Goal: Information Seeking & Learning: Check status

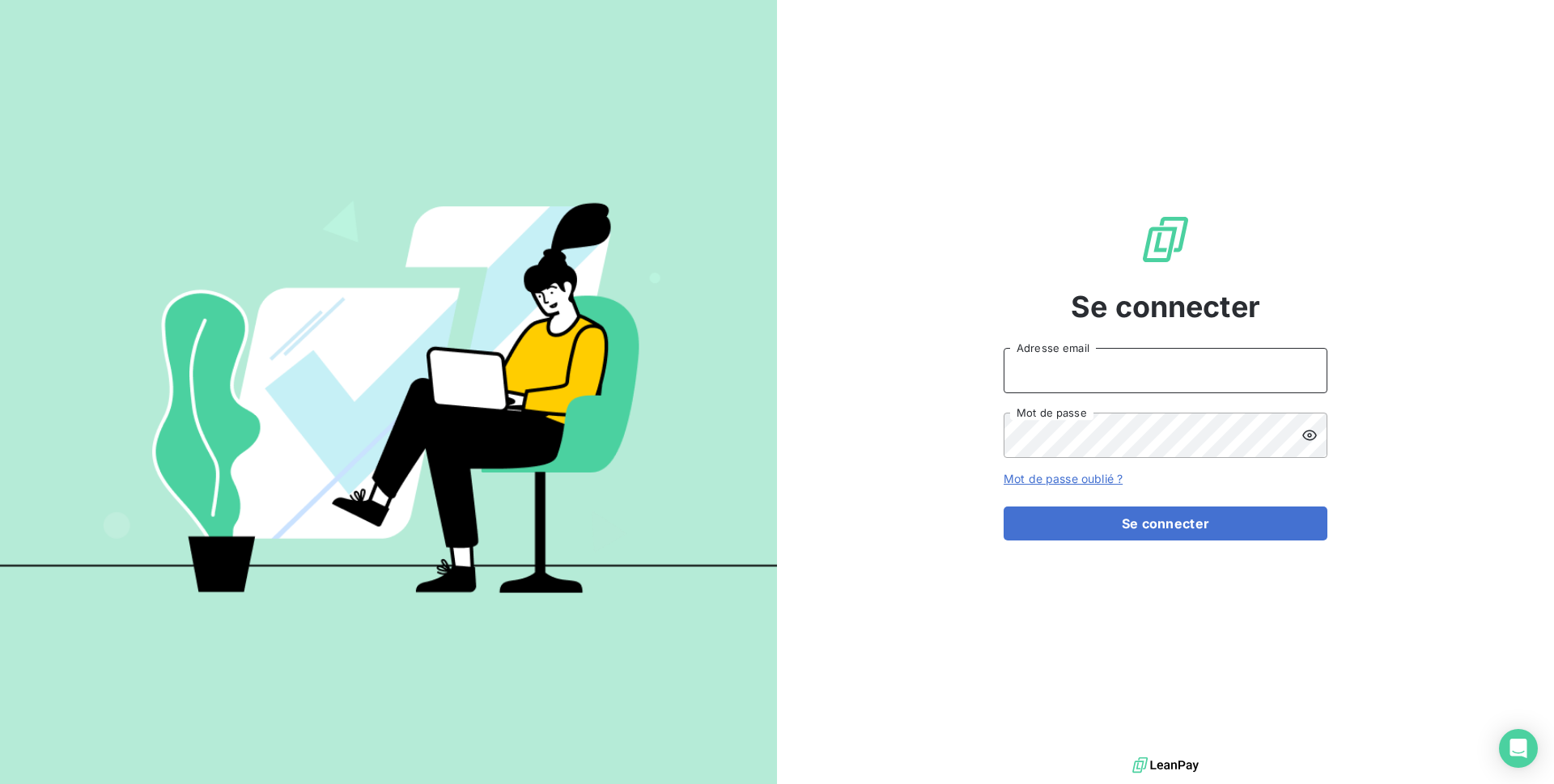
type input "[EMAIL_ADDRESS][DOMAIN_NAME]"
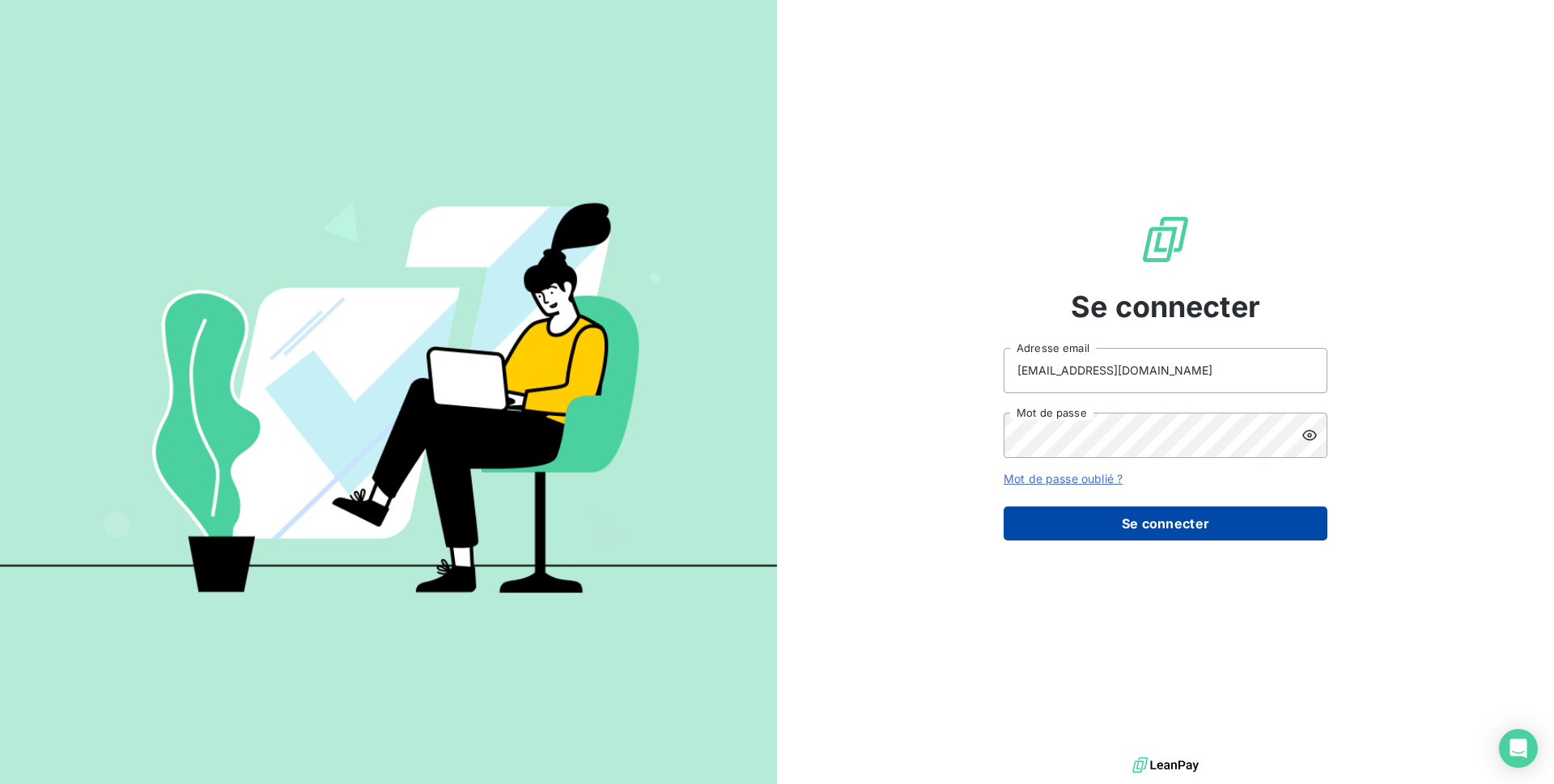
click at [1170, 519] on button "Se connecter" at bounding box center [1165, 523] width 324 height 34
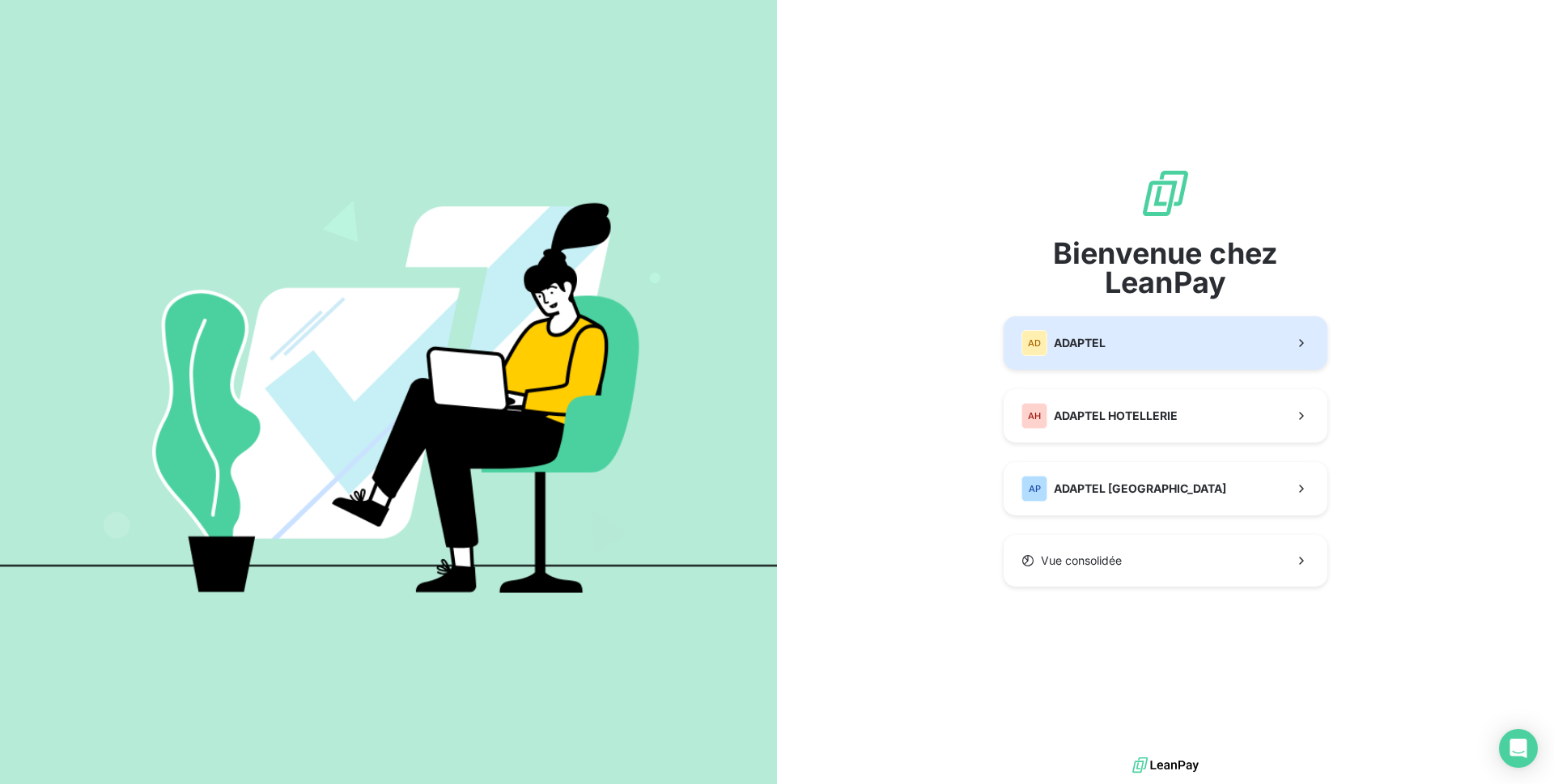
click at [1206, 337] on button "AD ADAPTEL" at bounding box center [1165, 343] width 324 height 53
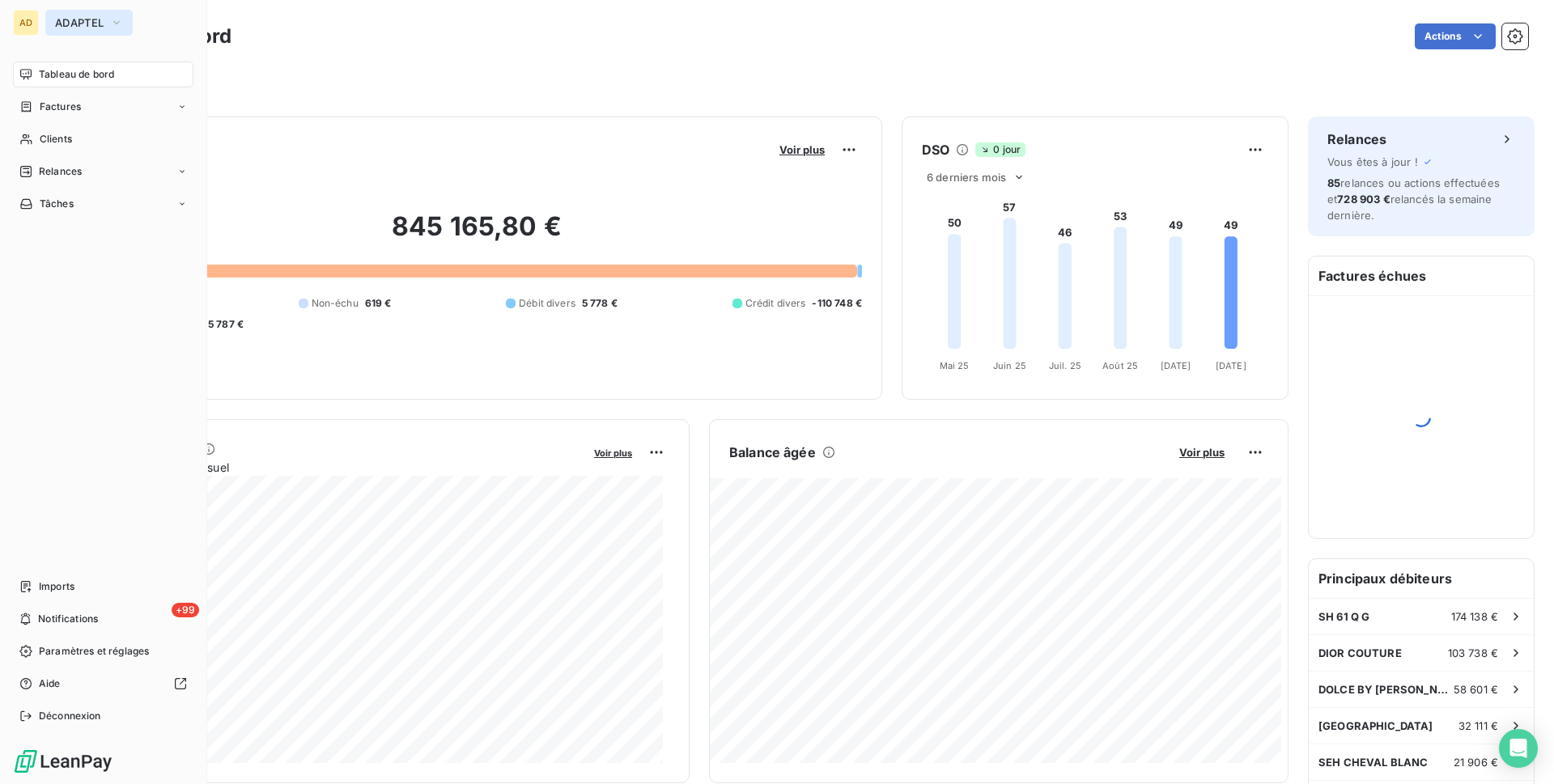
click at [69, 24] on span "ADAPTEL" at bounding box center [80, 23] width 49 height 13
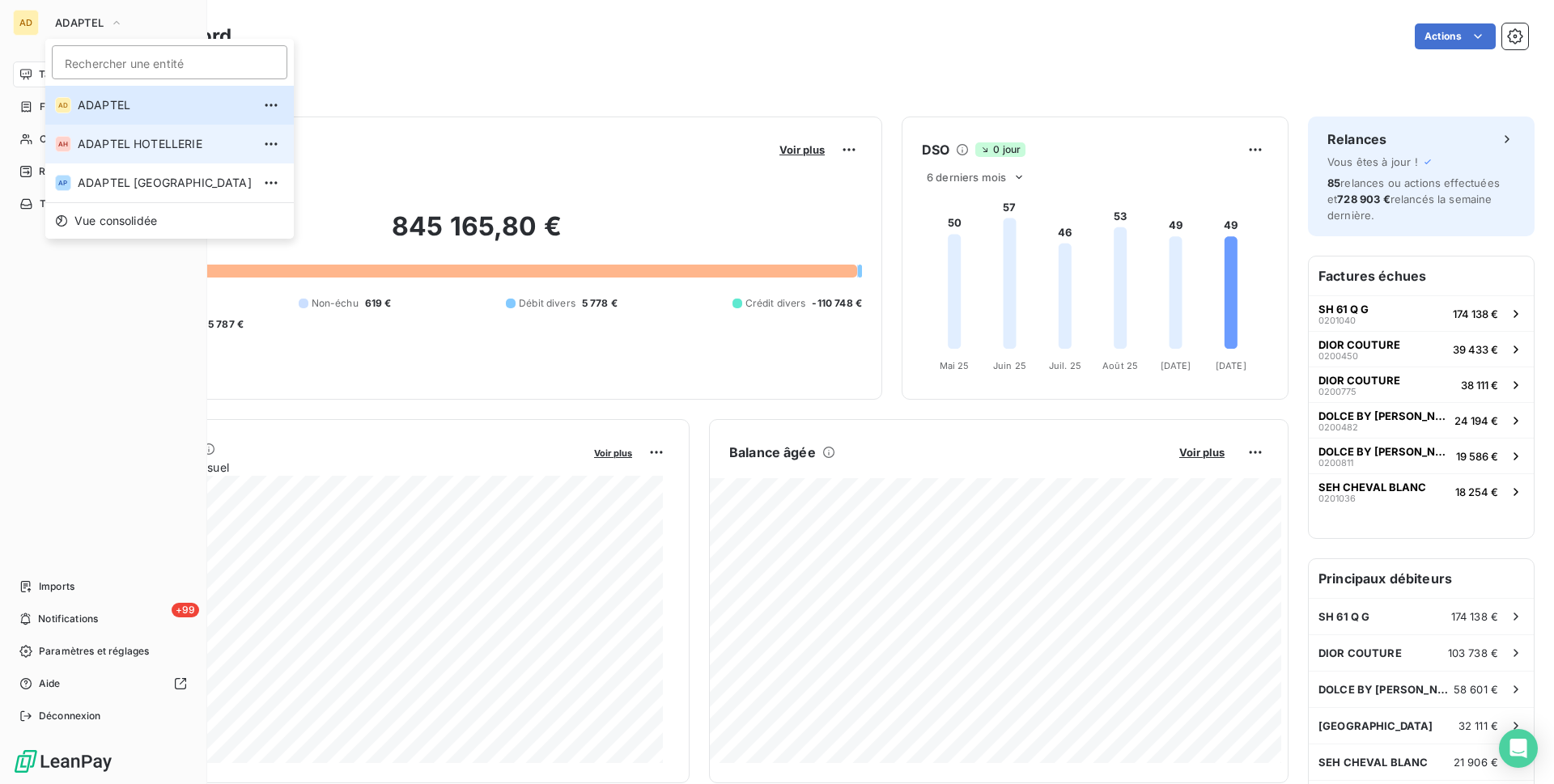
click at [140, 149] on span "ADAPTEL HOTELLERIE" at bounding box center [165, 144] width 174 height 16
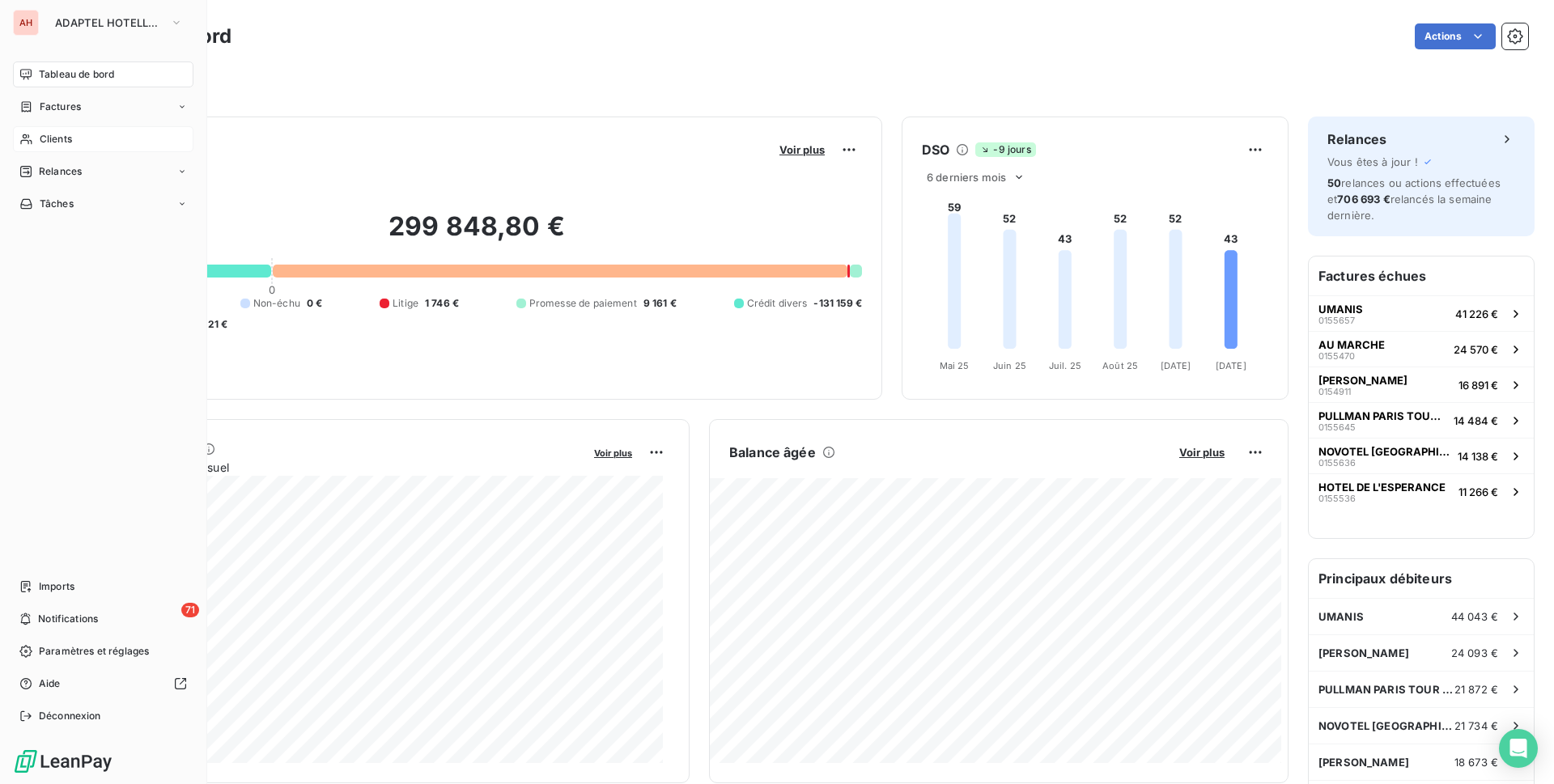
click at [17, 139] on div "Clients" at bounding box center [102, 139] width 180 height 26
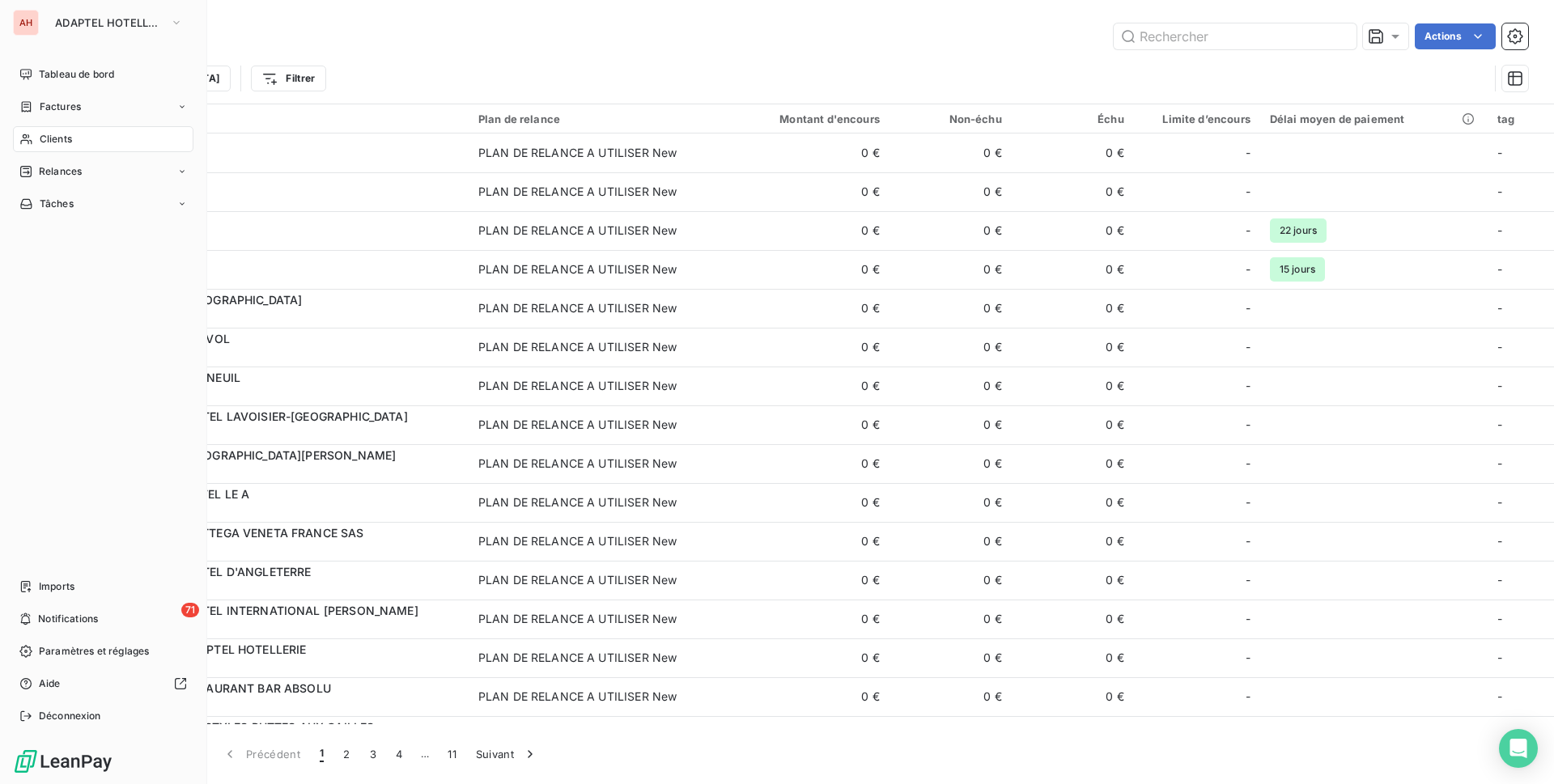
click at [26, 140] on icon at bounding box center [25, 139] width 14 height 13
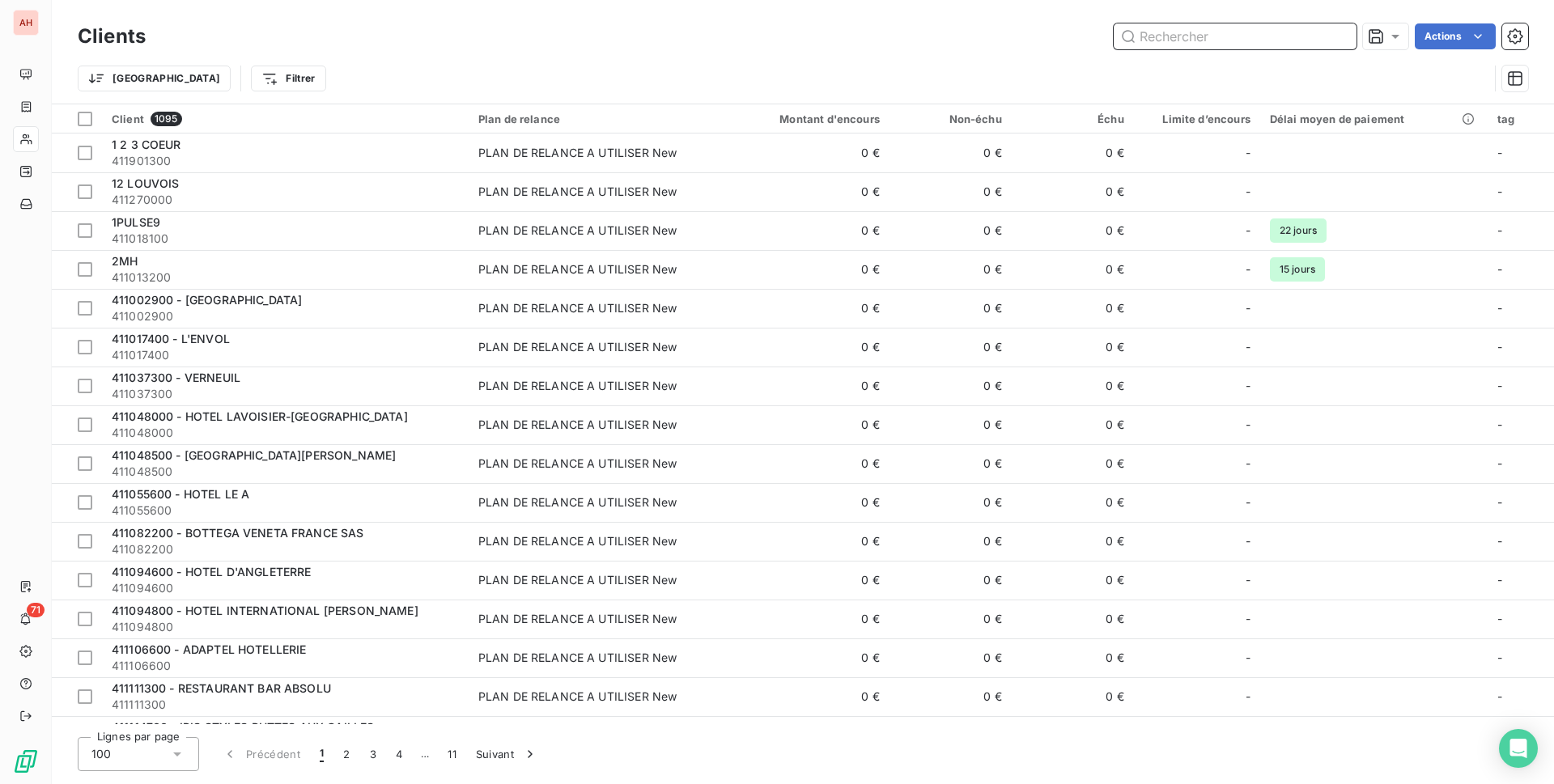
click at [1250, 44] on input "text" at bounding box center [1235, 36] width 243 height 26
paste input "MERCURE PLACE D'ITALIE"
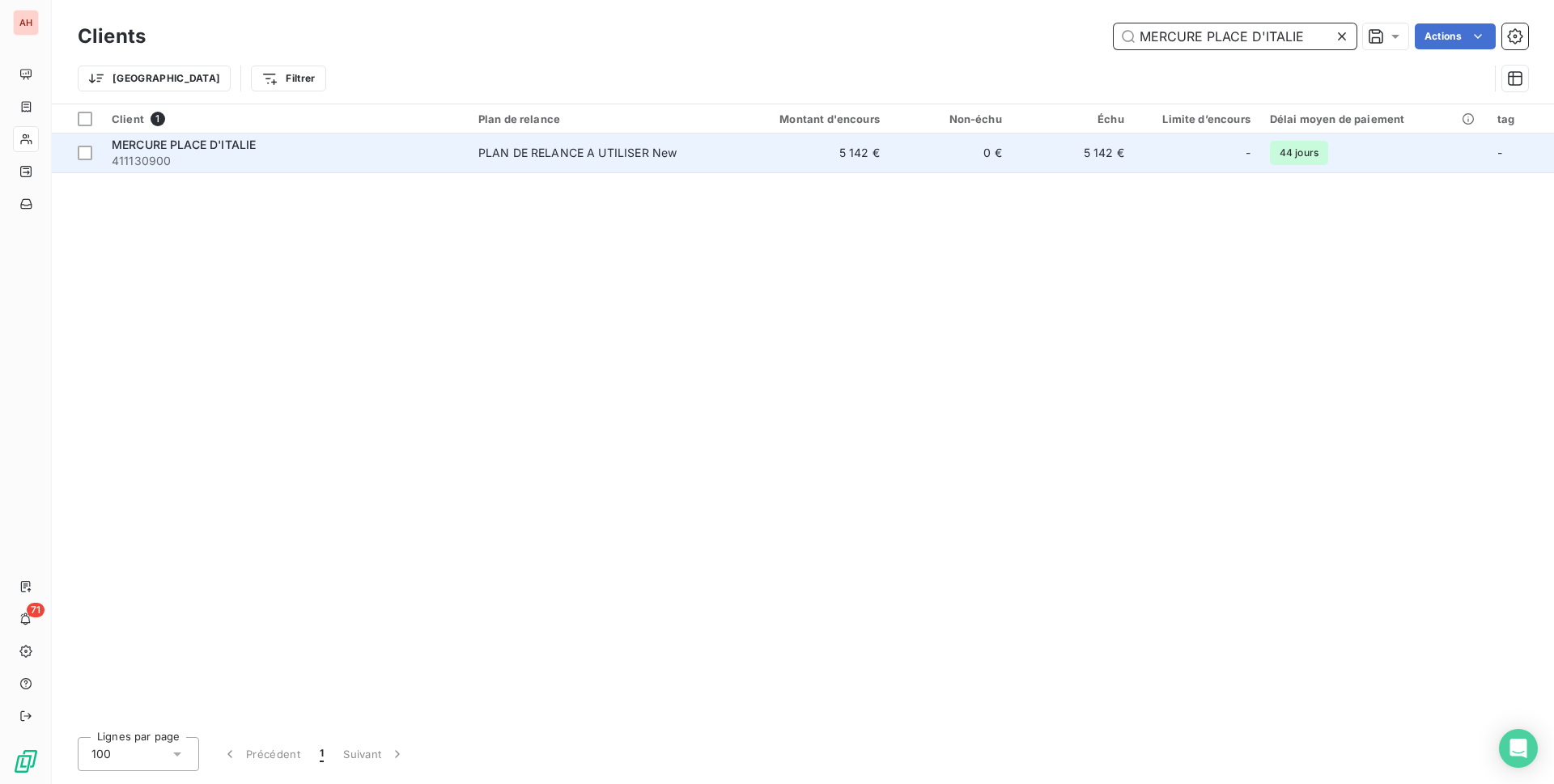
type input "MERCURE PLACE D'ITALIE"
click at [700, 158] on span "PLAN DE RELANCE A UTILISER New" at bounding box center [597, 153] width 238 height 16
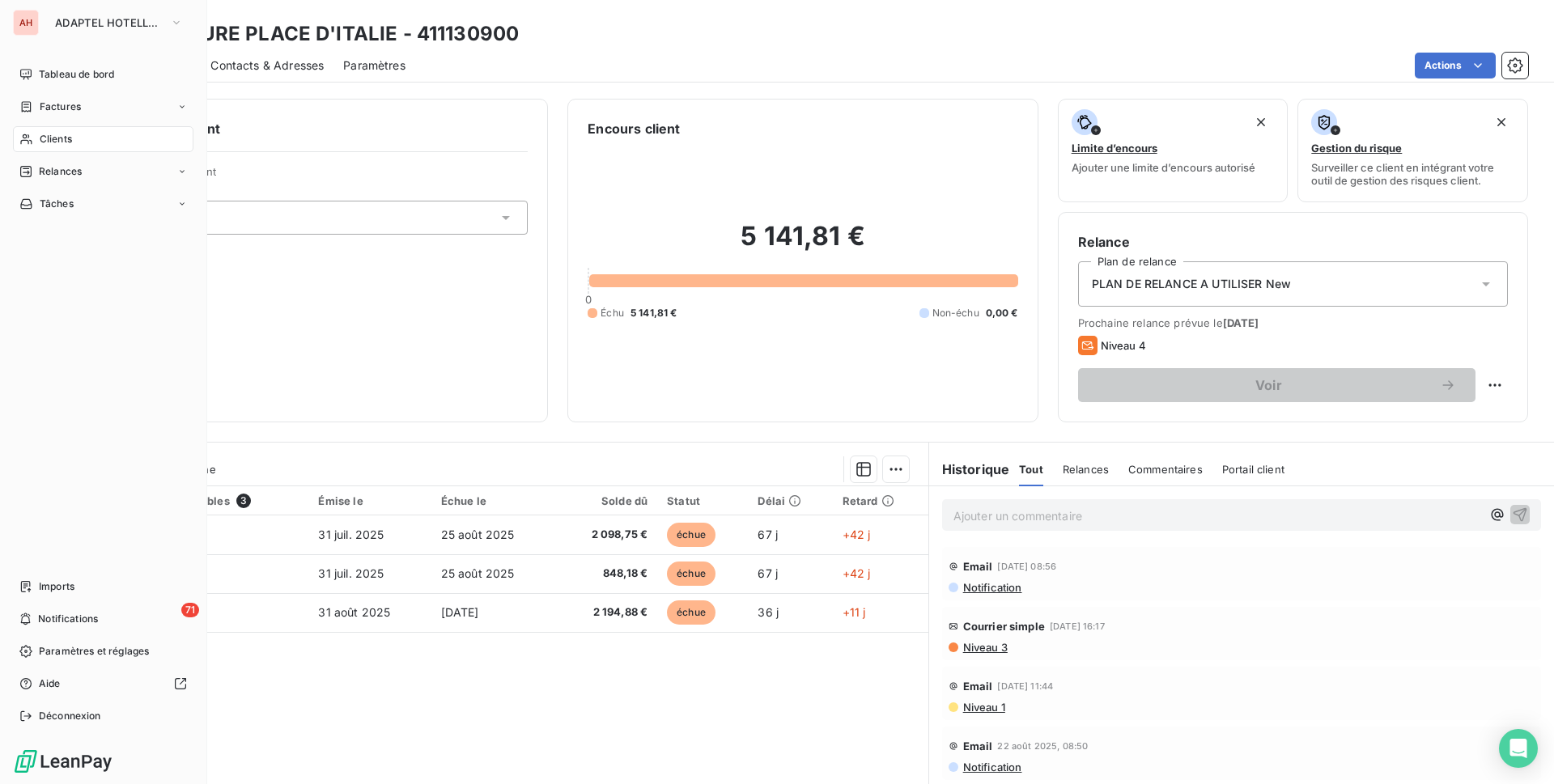
click at [44, 142] on span "Clients" at bounding box center [56, 139] width 33 height 15
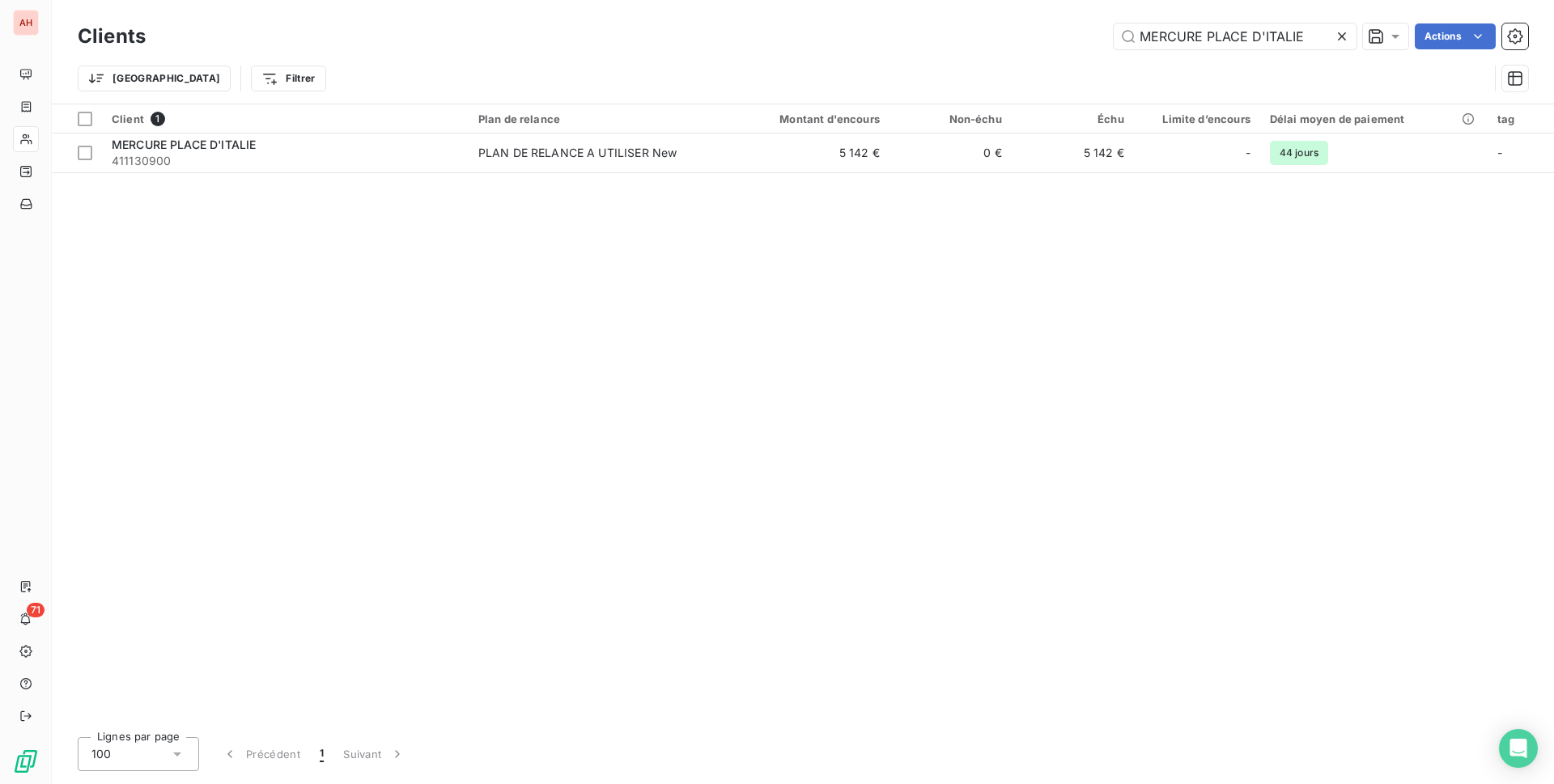
click at [1342, 30] on icon at bounding box center [1342, 36] width 16 height 16
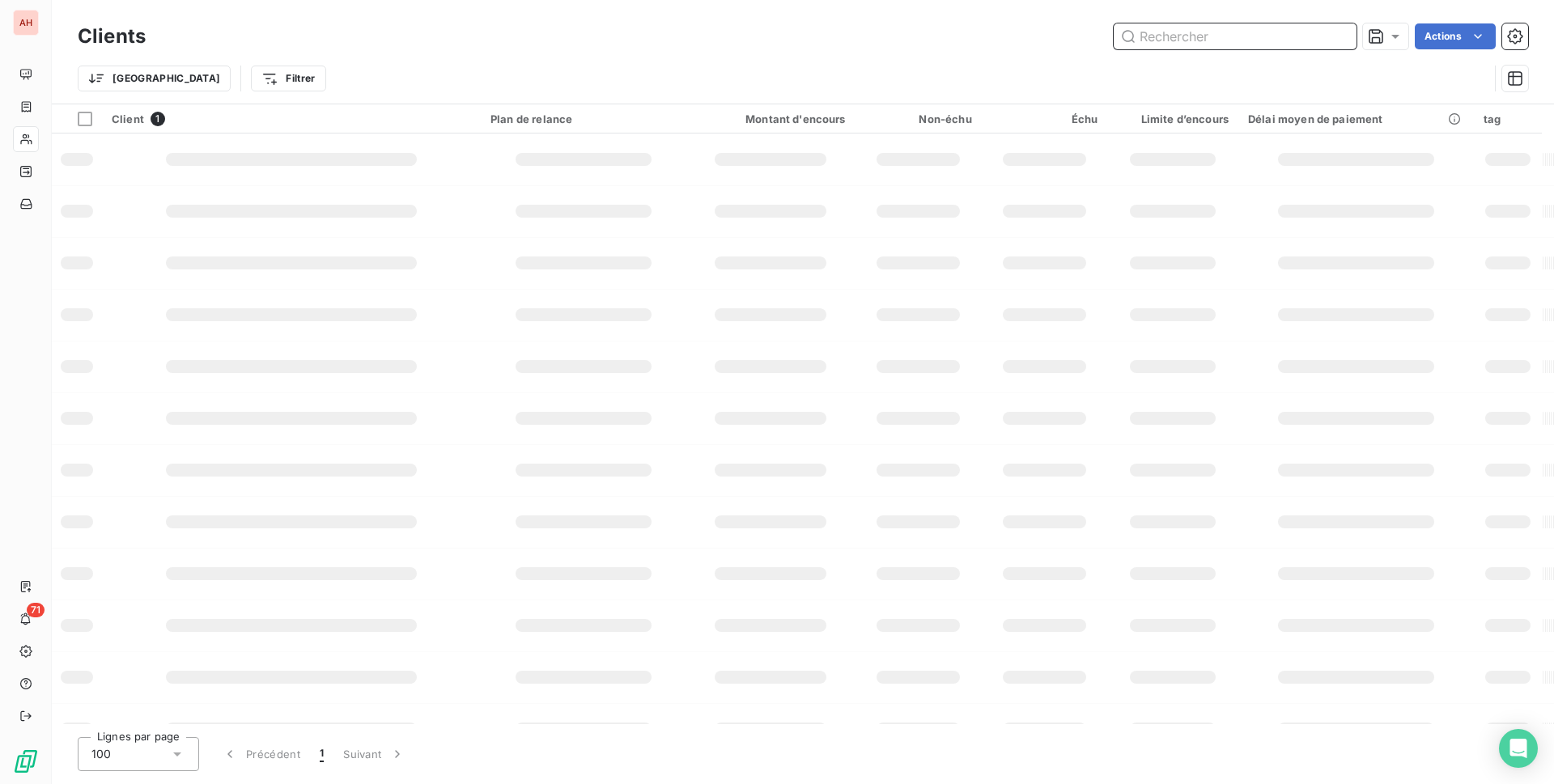
click at [1309, 33] on input "text" at bounding box center [1235, 36] width 243 height 26
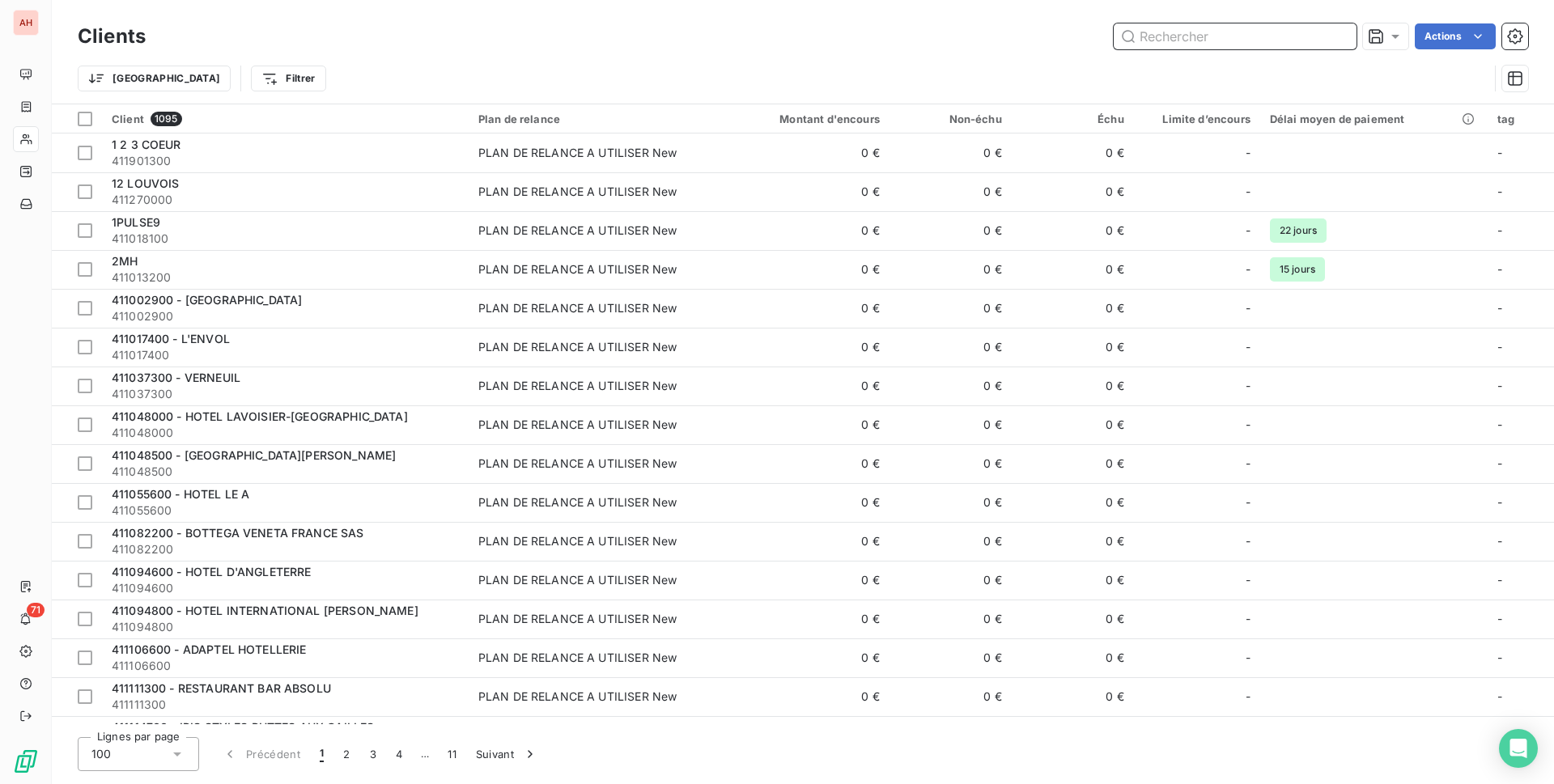
click at [1166, 28] on input "text" at bounding box center [1235, 36] width 243 height 26
paste input "BEST WESTERN RONCERAY"
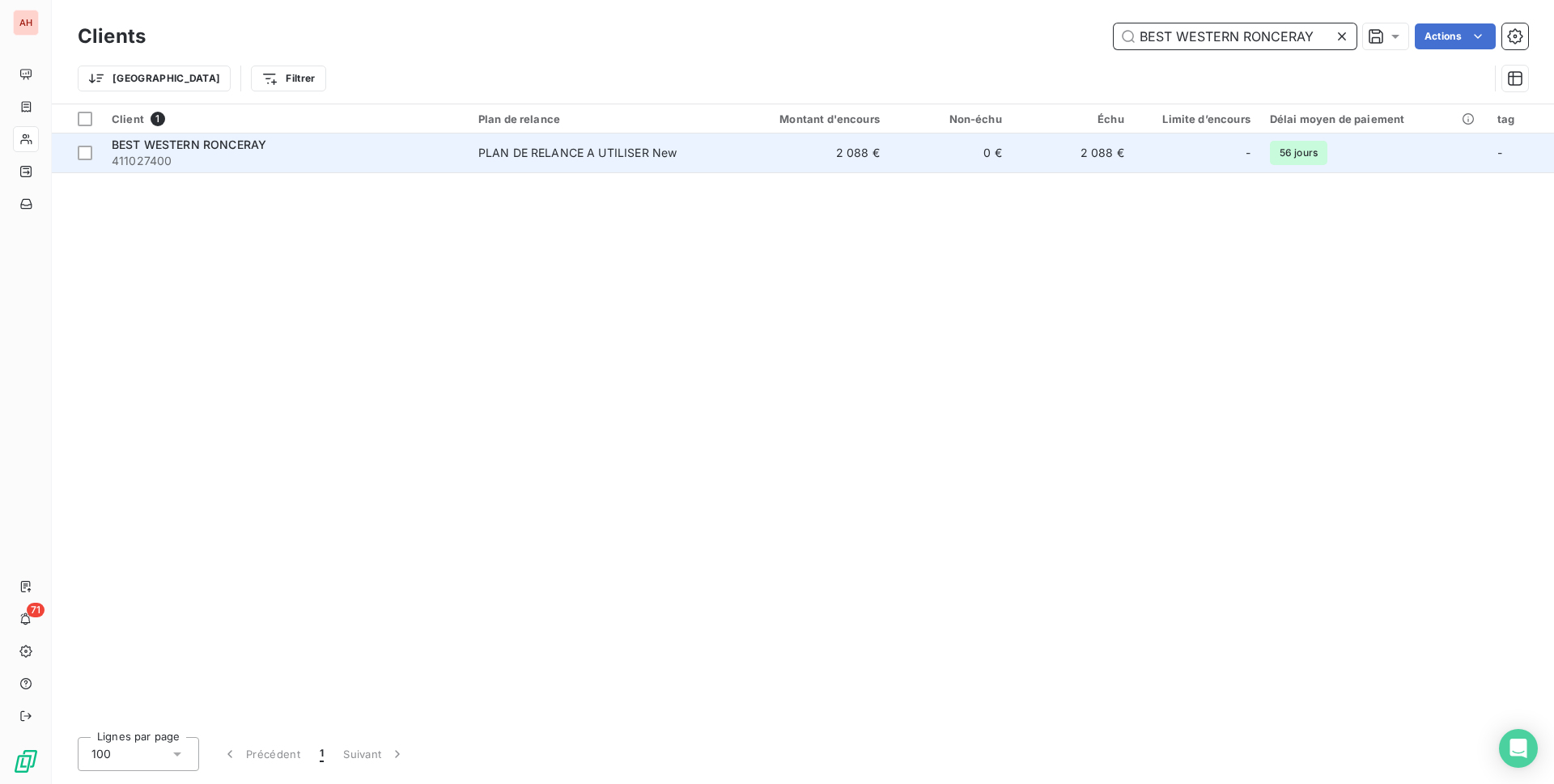
type input "BEST WESTERN RONCERAY"
click at [1017, 155] on td "2 088 €" at bounding box center [1073, 152] width 122 height 39
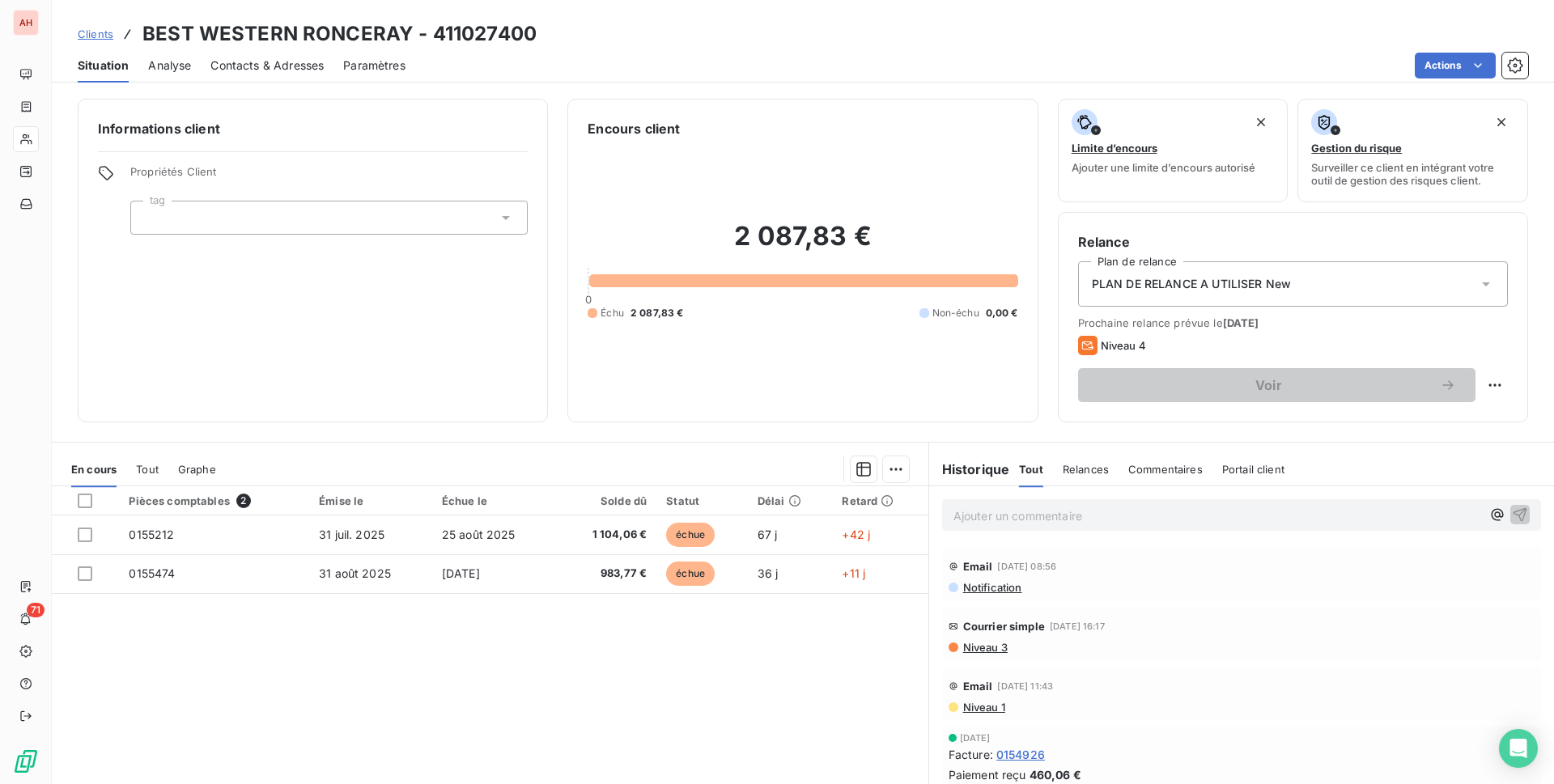
click at [257, 64] on span "Contacts & Adresses" at bounding box center [267, 65] width 113 height 16
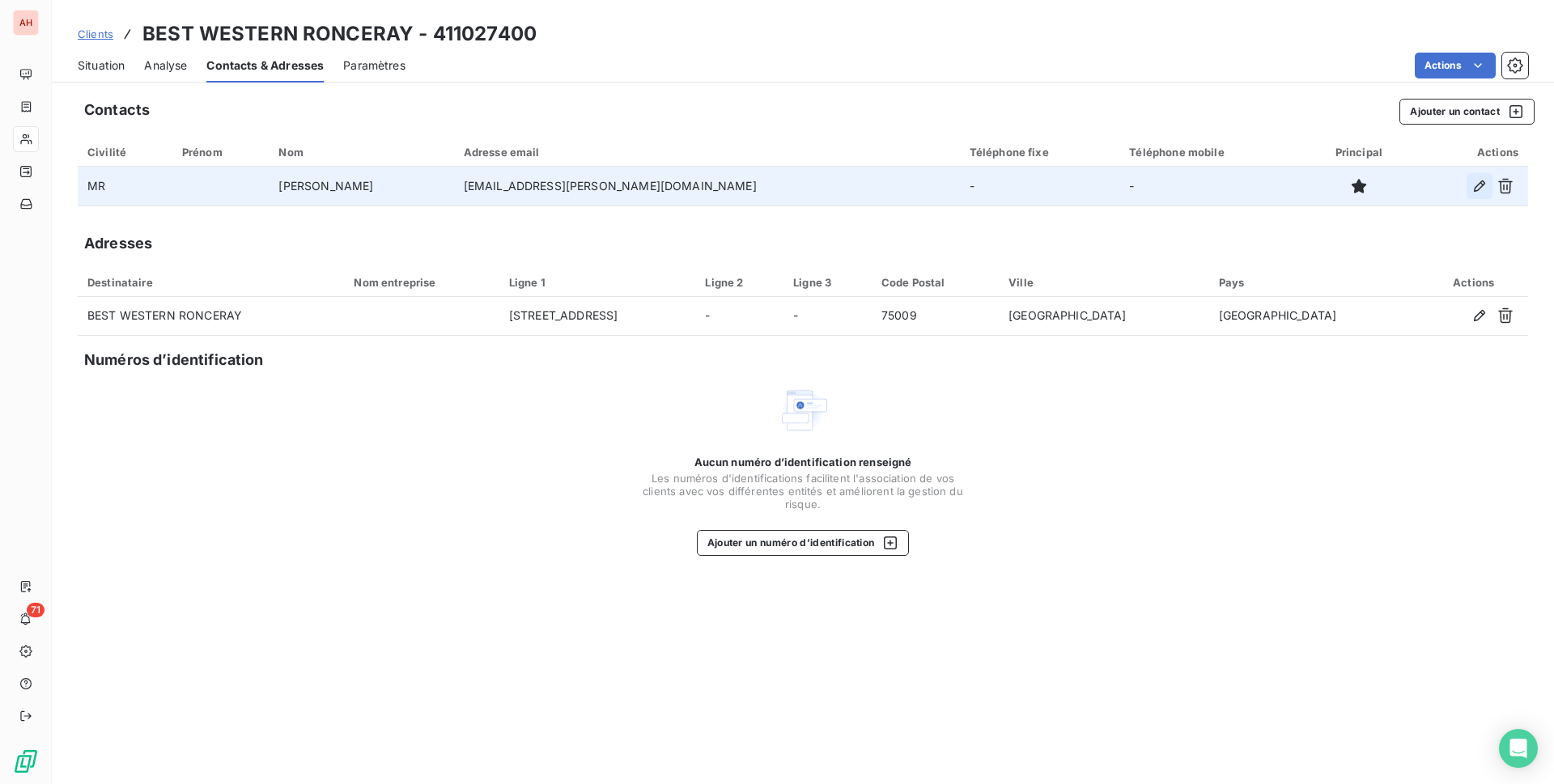
click at [1472, 184] on icon "button" at bounding box center [1480, 186] width 16 height 16
type input "[PERSON_NAME]"
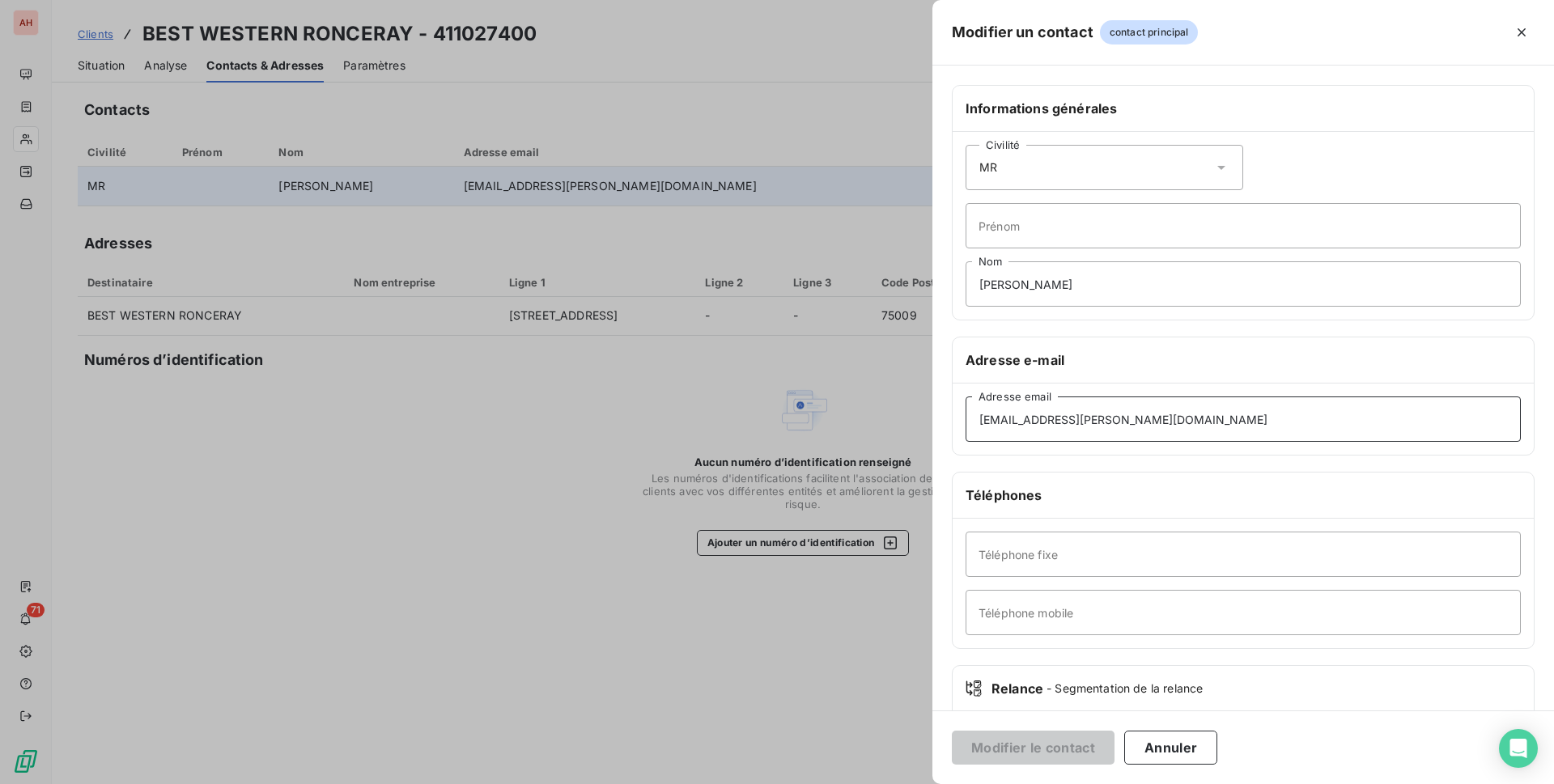
click at [1184, 431] on input "[EMAIL_ADDRESS][PERSON_NAME][DOMAIN_NAME]" at bounding box center [1243, 419] width 555 height 45
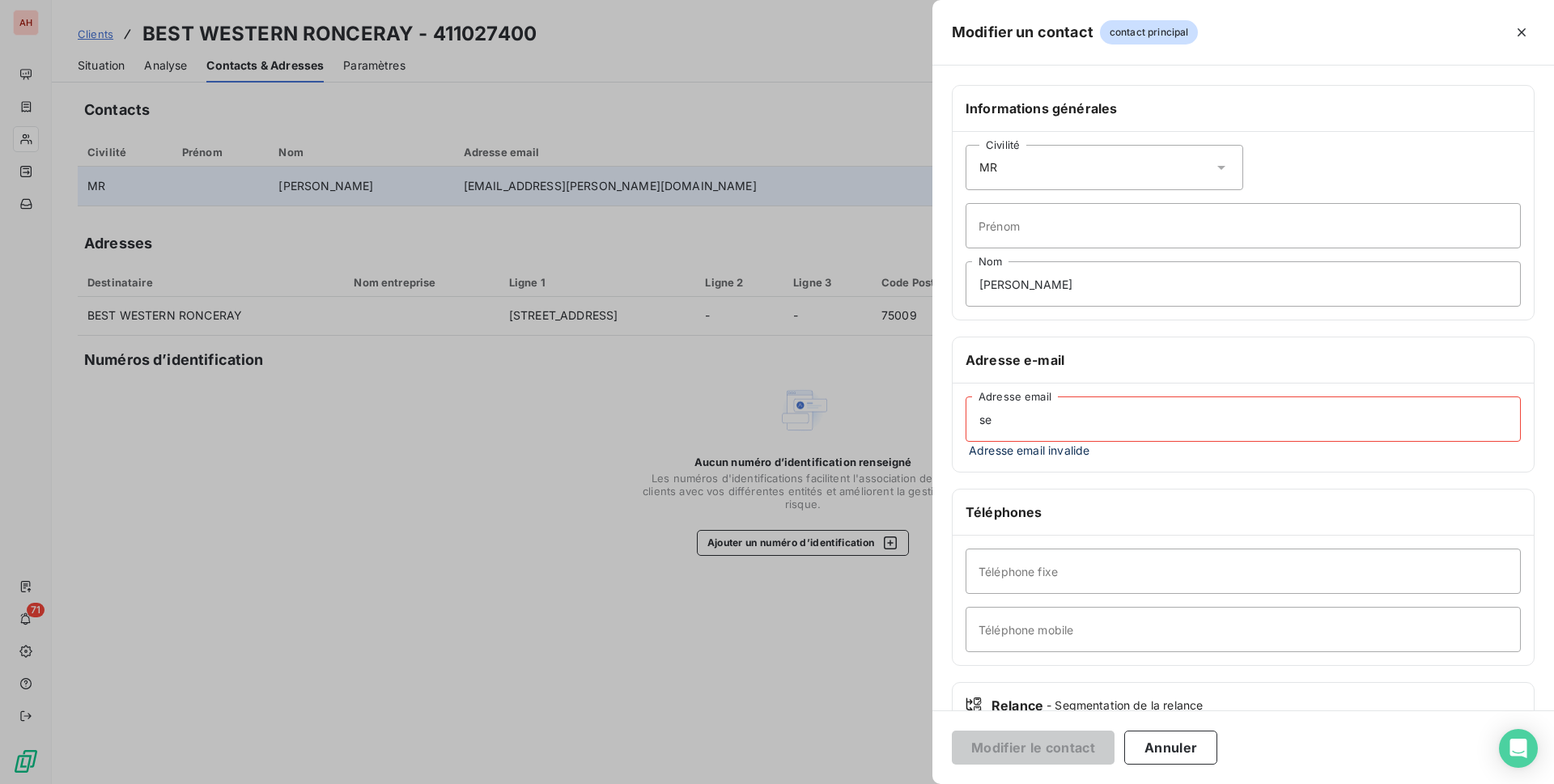
type input "s"
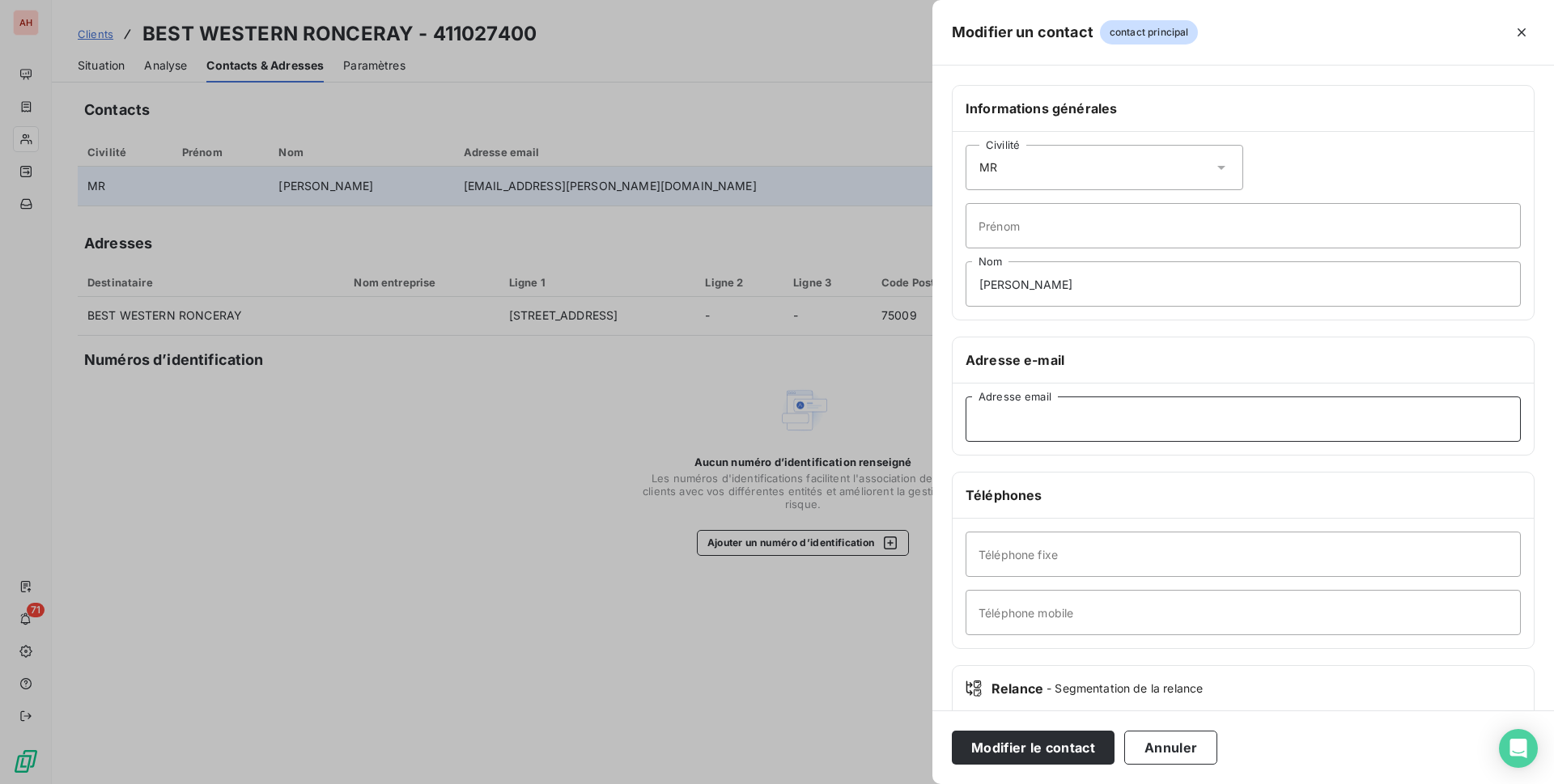
click at [1005, 420] on input "Adresse email" at bounding box center [1243, 419] width 555 height 45
paste input "[EMAIL_ADDRESS][DOMAIN_NAME]"
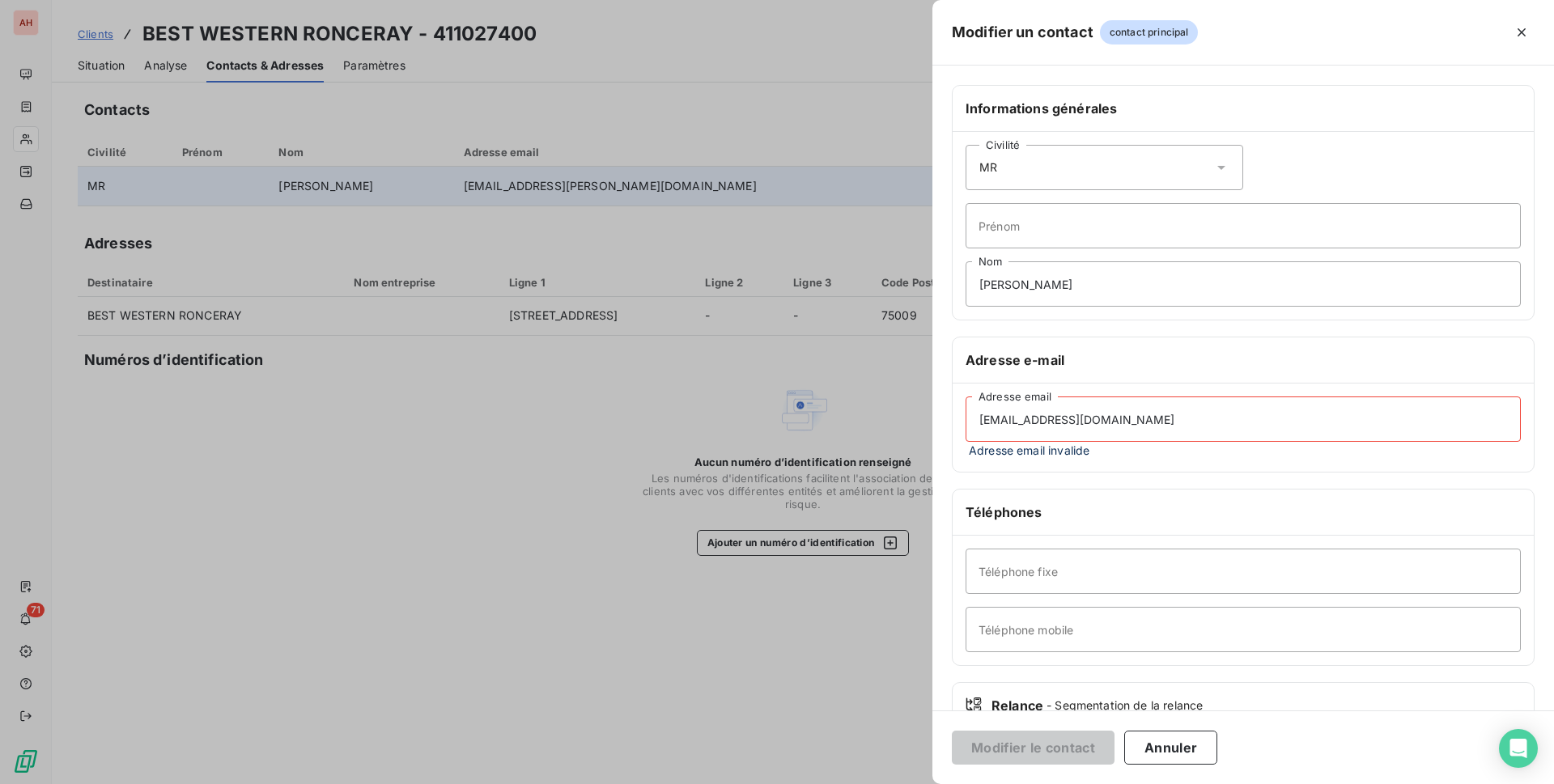
click at [982, 410] on input "[EMAIL_ADDRESS][DOMAIN_NAME]" at bounding box center [1243, 419] width 555 height 45
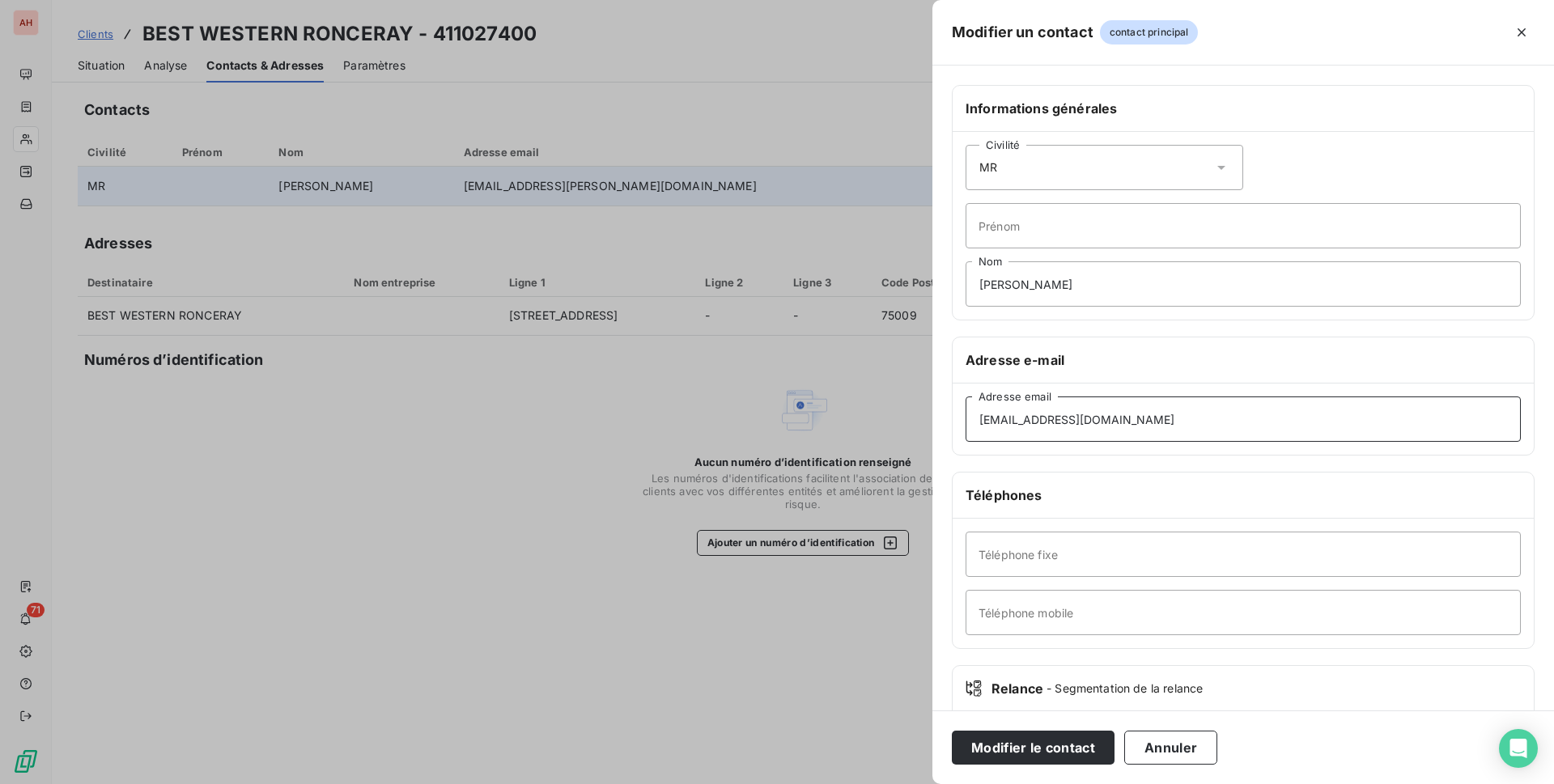
type input "[EMAIL_ADDRESS][DOMAIN_NAME]"
click at [1098, 279] on input "[PERSON_NAME]" at bounding box center [1243, 284] width 555 height 45
type input "S"
paste input "[PERSON_NAME]"
type input "[PERSON_NAME]"
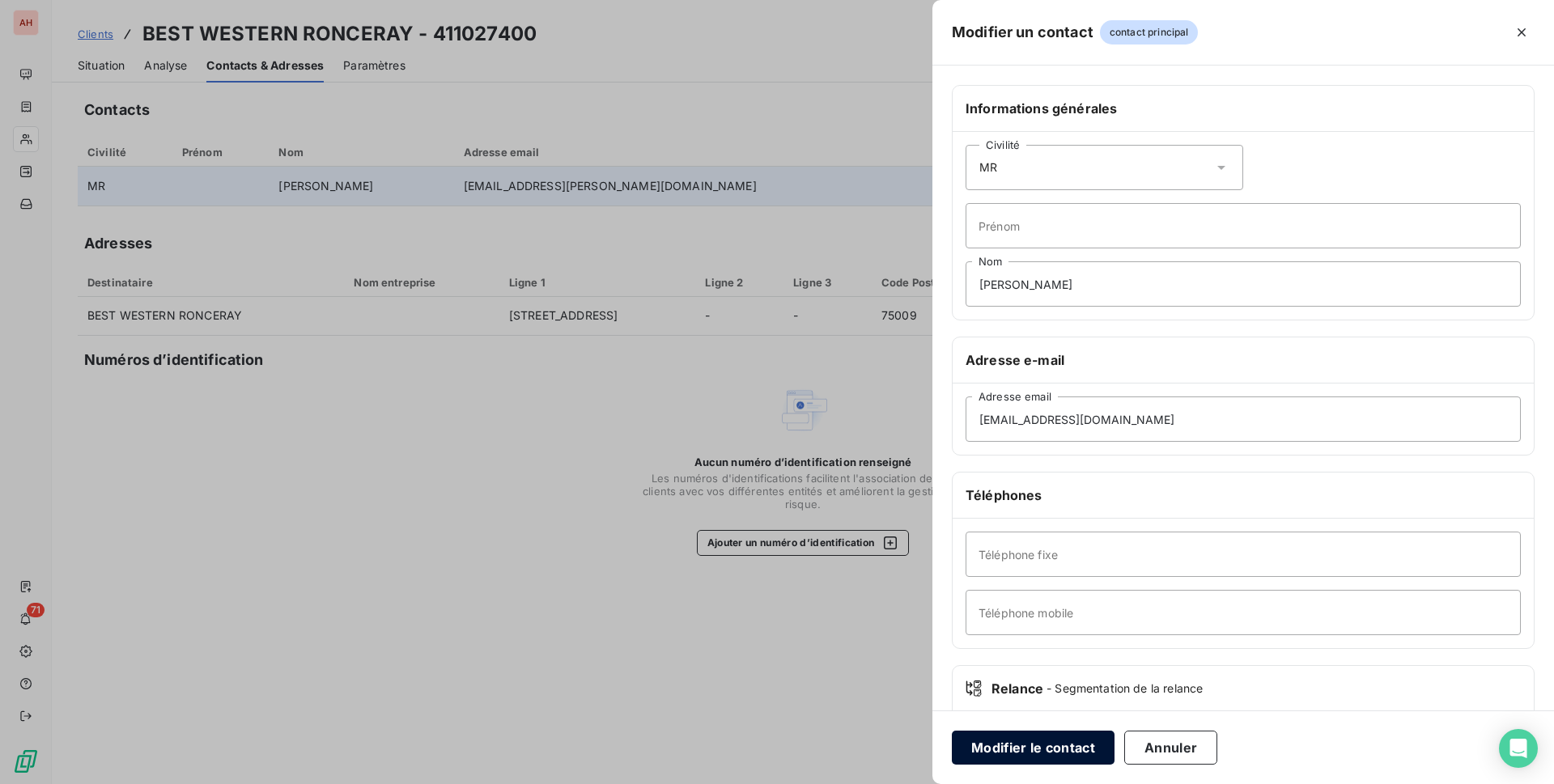
click at [999, 757] on button "Modifier le contact" at bounding box center [1033, 747] width 162 height 34
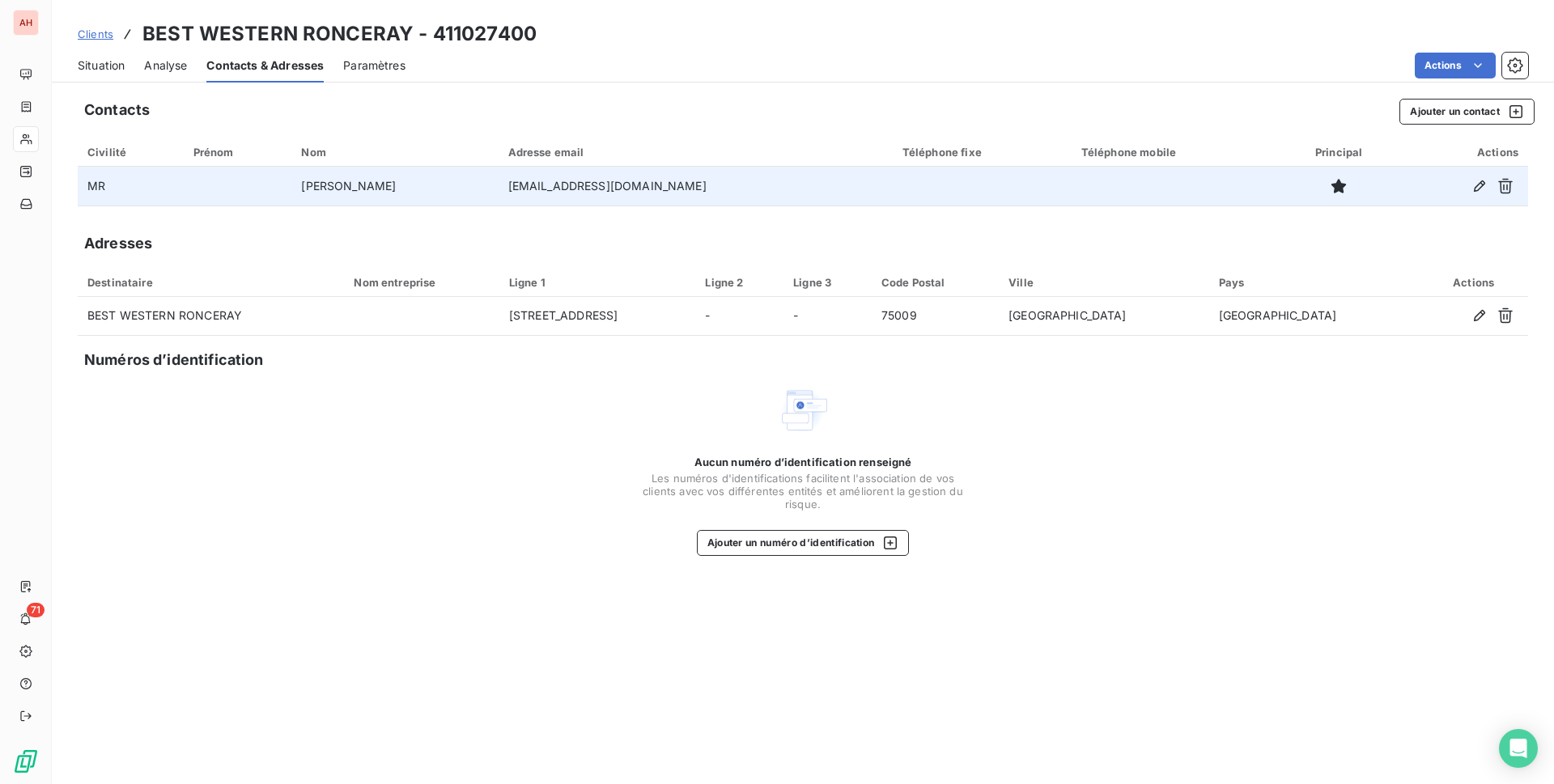
click at [102, 64] on span "Situation" at bounding box center [102, 65] width 47 height 16
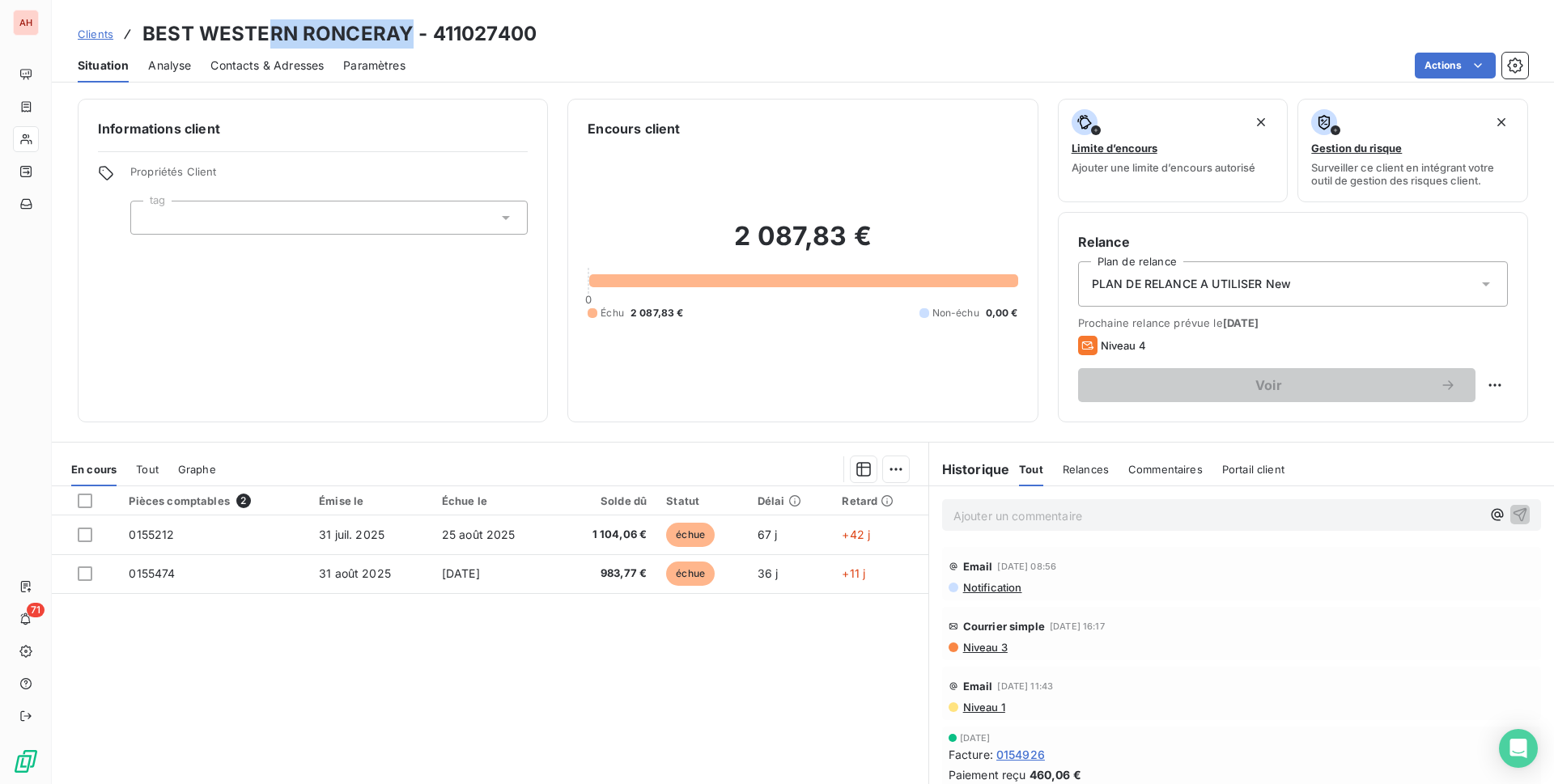
drag, startPoint x: 413, startPoint y: 31, endPoint x: 403, endPoint y: 111, distance: 80.6
click at [276, 45] on h3 "BEST WESTERN RONCERAY - 411027400" at bounding box center [339, 34] width 394 height 29
click at [509, 703] on div "Pièces comptables 2 Émise le Échue le Solde dû Statut Délai Retard 0155212 31 j…" at bounding box center [490, 642] width 877 height 312
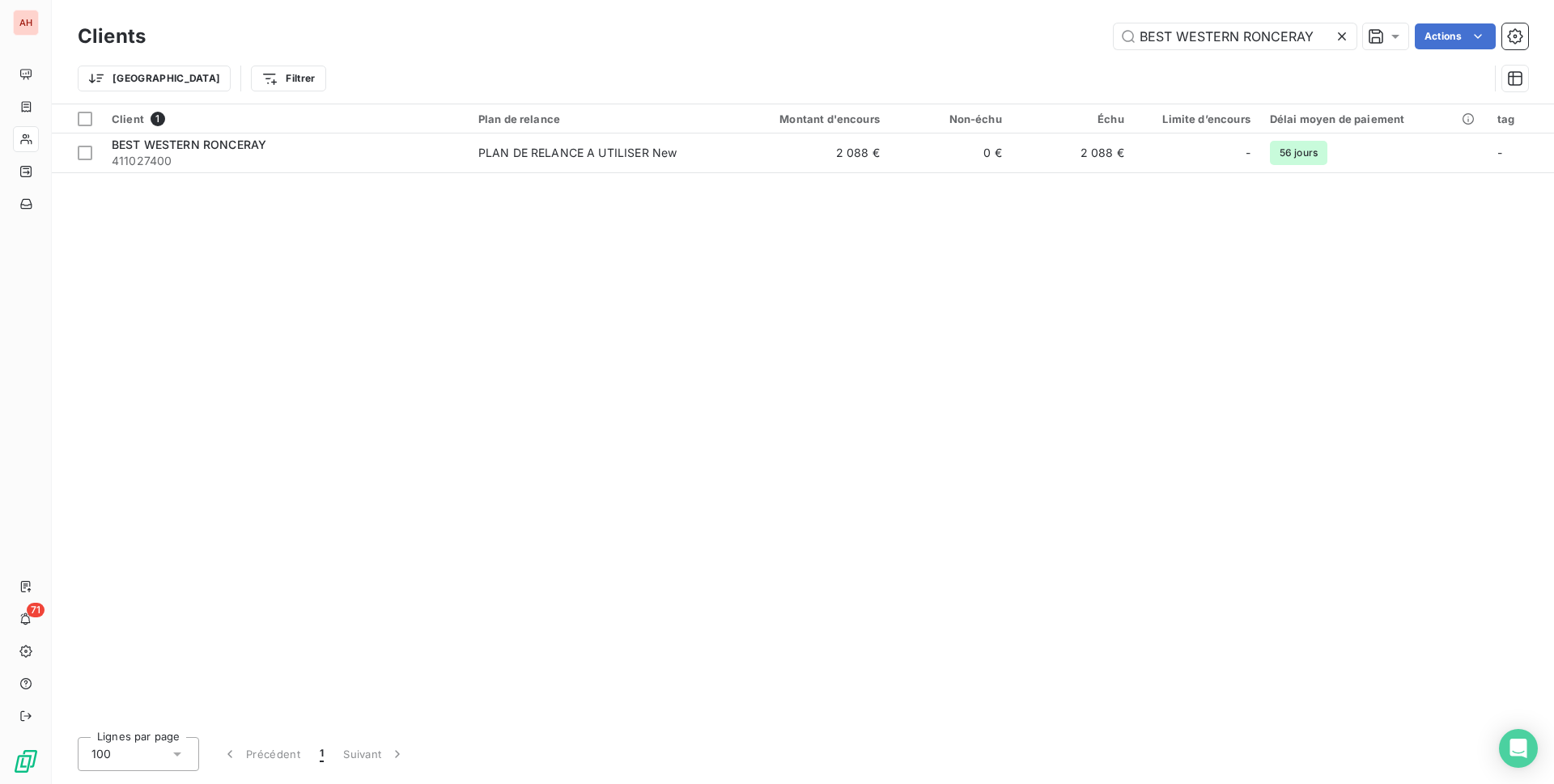
click at [1335, 34] on icon at bounding box center [1342, 36] width 16 height 16
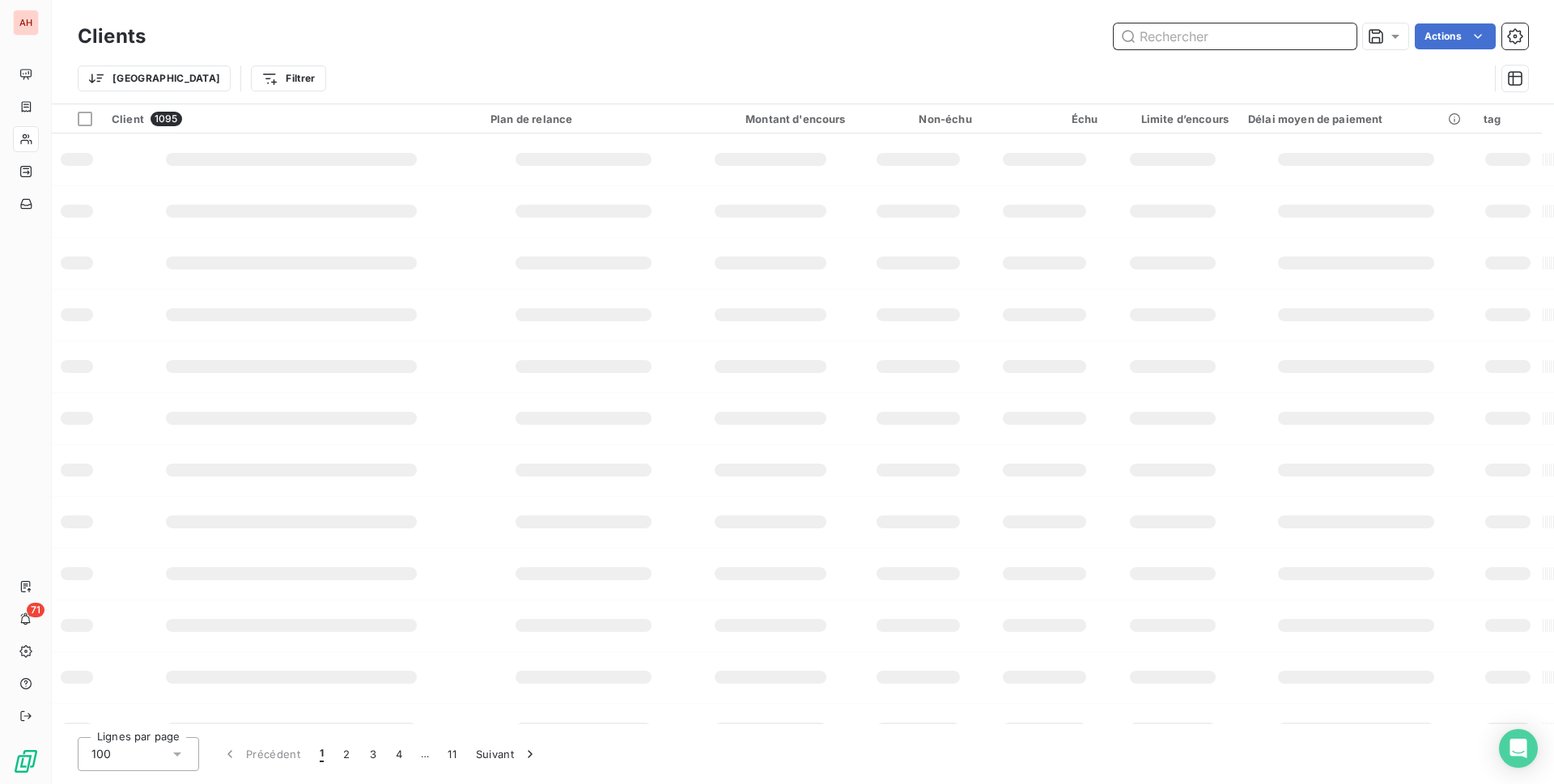
click at [1279, 41] on input "text" at bounding box center [1235, 36] width 243 height 26
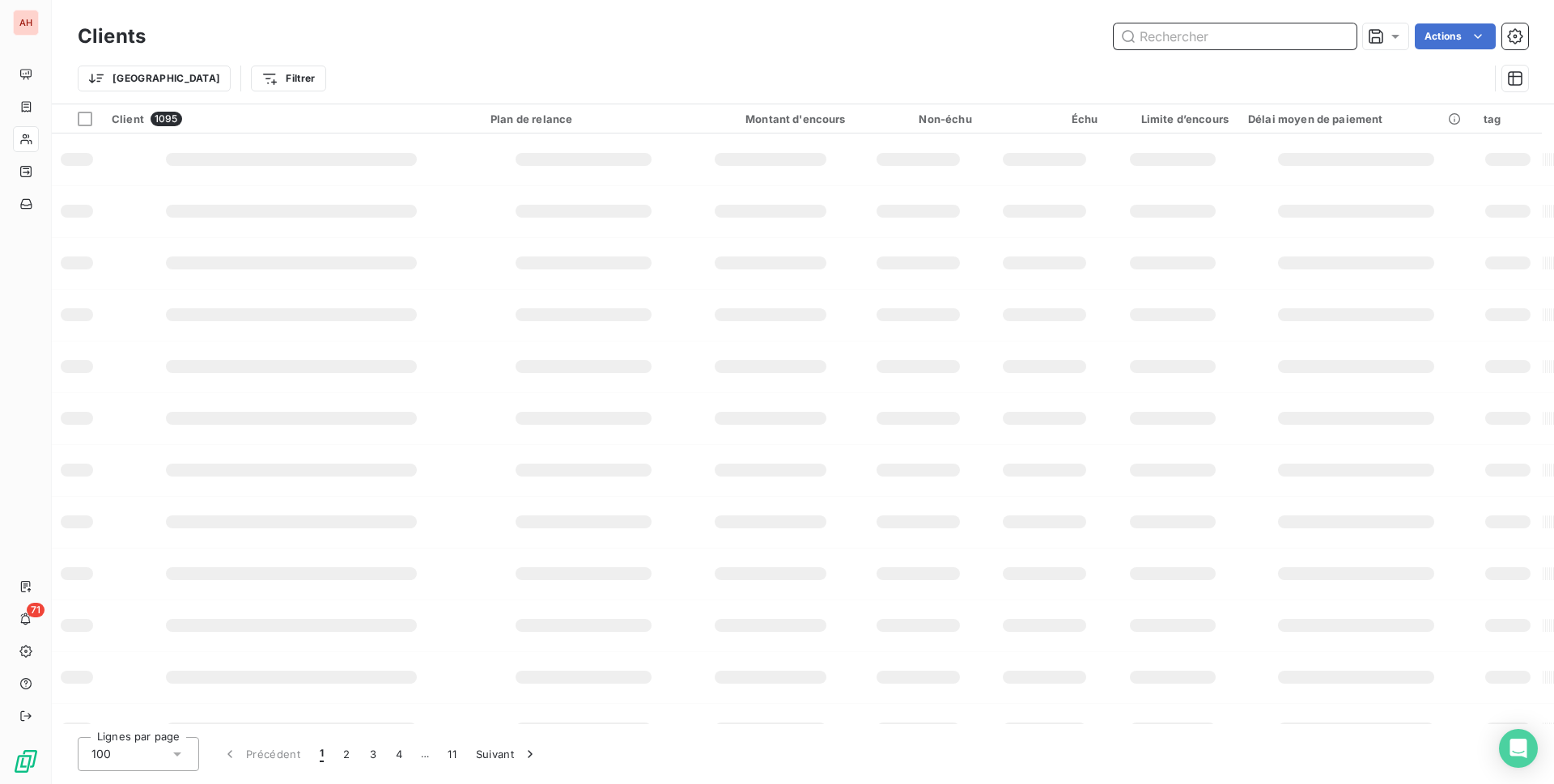
click at [1279, 41] on input "text" at bounding box center [1235, 36] width 243 height 26
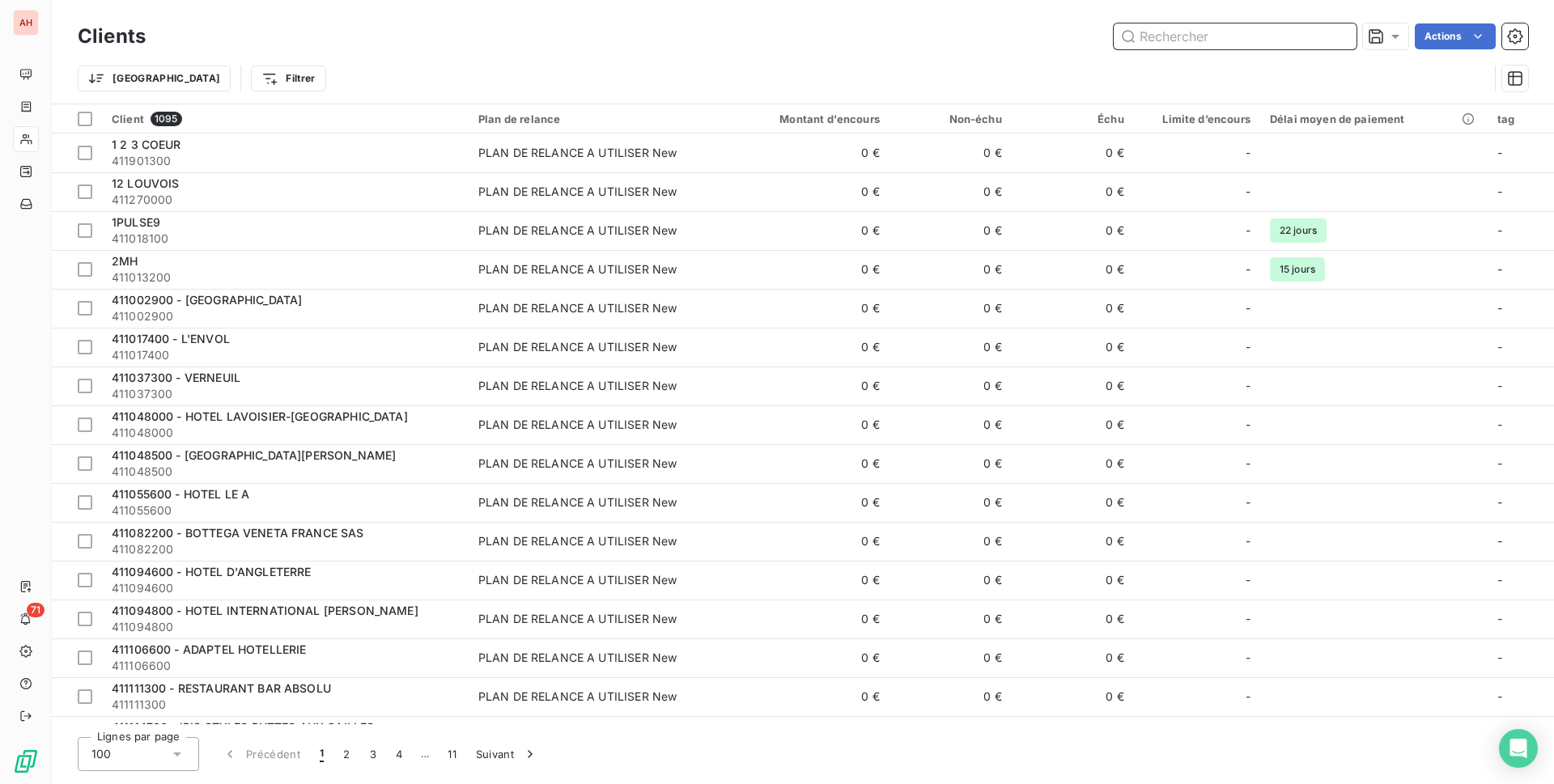
click at [1279, 41] on input "text" at bounding box center [1235, 36] width 243 height 26
paste input "[GEOGRAPHIC_DATA]"
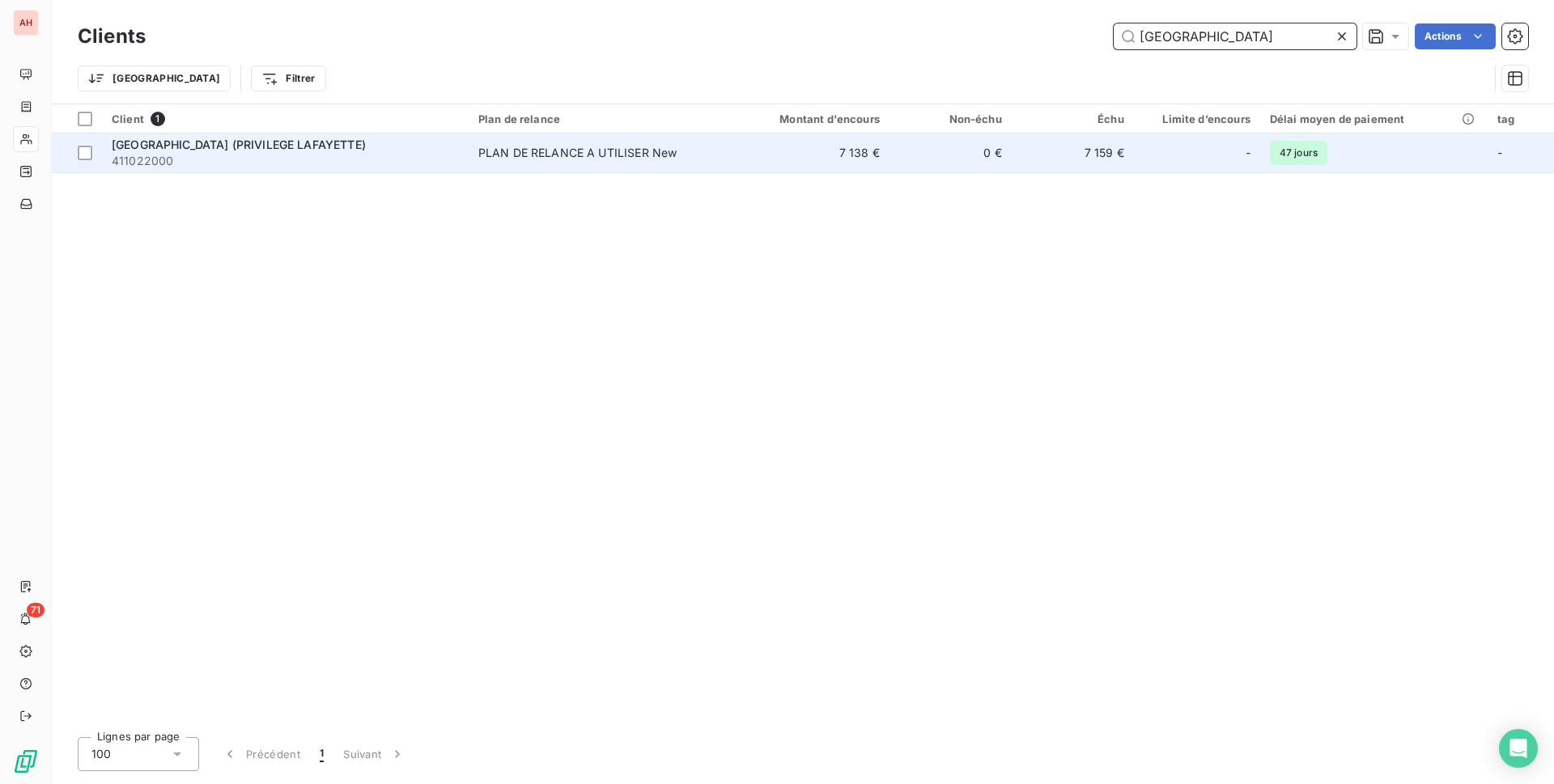
type input "[GEOGRAPHIC_DATA]"
click at [784, 147] on td "7 138 €" at bounding box center [808, 152] width 163 height 39
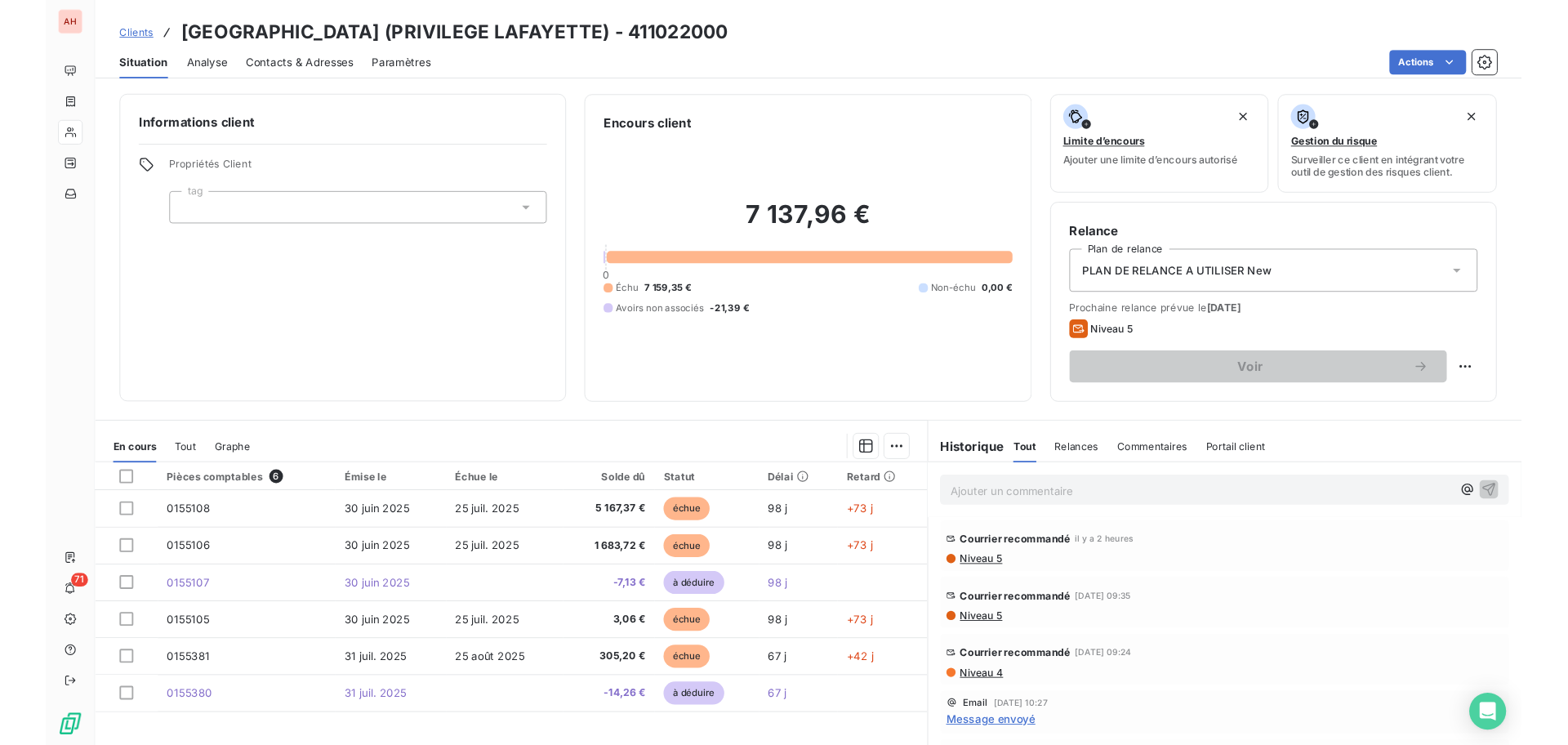
scroll to position [63, 0]
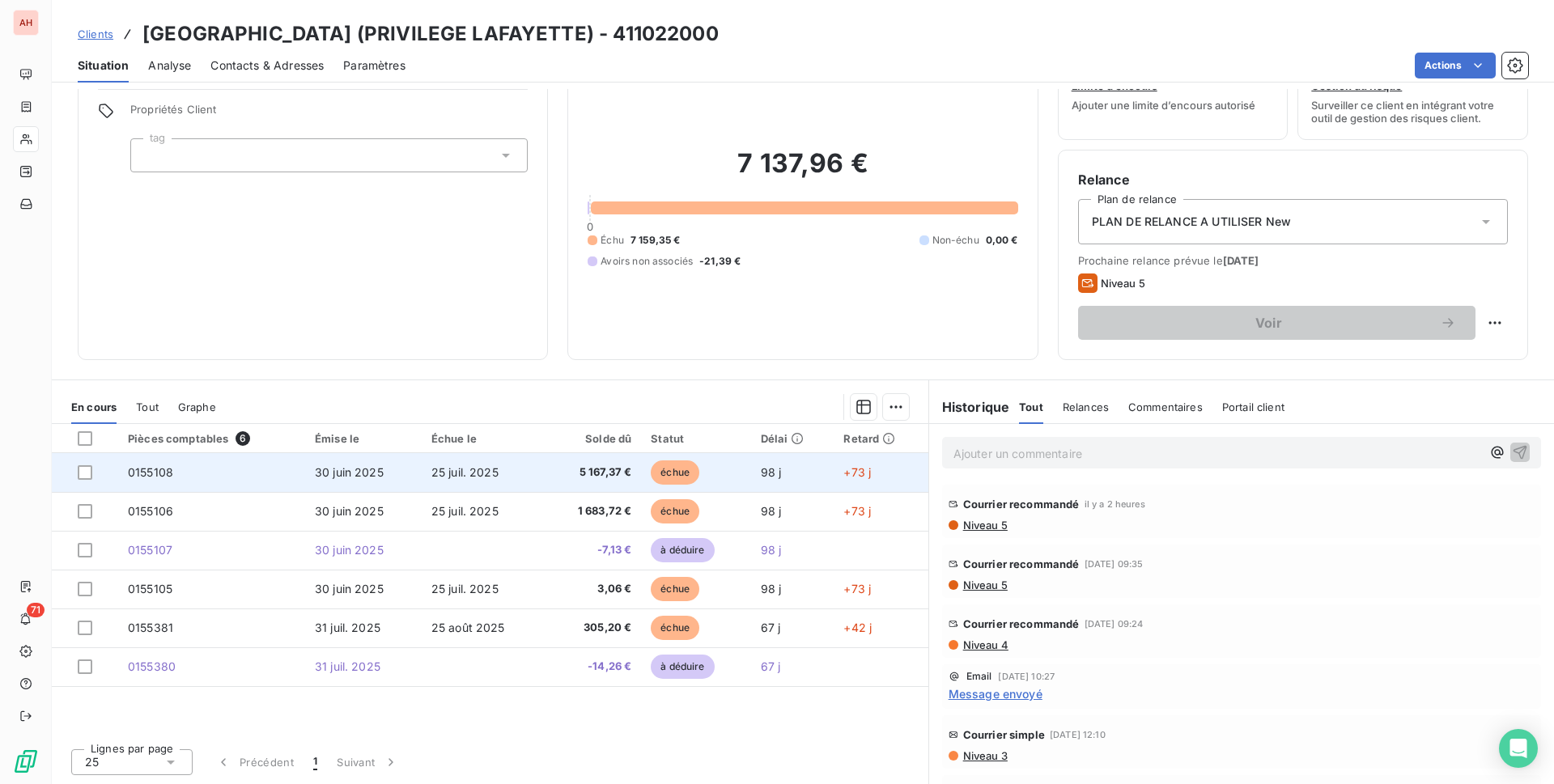
click at [582, 468] on span "5 167,37 €" at bounding box center [593, 472] width 78 height 16
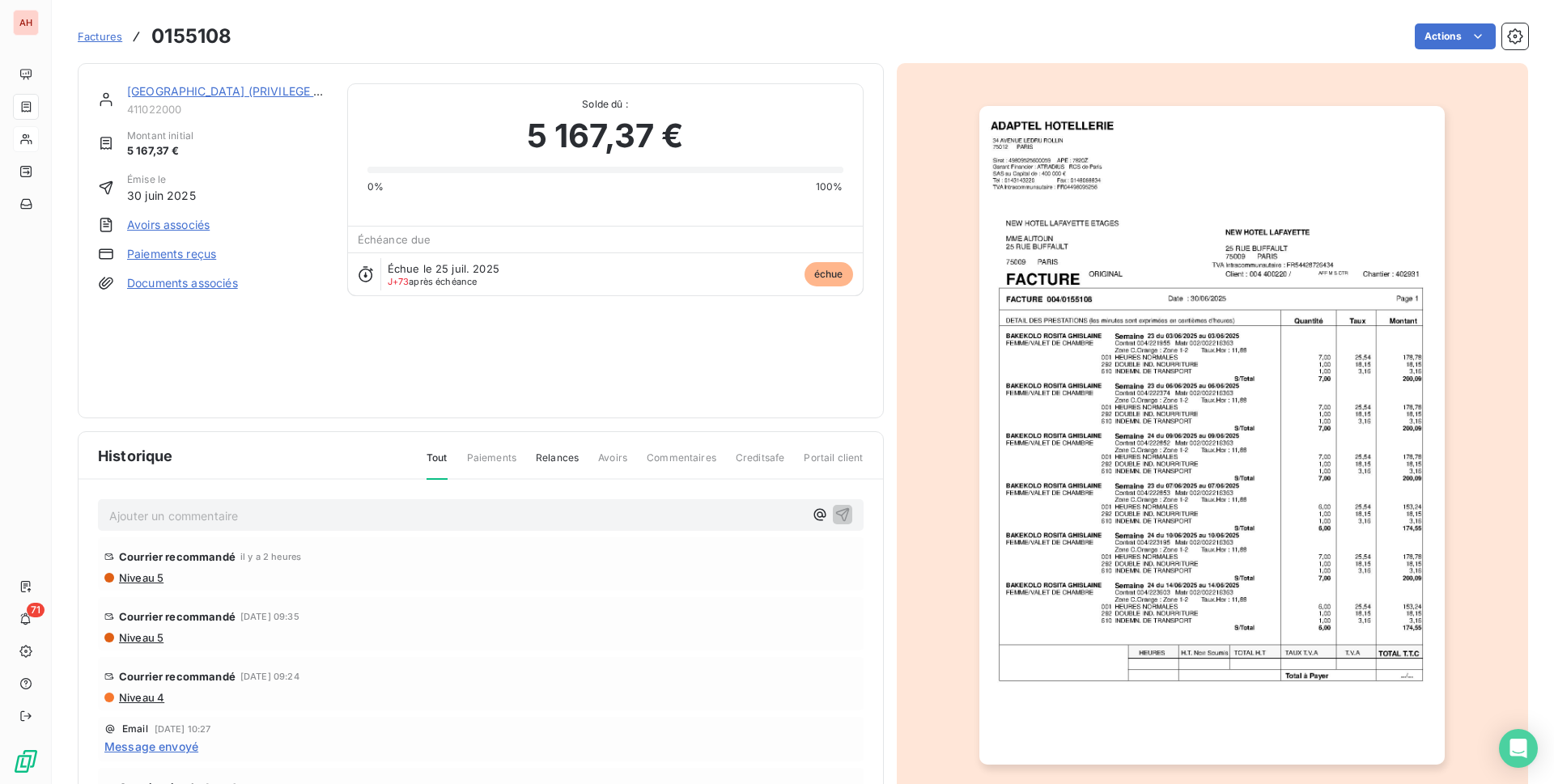
click at [1179, 396] on img "button" at bounding box center [1211, 435] width 465 height 659
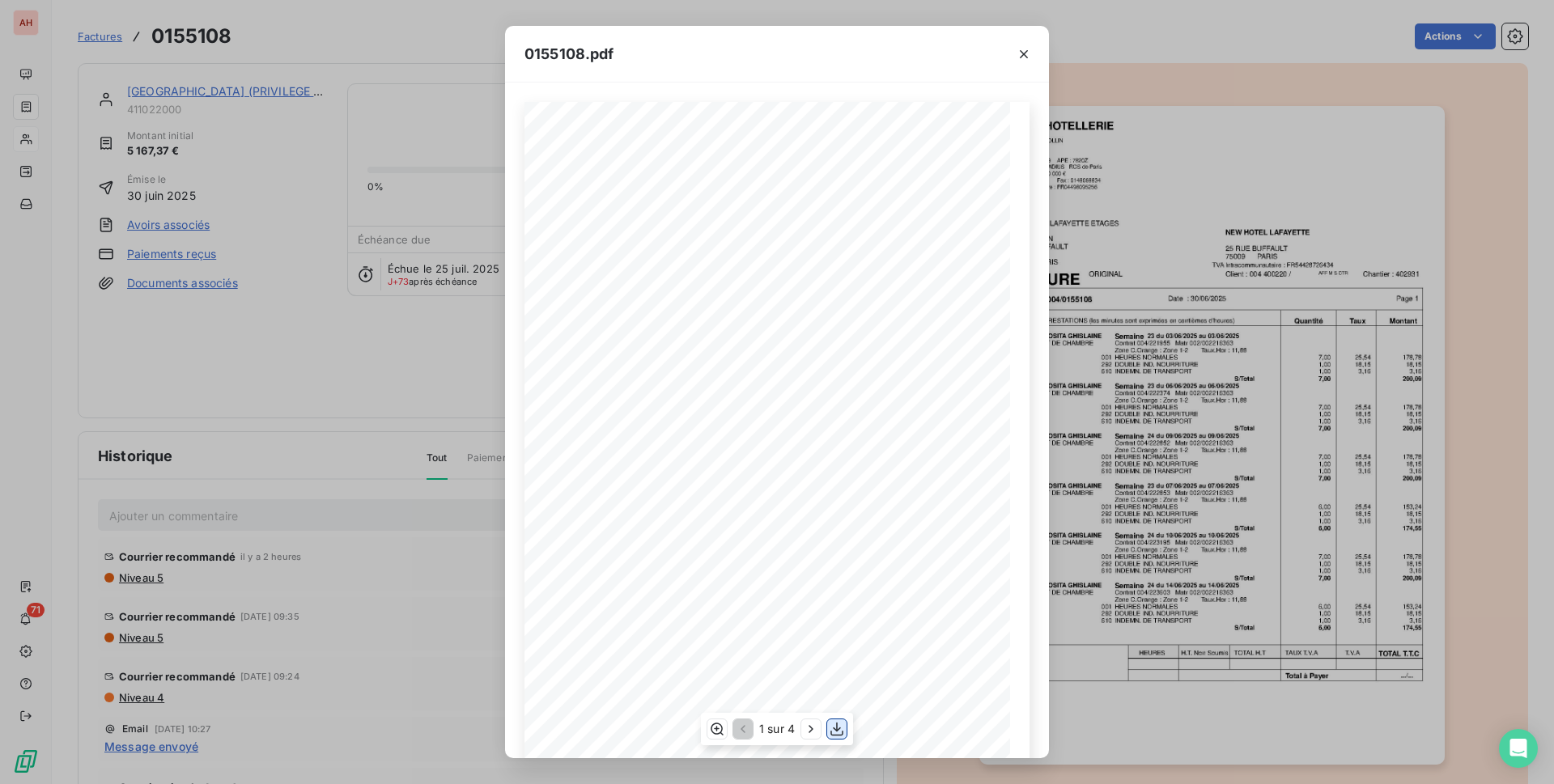
click at [828, 731] on button "button" at bounding box center [836, 728] width 19 height 19
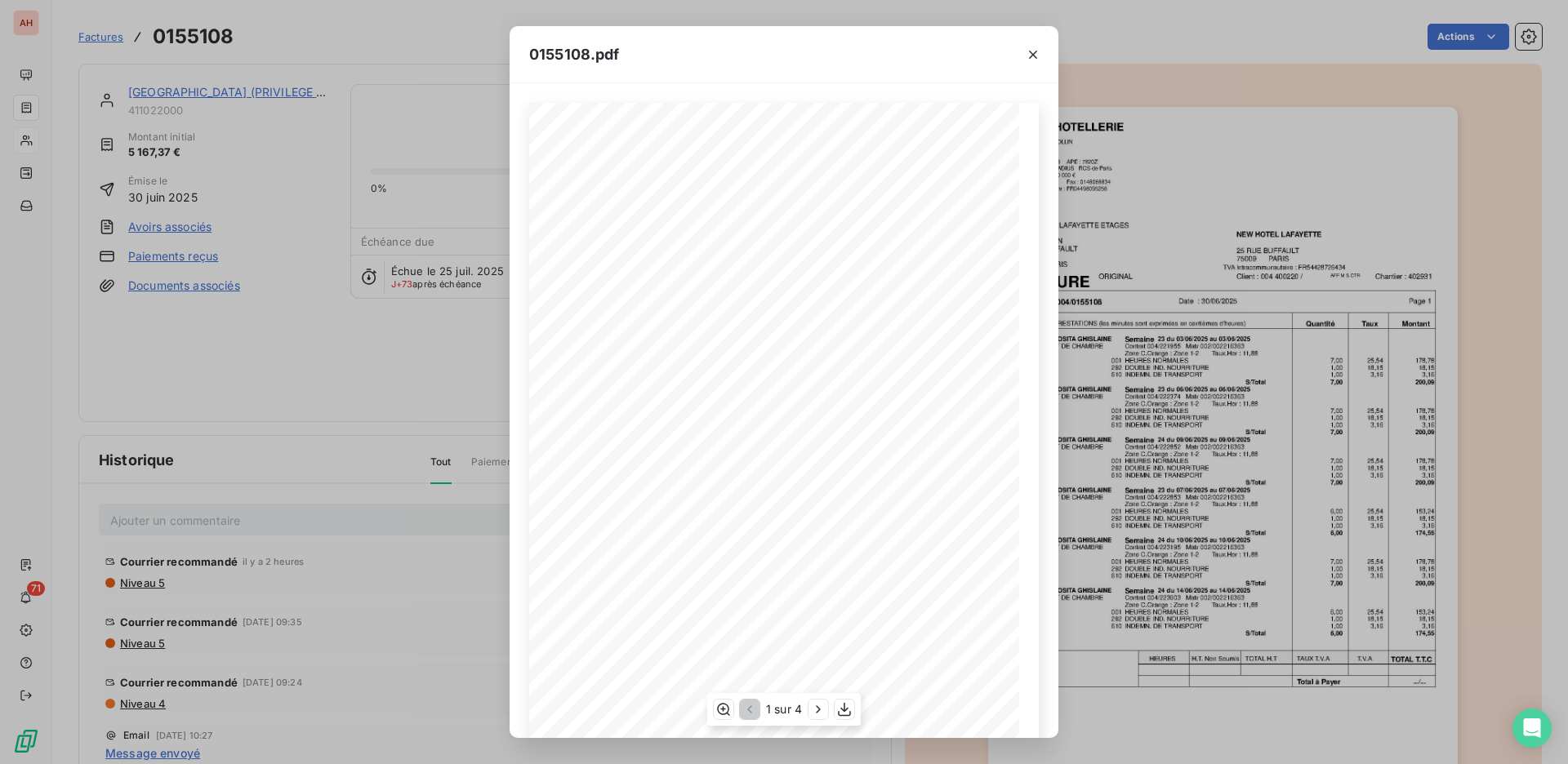
click at [713, 490] on span "610 INDEMN. DE TRANSPORT" at bounding box center [714, 487] width 95 height 6
click at [840, 706] on icon "button" at bounding box center [844, 710] width 16 height 16
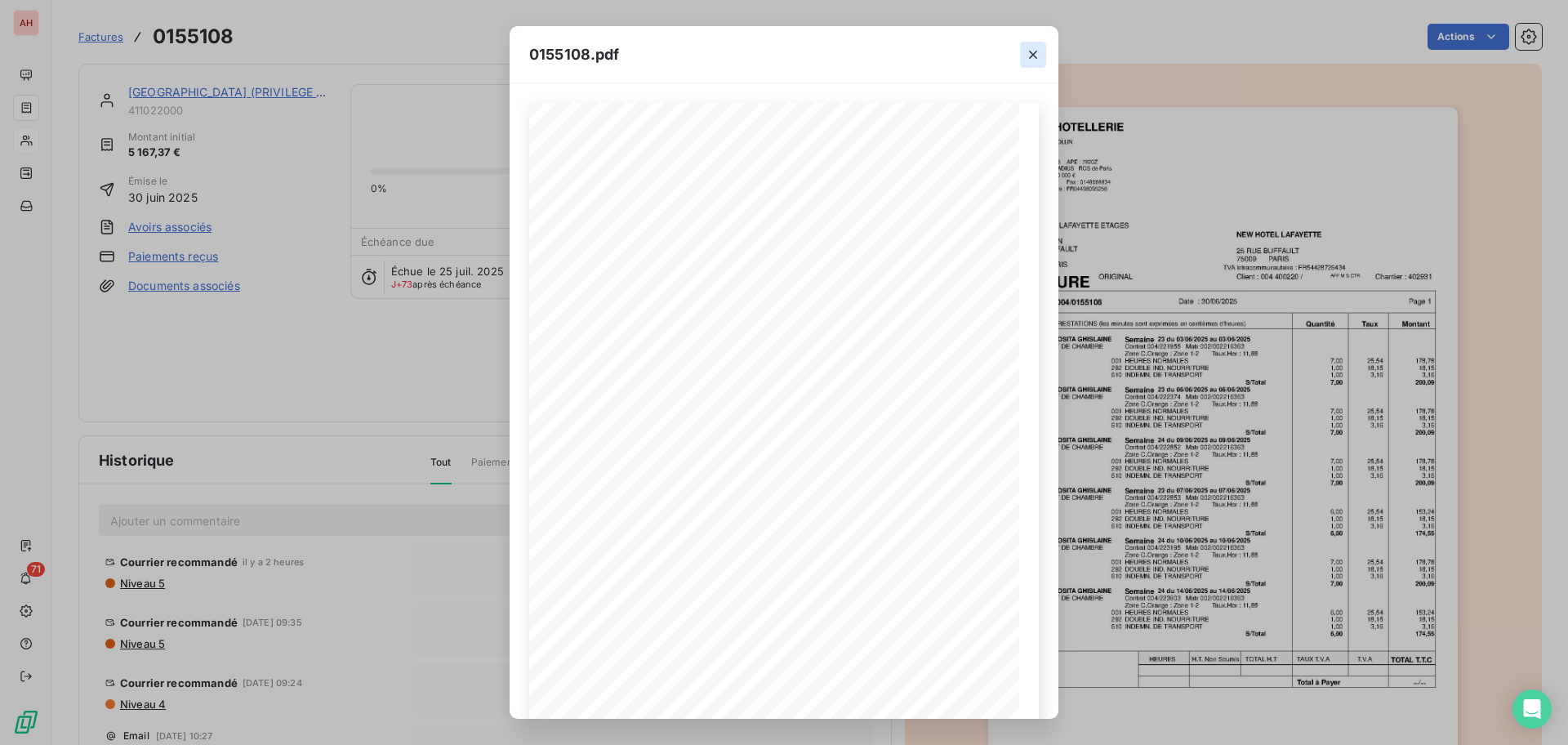
click at [1042, 50] on button "button" at bounding box center [1033, 55] width 27 height 27
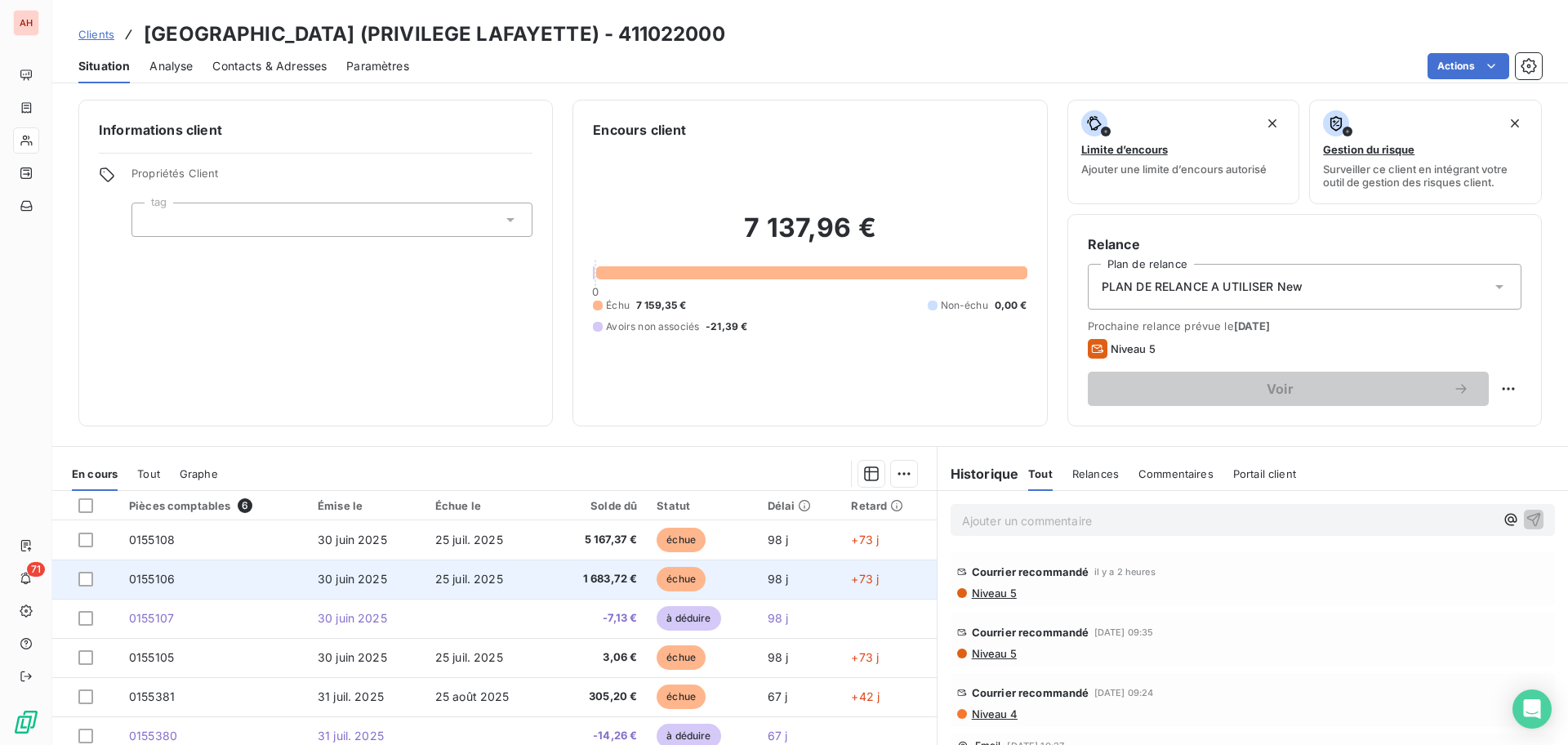
click at [427, 578] on td "25 juil. 2025" at bounding box center [488, 578] width 124 height 39
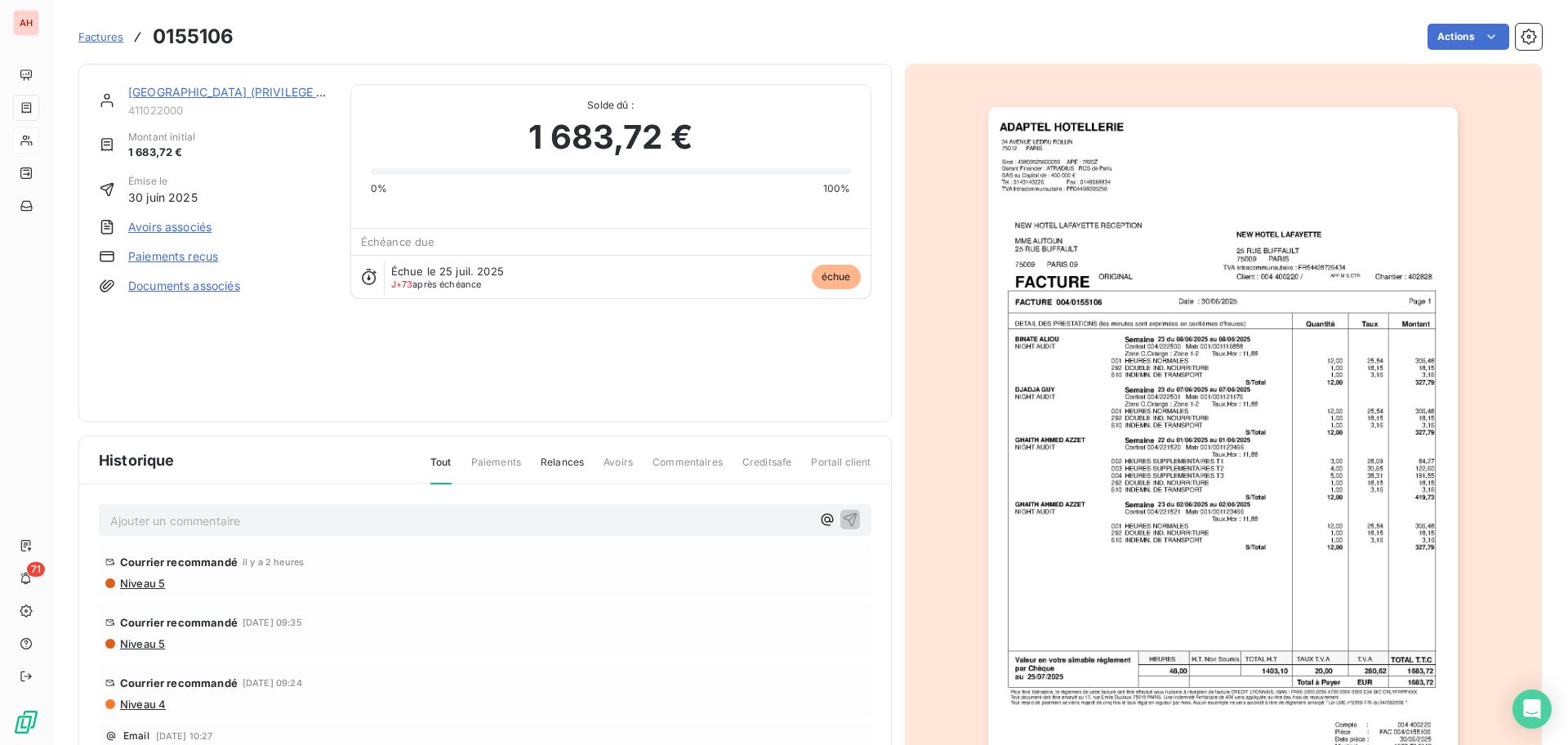
click at [1242, 416] on img "button" at bounding box center [1222, 439] width 469 height 665
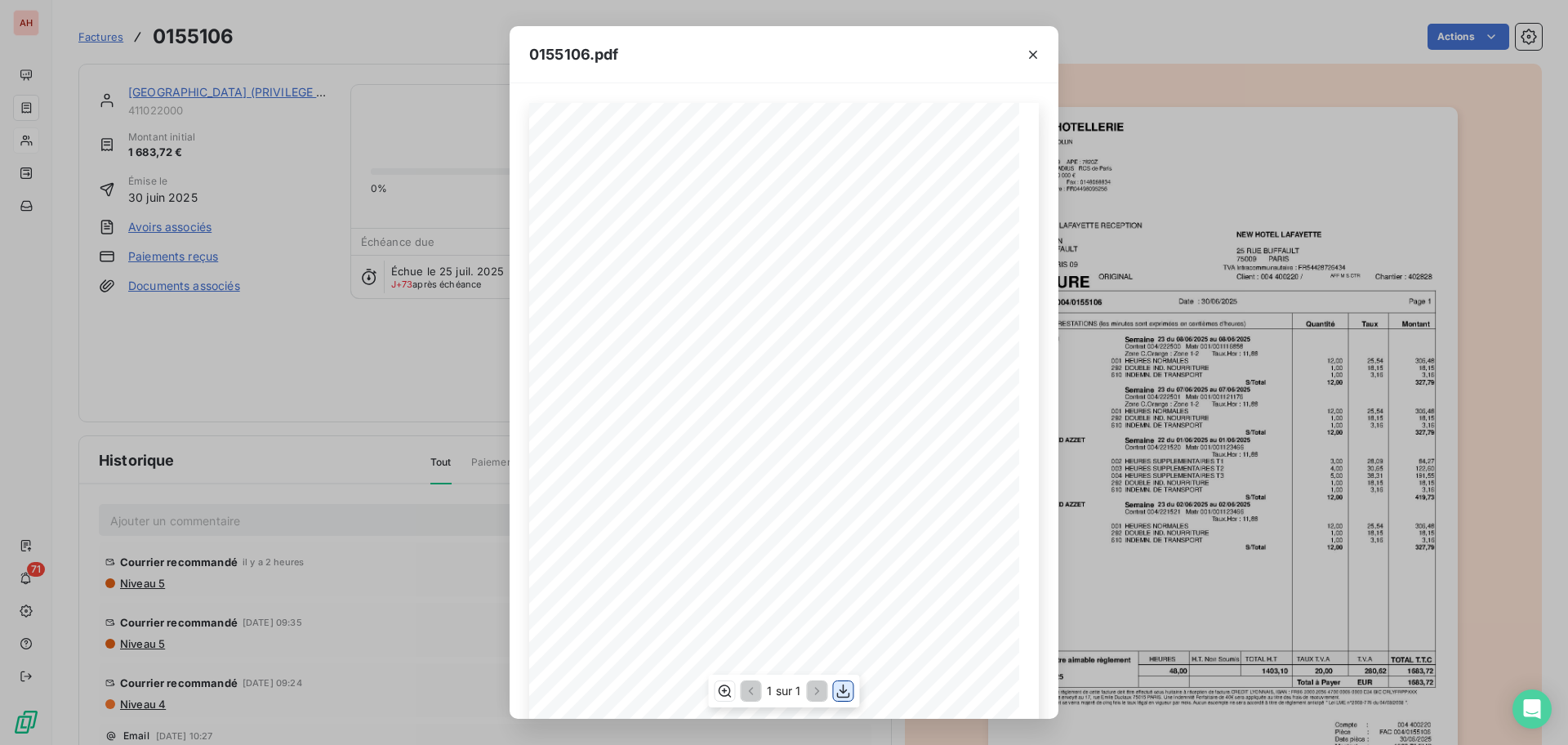
click at [845, 687] on icon "button" at bounding box center [843, 691] width 16 height 16
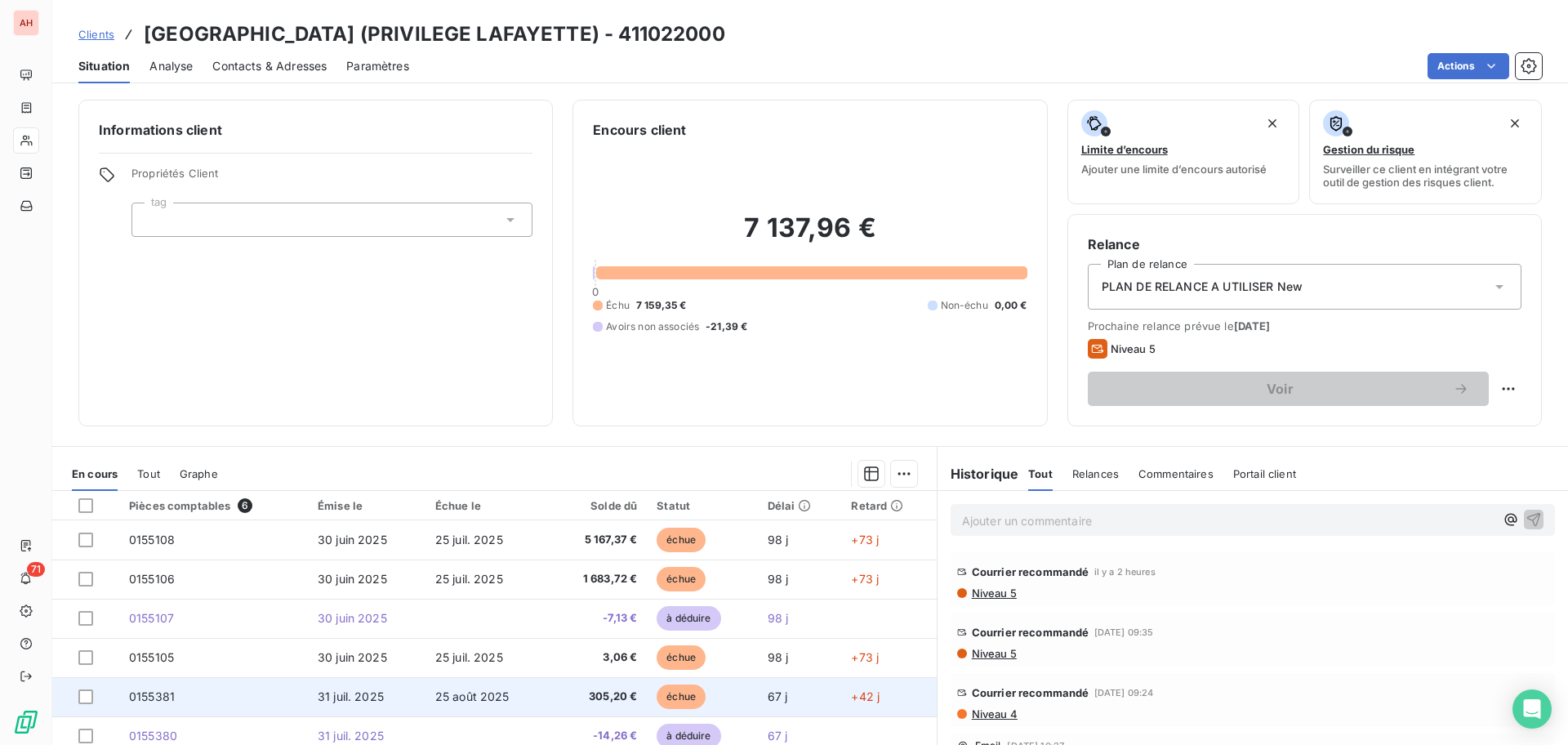
scroll to position [110, 0]
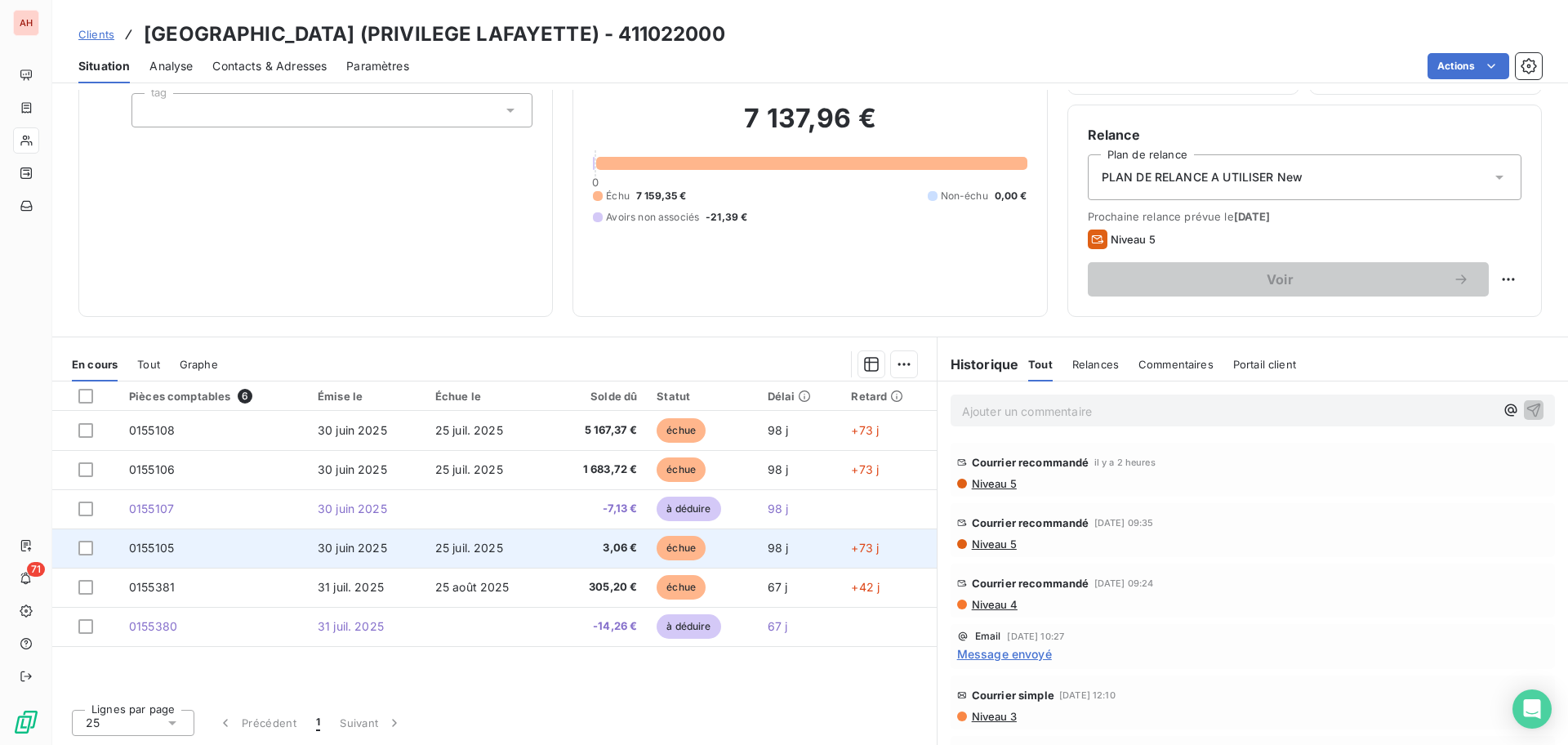
click at [317, 544] on span "30 juin 2025" at bounding box center [352, 547] width 70 height 14
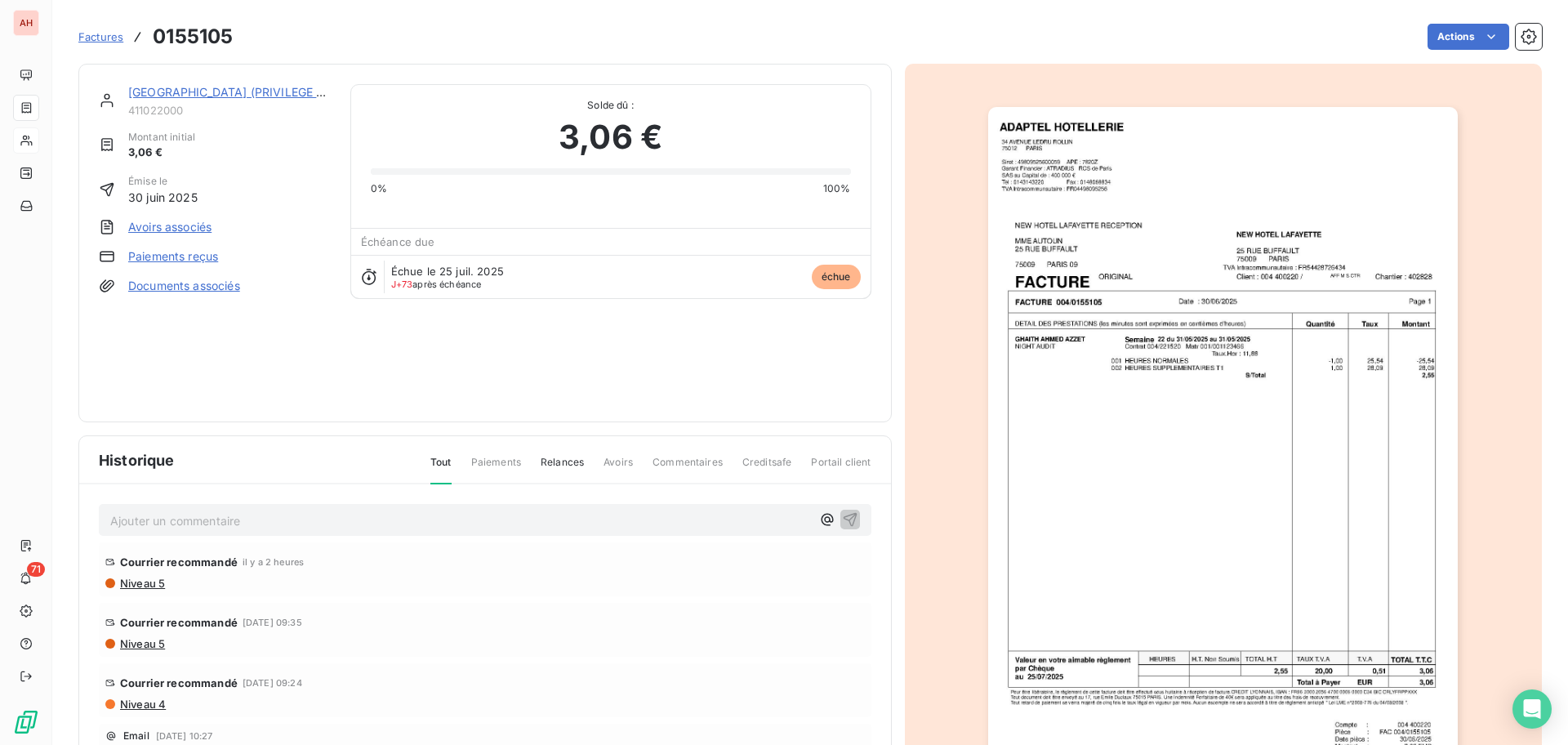
click at [1273, 434] on img "button" at bounding box center [1222, 439] width 469 height 665
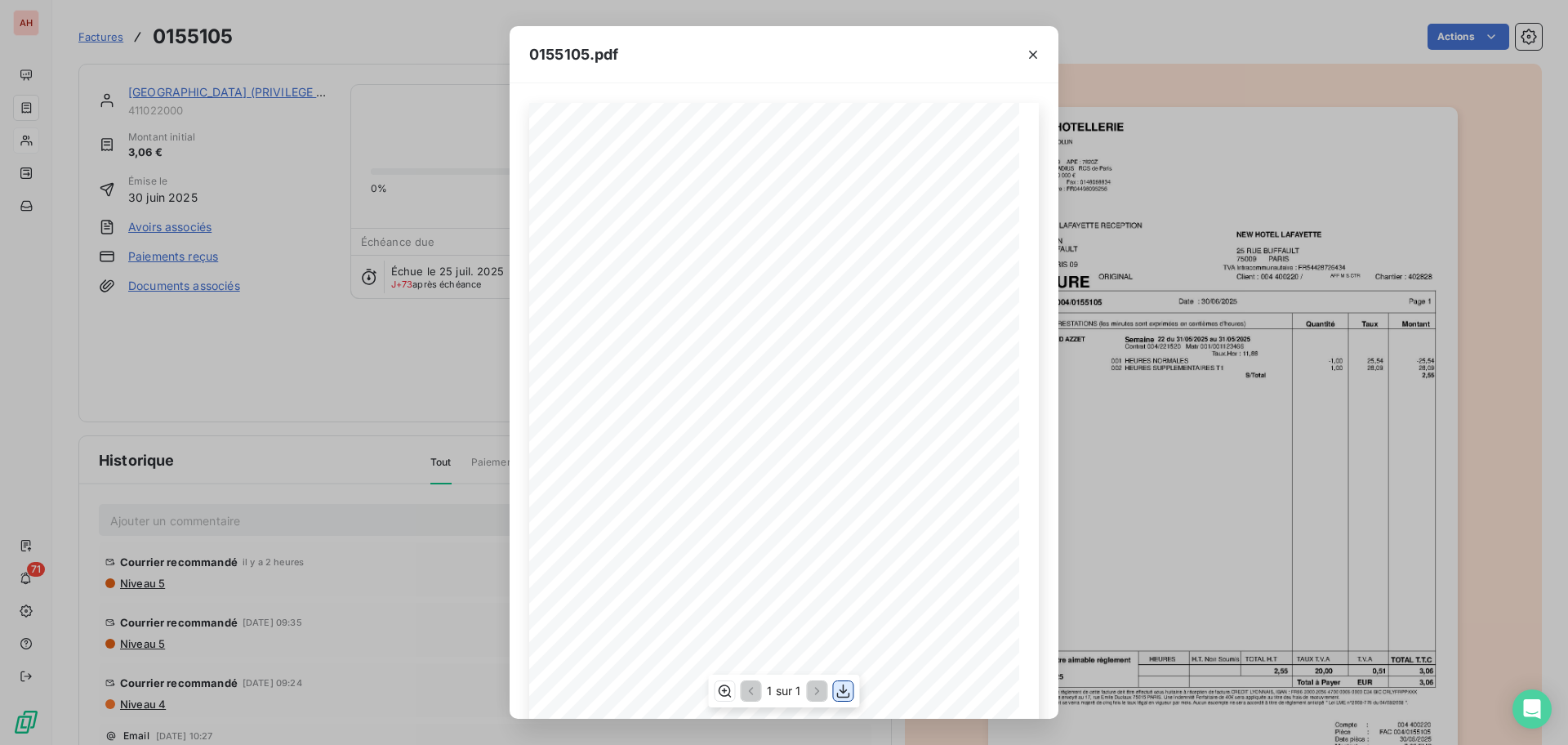
click at [840, 690] on icon "button" at bounding box center [843, 691] width 13 height 14
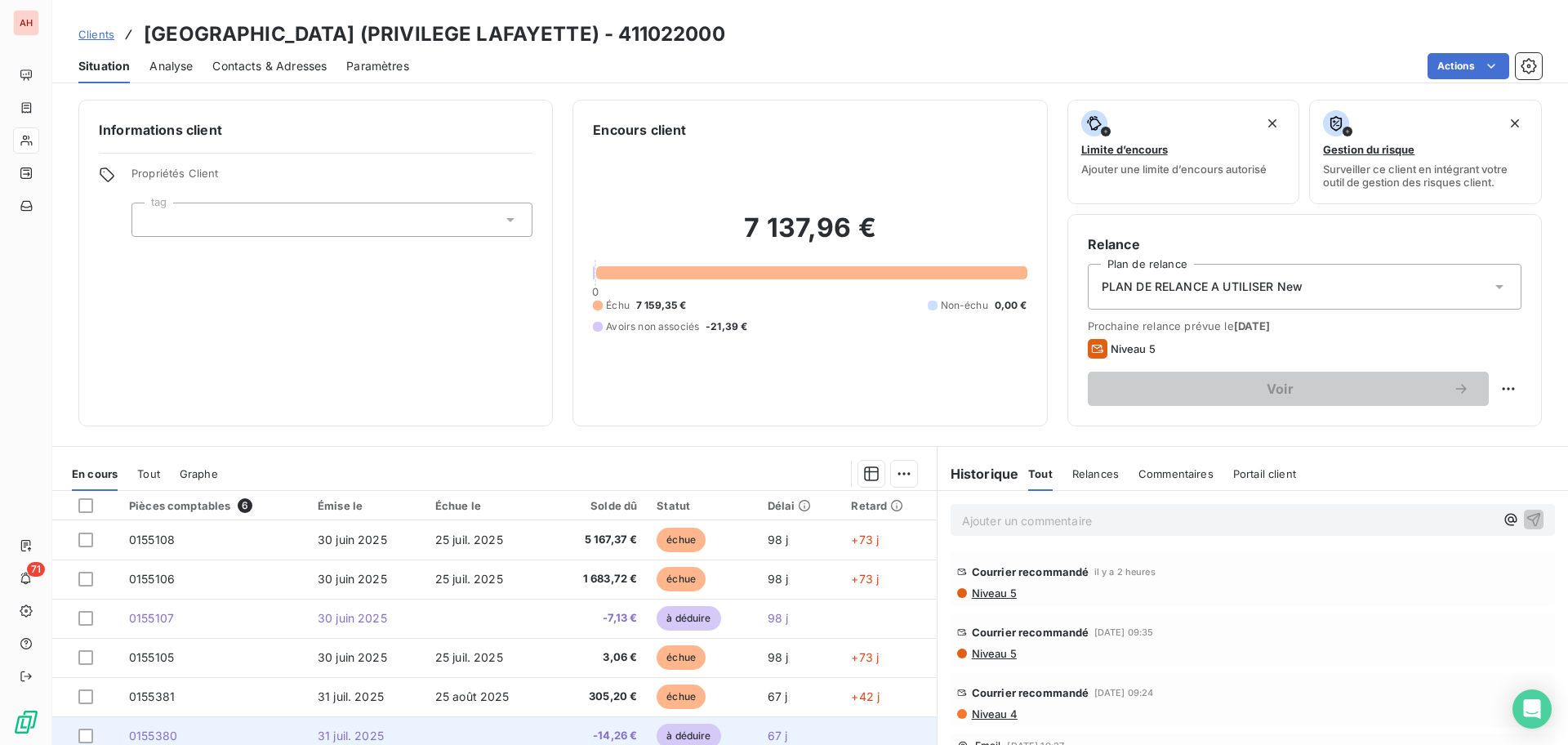
scroll to position [81, 0]
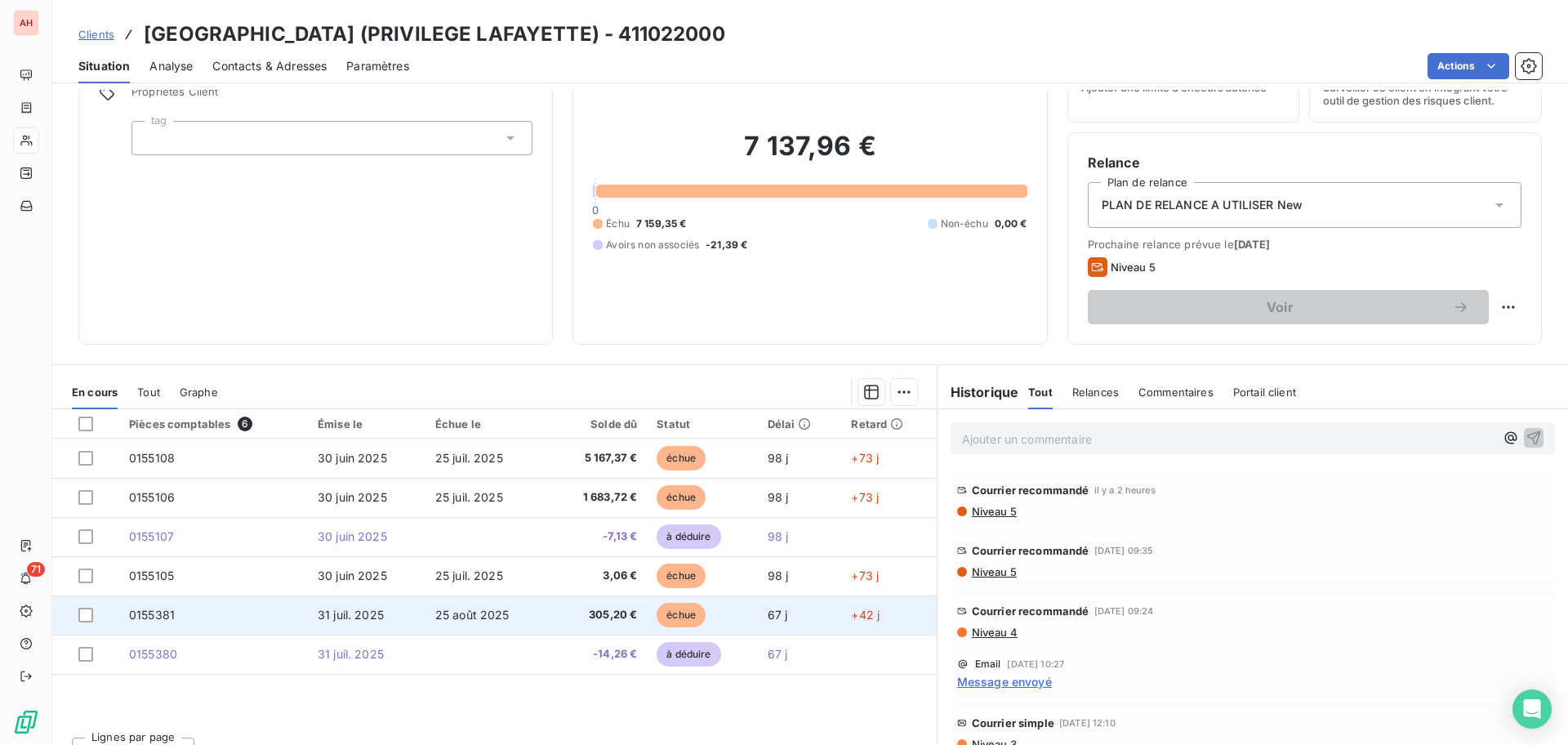
click at [501, 610] on span "25 août 2025" at bounding box center [472, 614] width 74 height 14
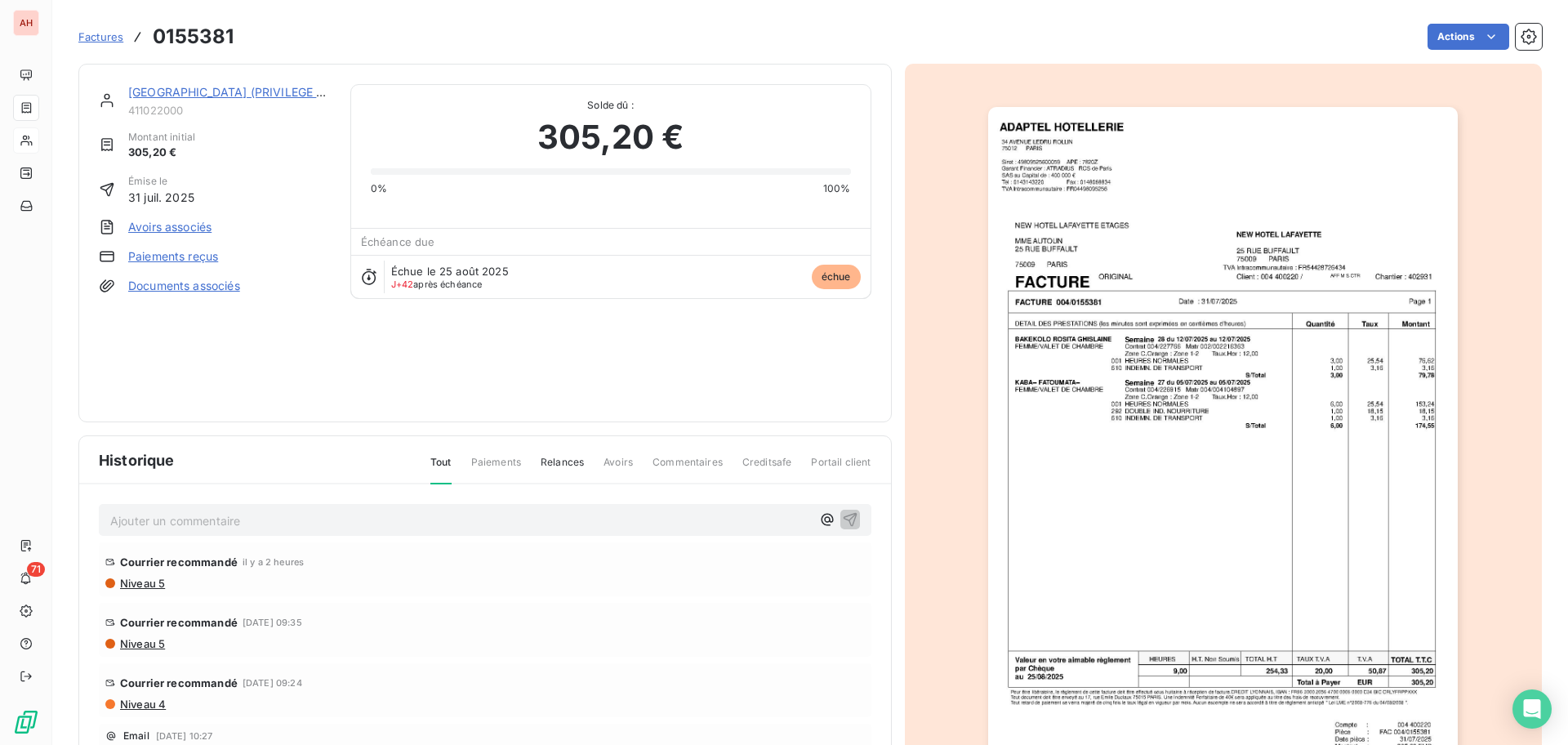
click at [1262, 481] on img "button" at bounding box center [1222, 439] width 469 height 665
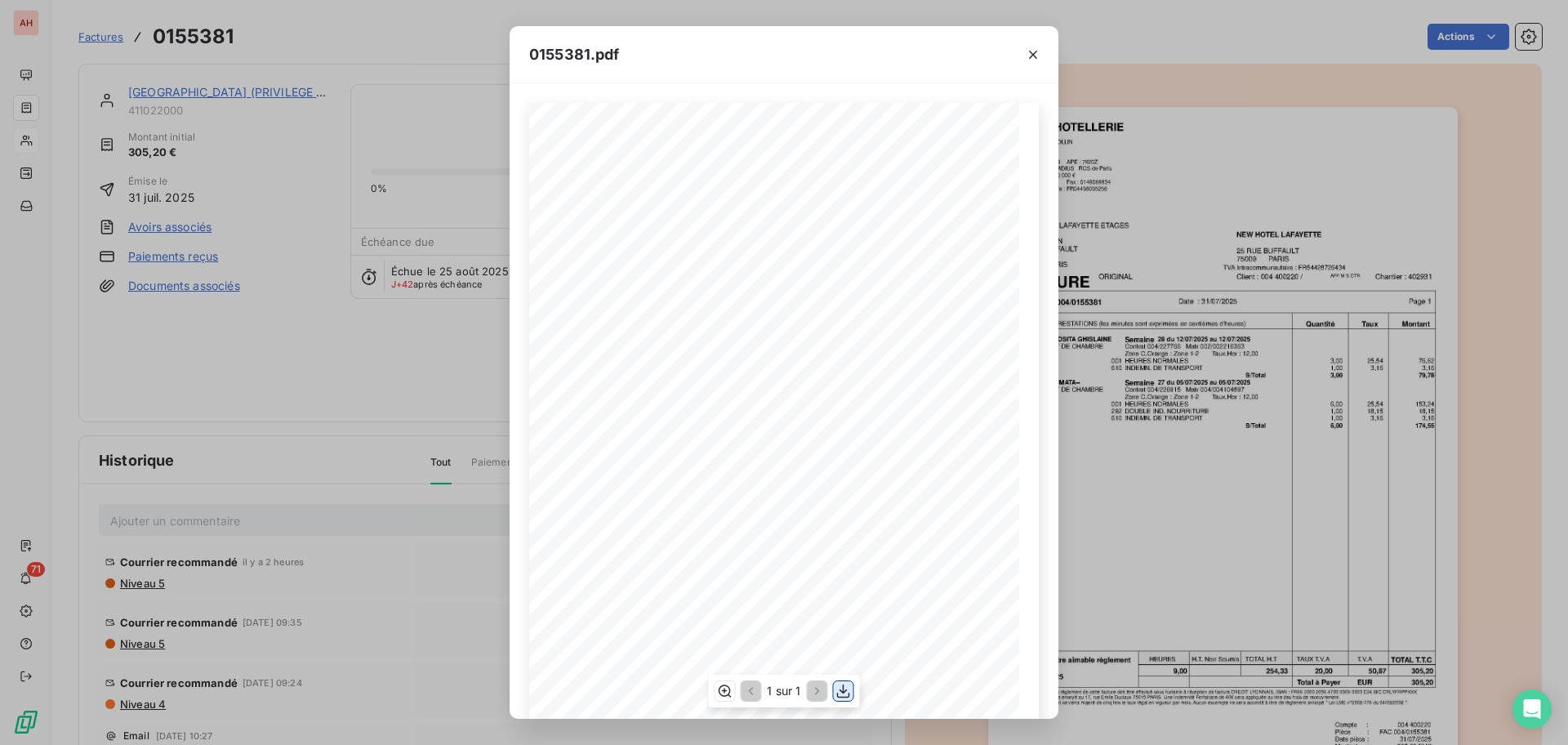
click at [840, 685] on icon "button" at bounding box center [843, 691] width 16 height 16
click at [1036, 61] on icon "button" at bounding box center [1033, 55] width 16 height 16
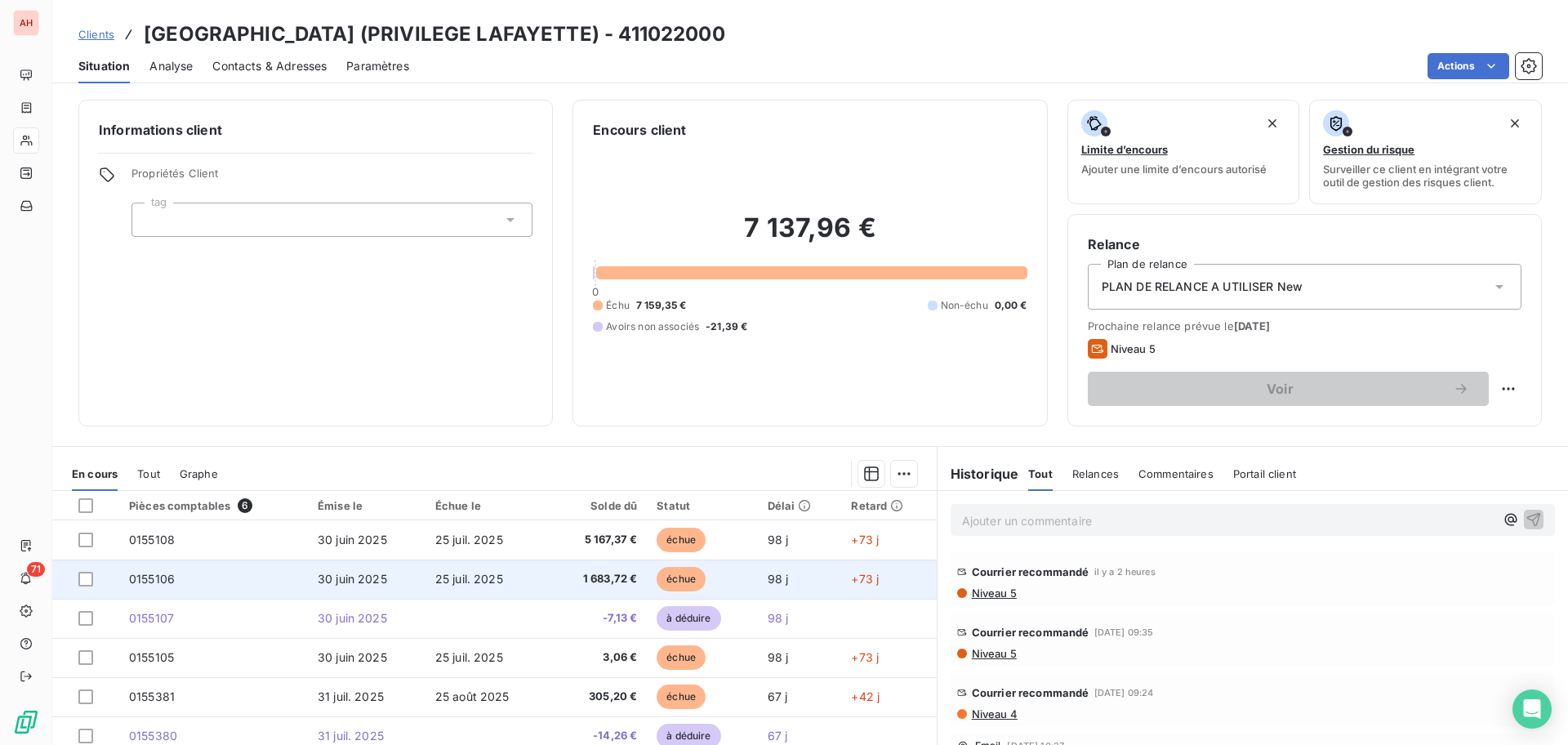
scroll to position [110, 0]
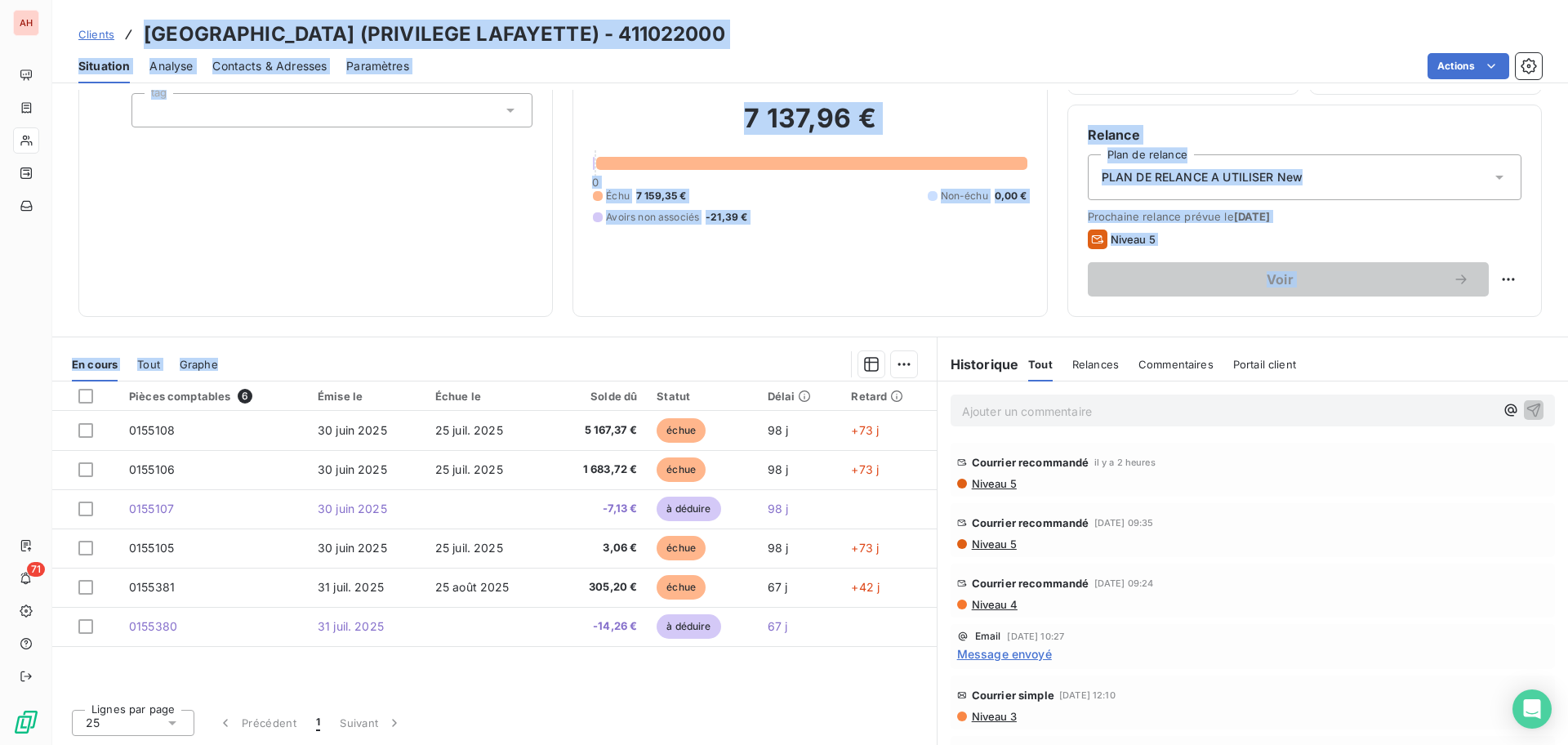
drag, startPoint x: 142, startPoint y: 23, endPoint x: 920, endPoint y: 675, distance: 1015.1
click at [920, 675] on div "Clients NEW HOTEL LAFAYETTE (PRIVILEGE LAFAYETTE) - 411022000 Situation Analyse…" at bounding box center [810, 372] width 1516 height 745
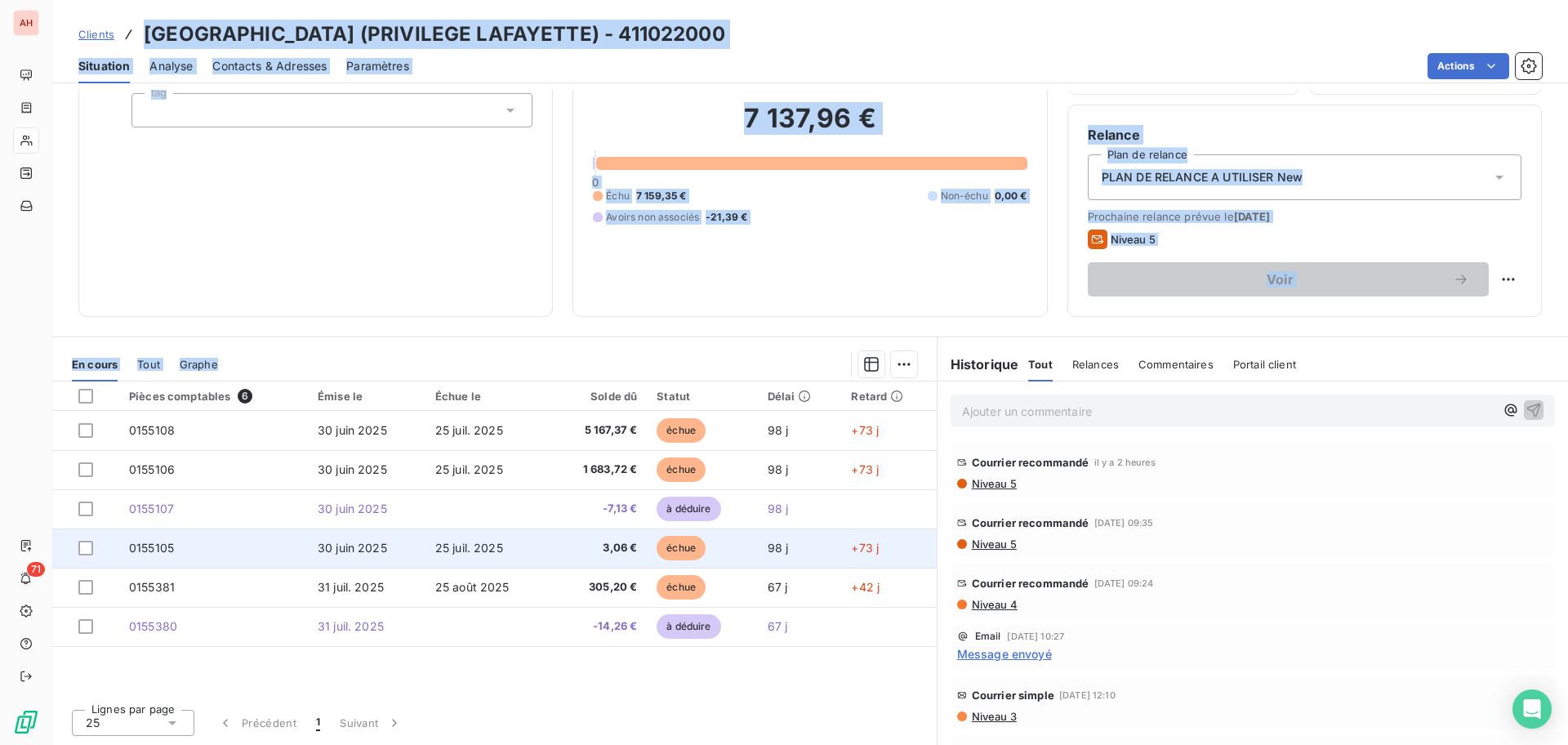
copy div "NEW HOTEL LAFAYETTE (PRIVILEGE LAFAYETTE) - 411022000 Situation Analyse Contact…"
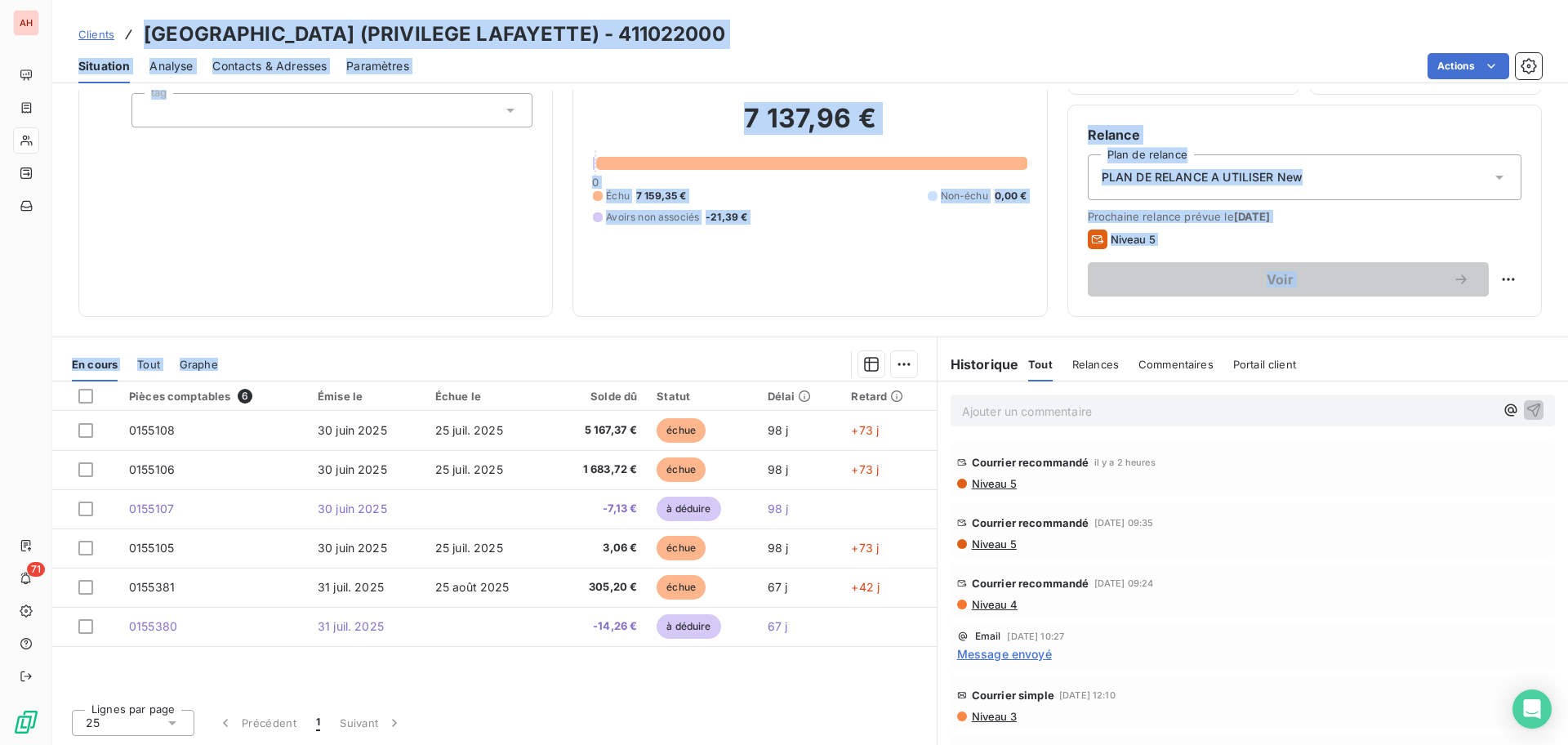
click at [371, 282] on div "Informations client Propriétés Client tag" at bounding box center [316, 153] width 475 height 327
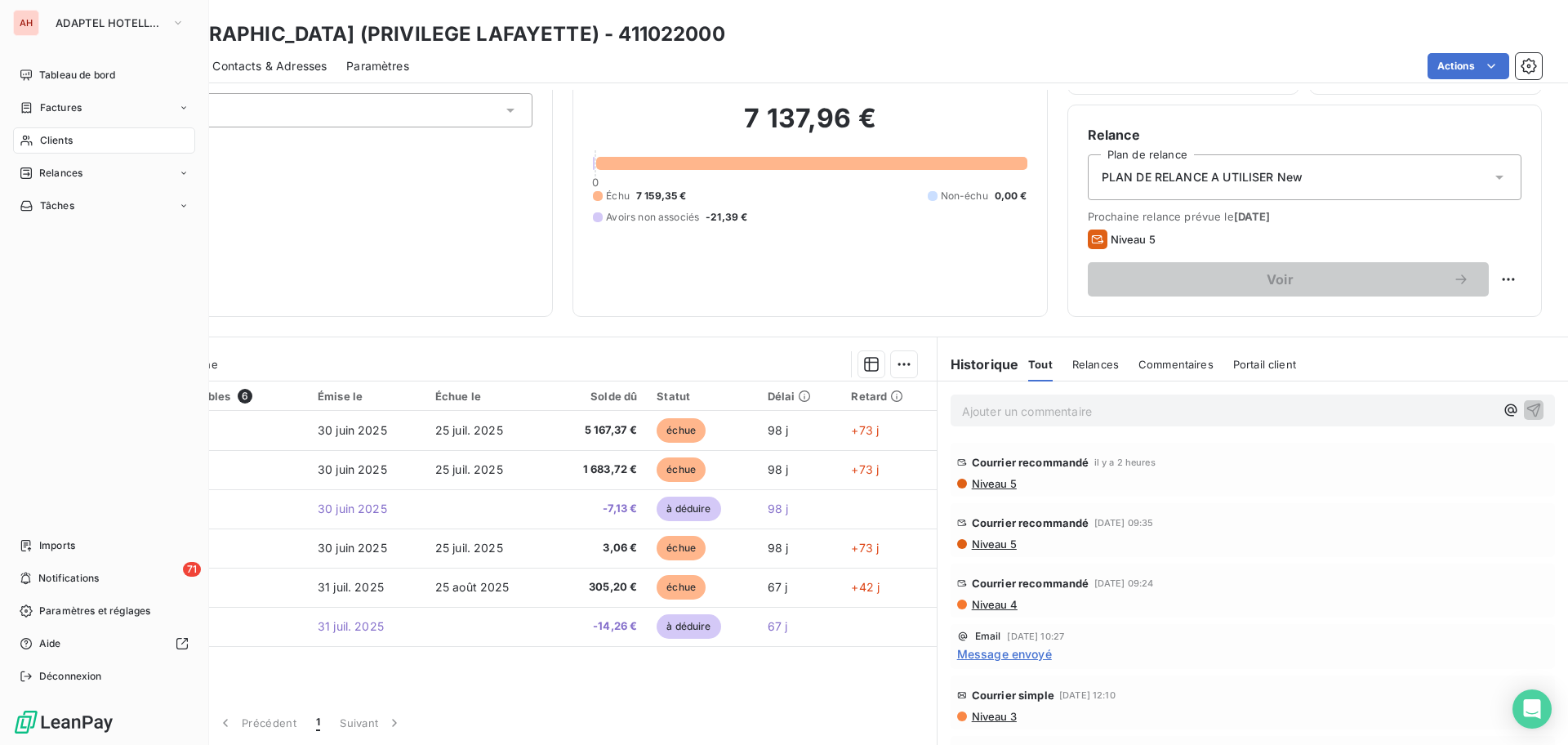
click at [32, 144] on icon at bounding box center [26, 141] width 11 height 11
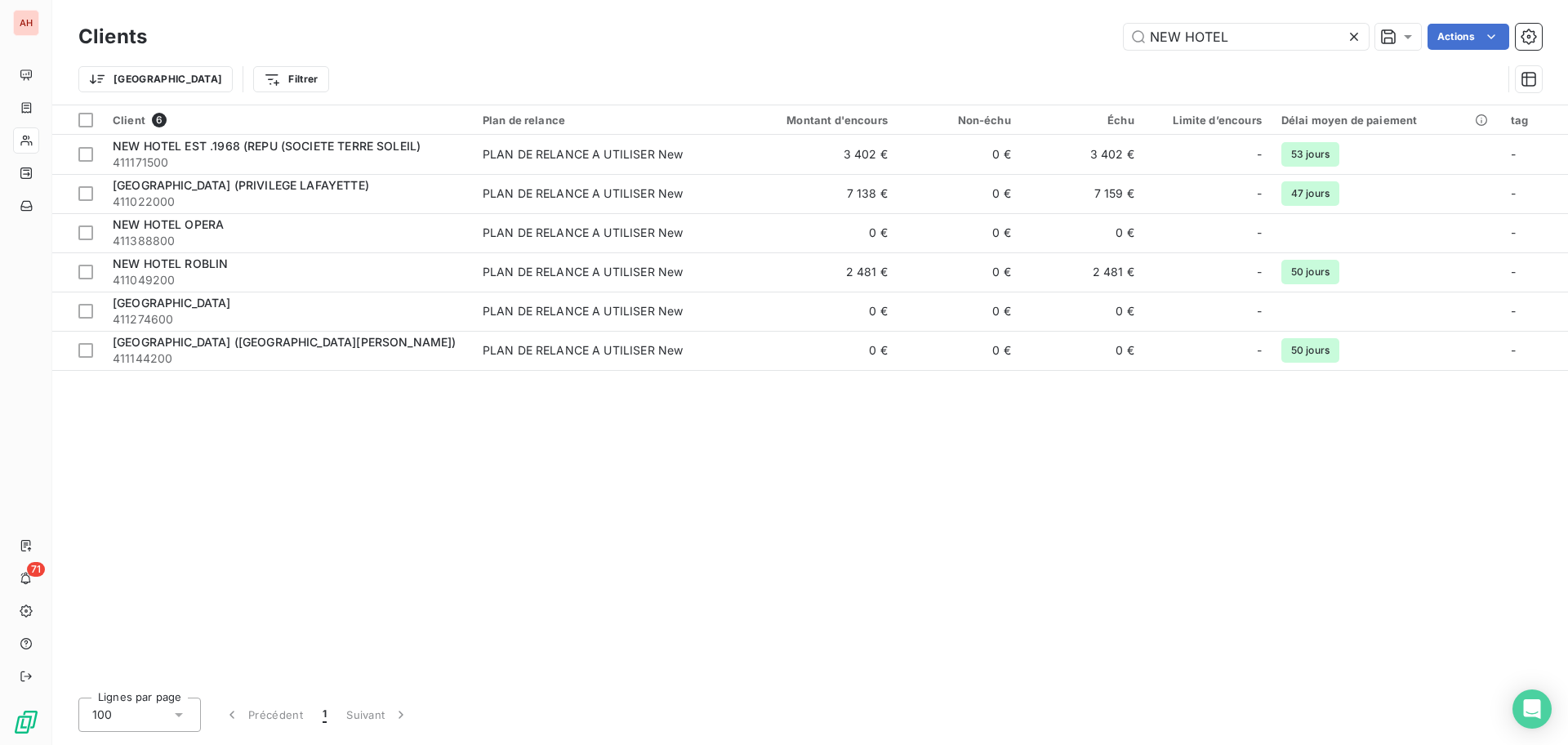
type input "NEW HOTEL"
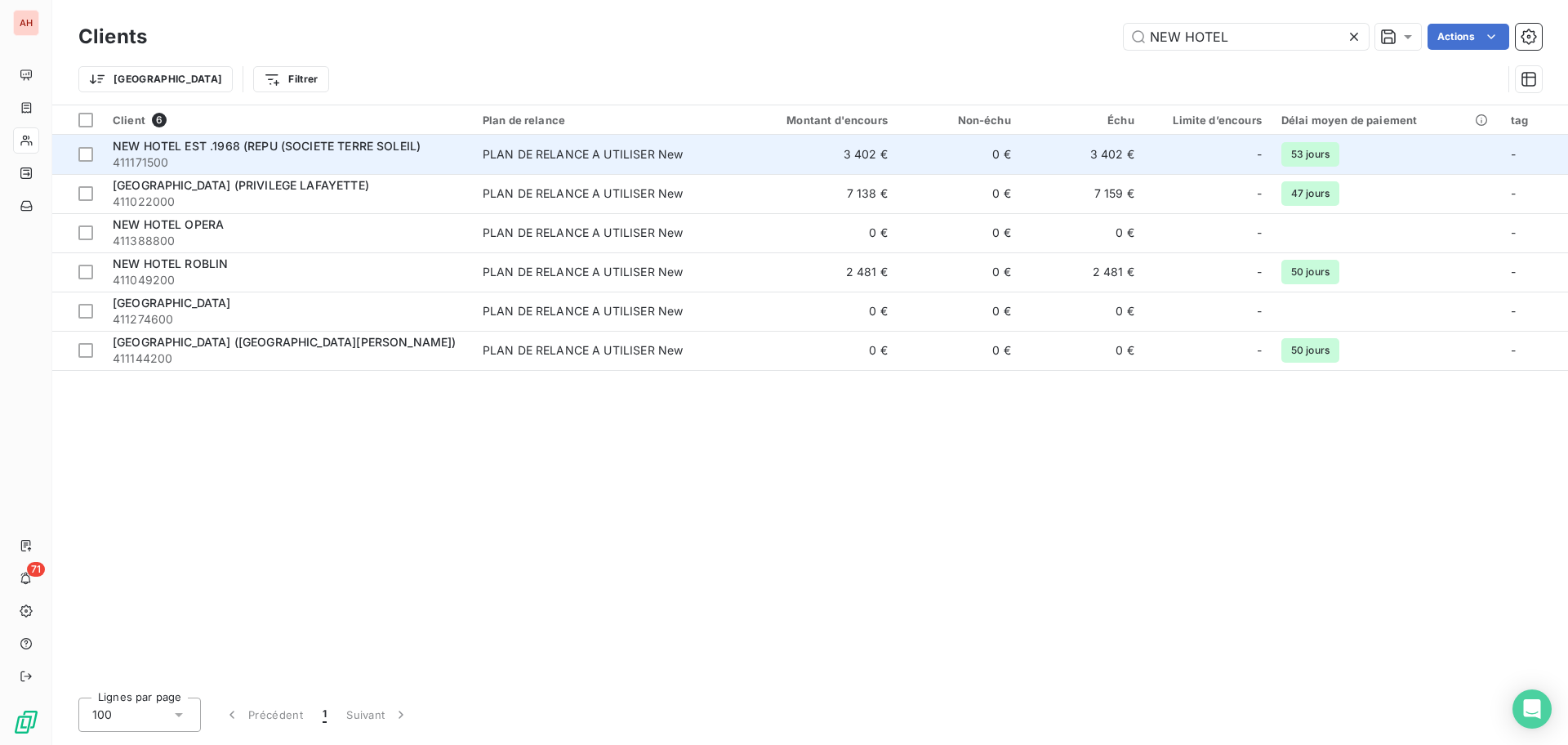
click at [467, 148] on td "NEW HOTEL EST .1968 (REPU (SOCIETE TERRE SOLEIL) 411171500" at bounding box center [287, 154] width 370 height 39
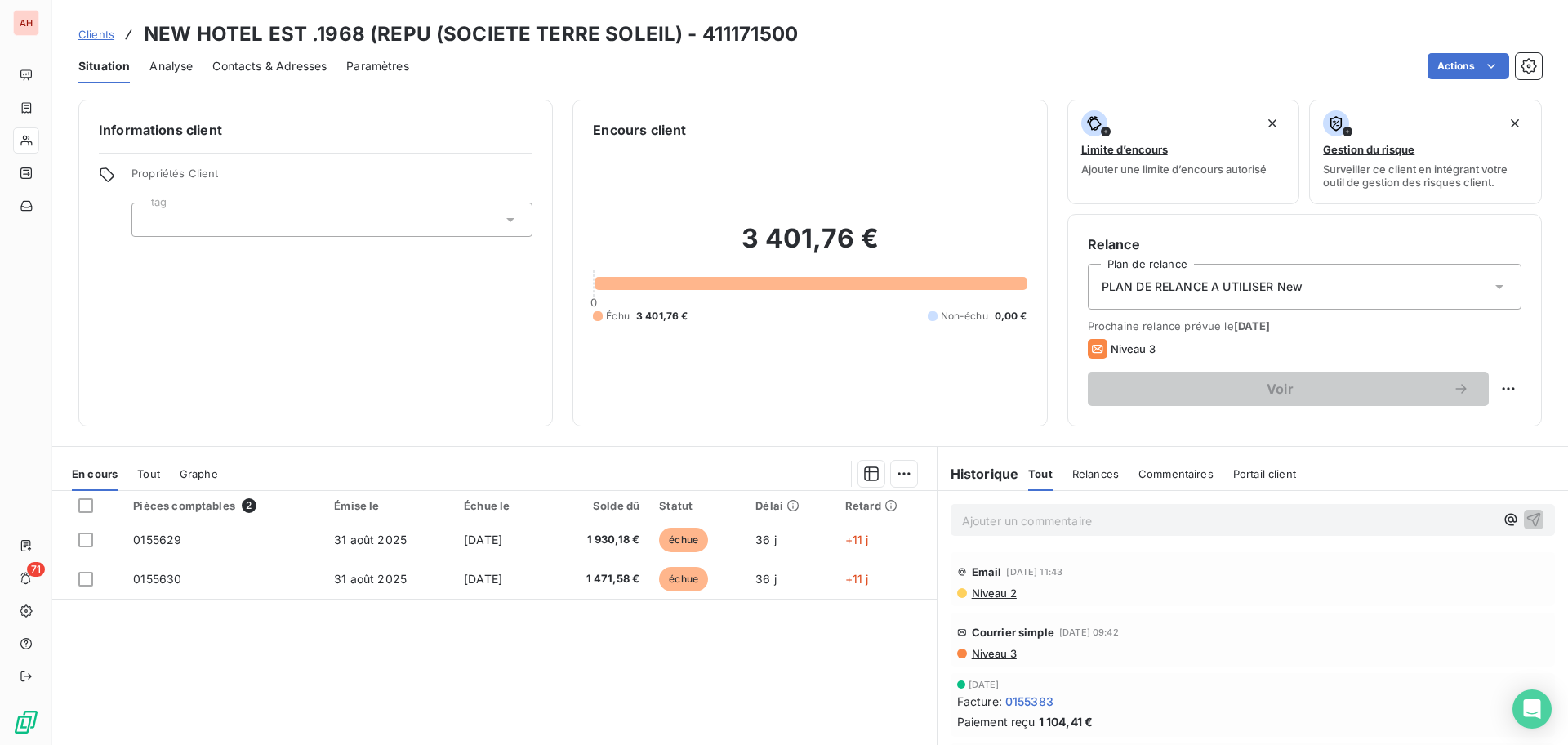
click at [558, 688] on div "Pièces comptables 2 Émise le Échue le Solde dû Statut Délai Retard 0155629 31 a…" at bounding box center [494, 648] width 885 height 315
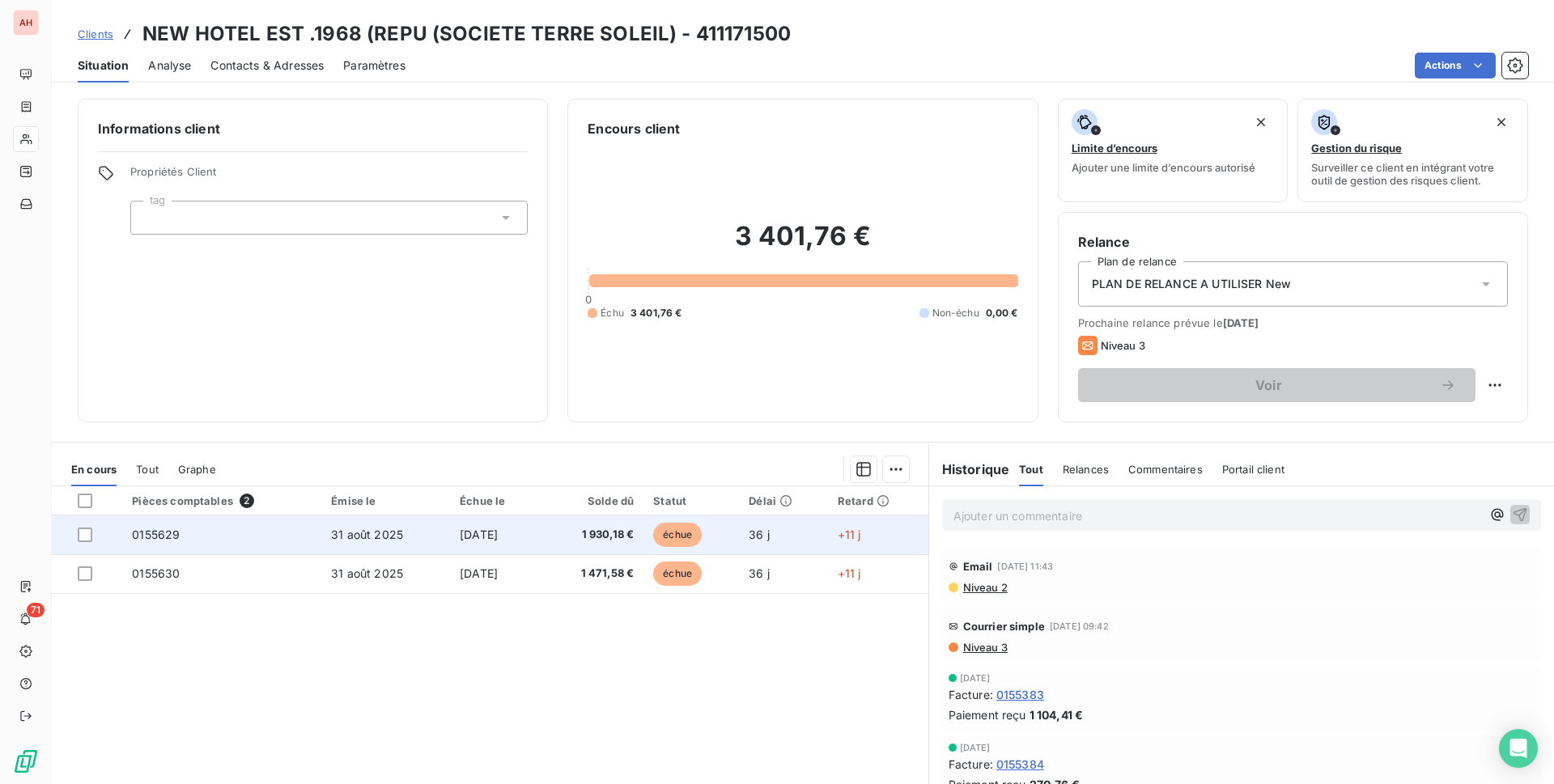
click at [460, 530] on span "[DATE]" at bounding box center [479, 534] width 38 height 14
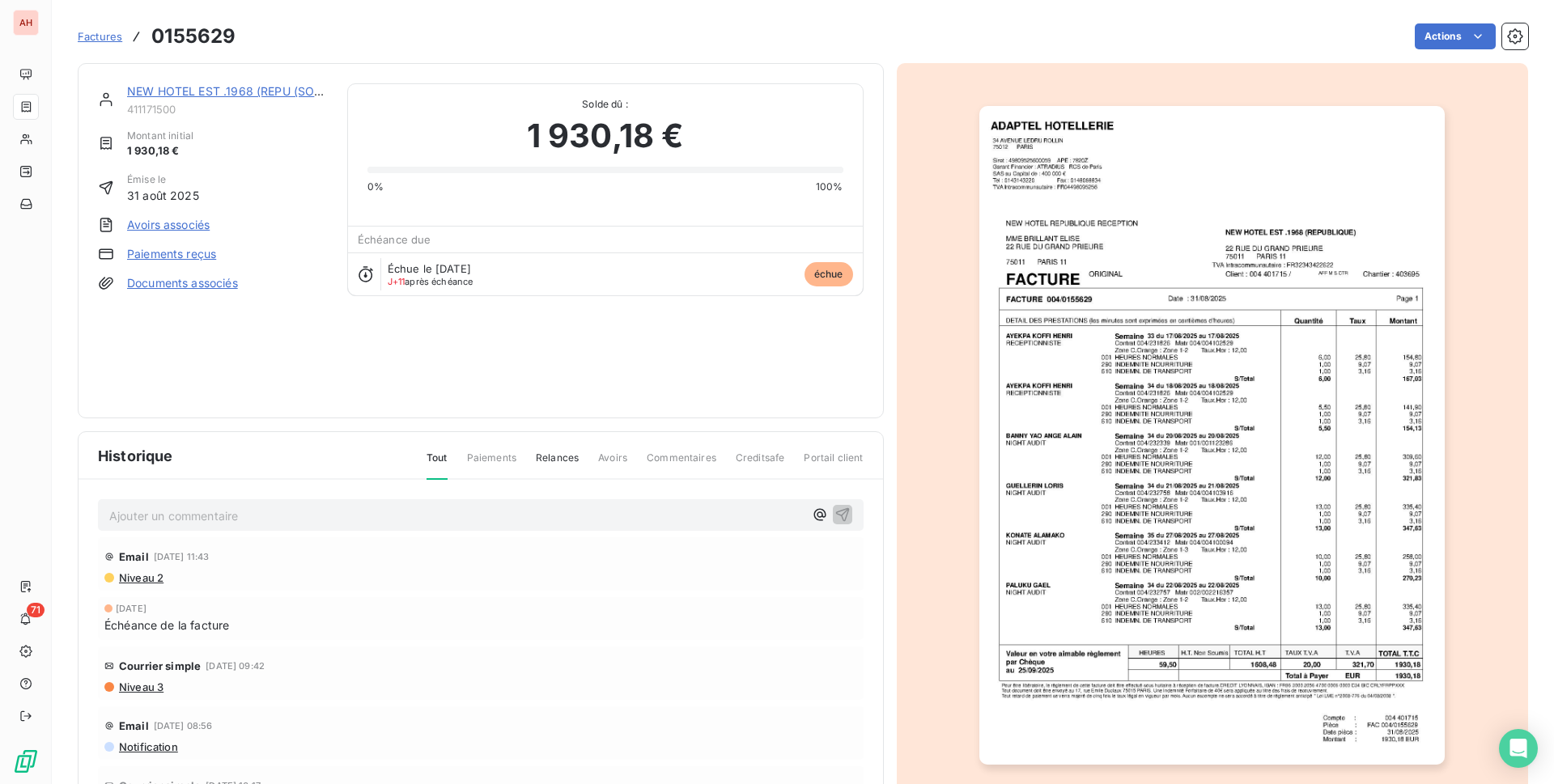
click at [1273, 435] on img "button" at bounding box center [1211, 435] width 465 height 659
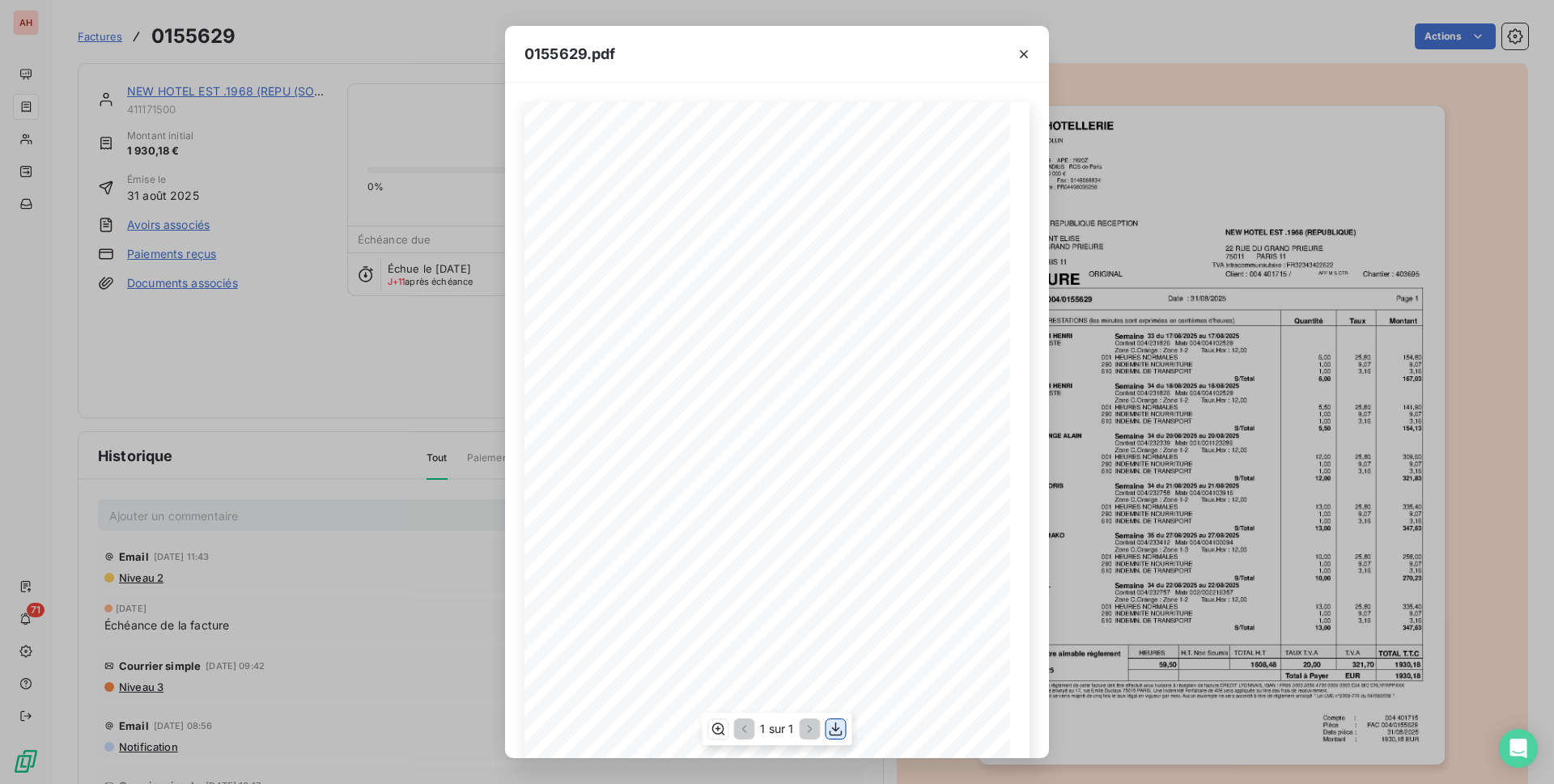
click at [828, 733] on icon "button" at bounding box center [836, 729] width 16 height 16
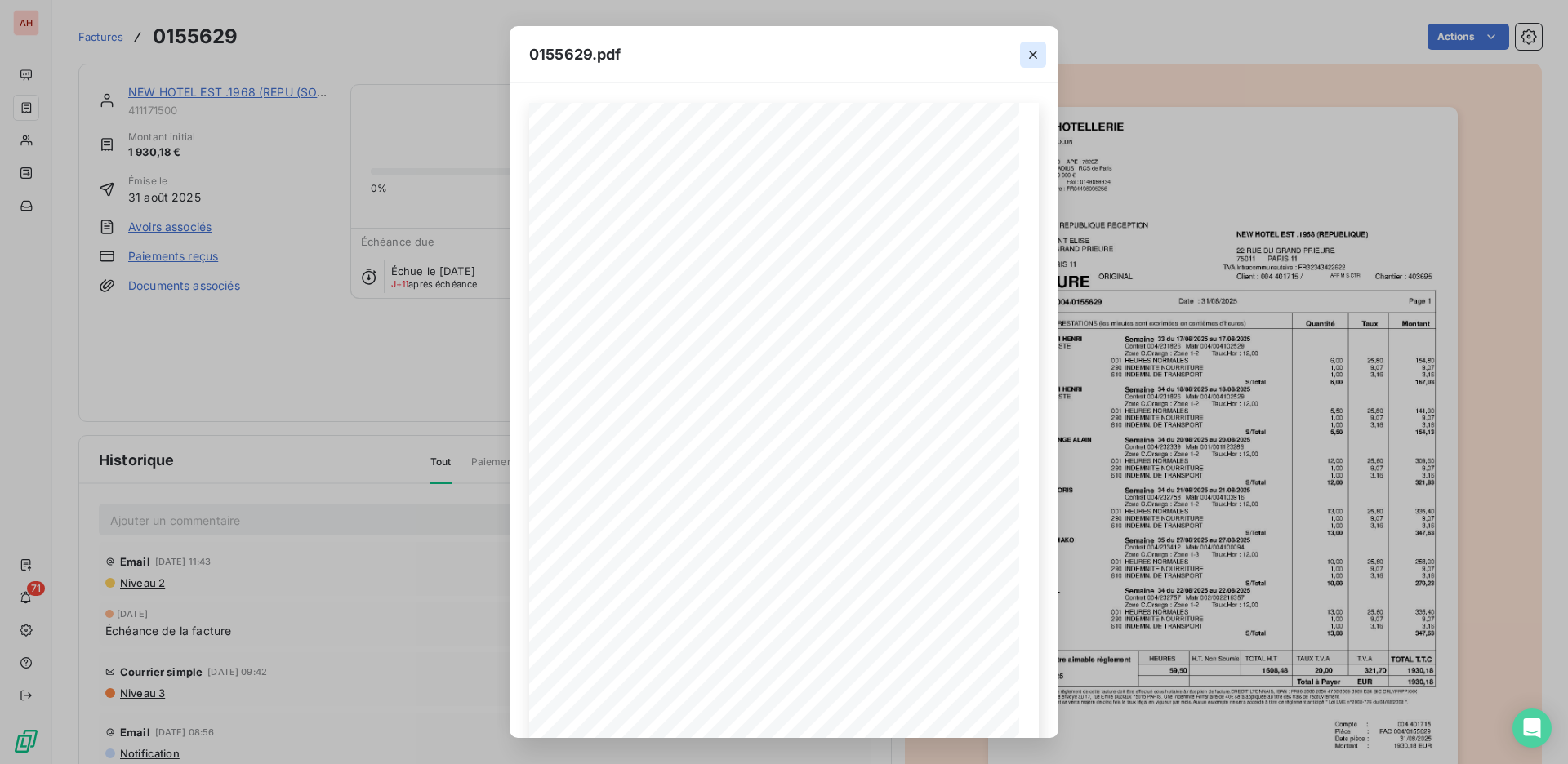
click at [1026, 54] on icon "button" at bounding box center [1033, 55] width 16 height 16
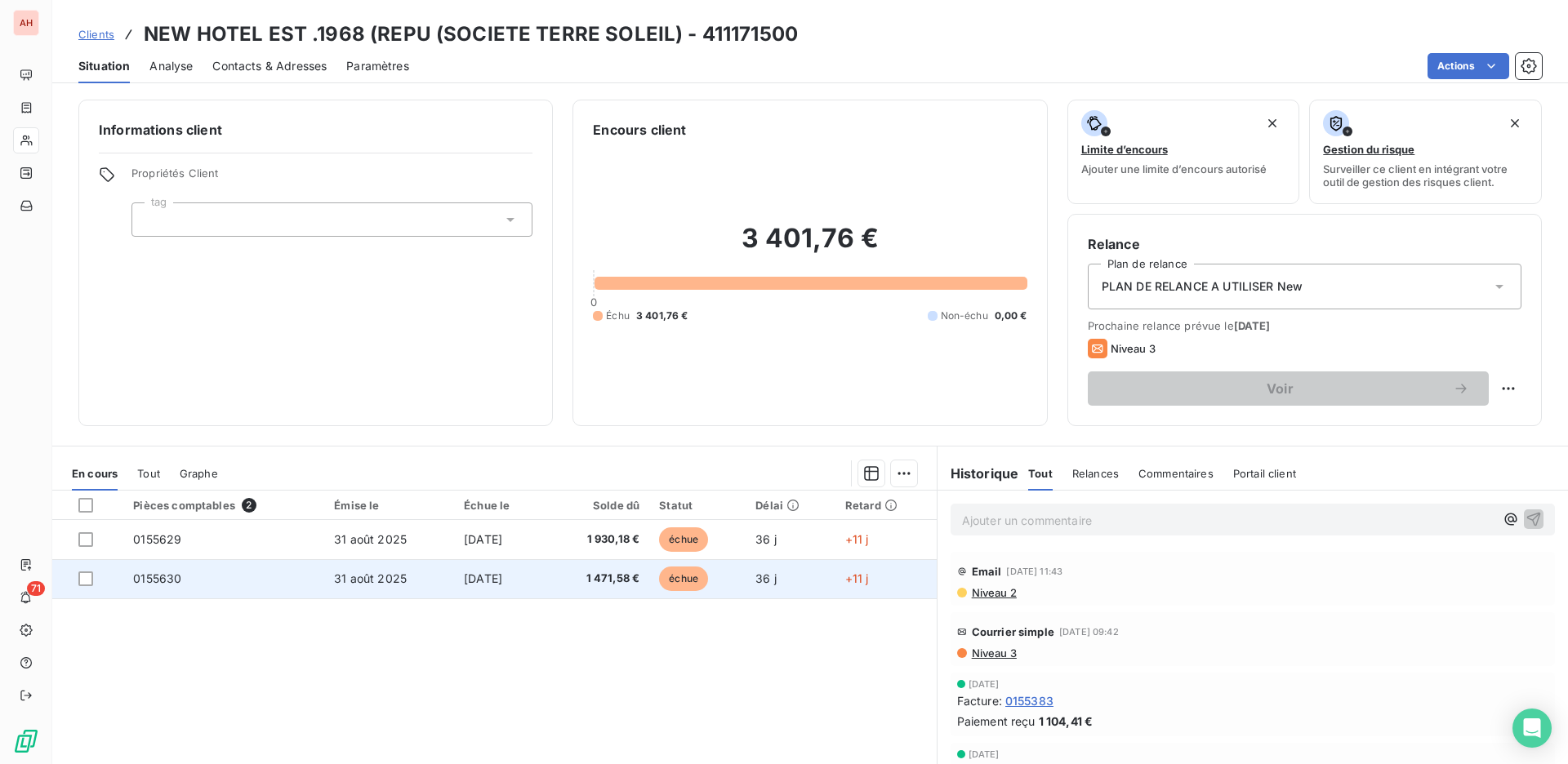
click at [360, 575] on span "31 août 2025" at bounding box center [370, 578] width 72 height 14
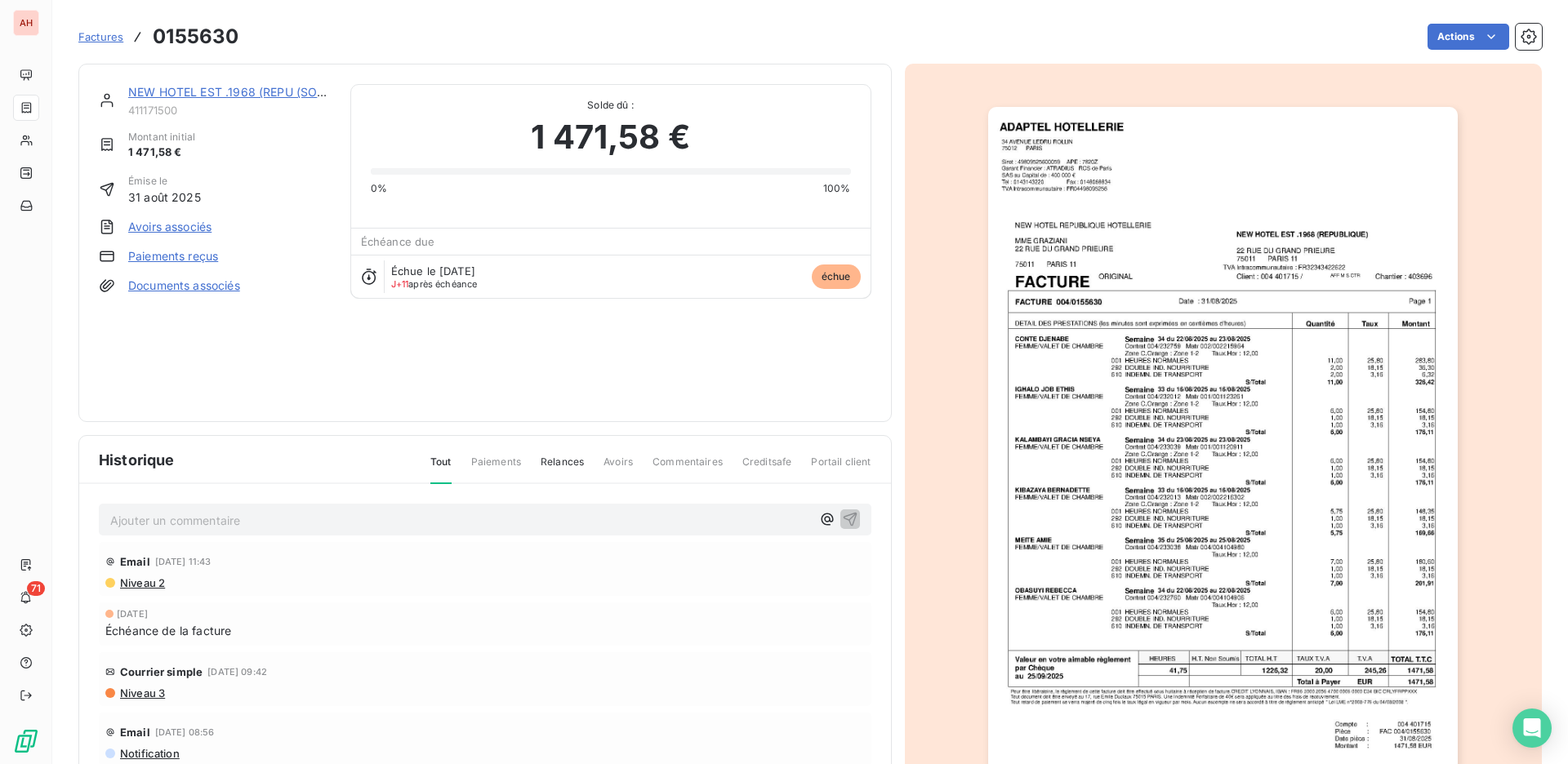
click at [1026, 278] on img "button" at bounding box center [1222, 439] width 469 height 665
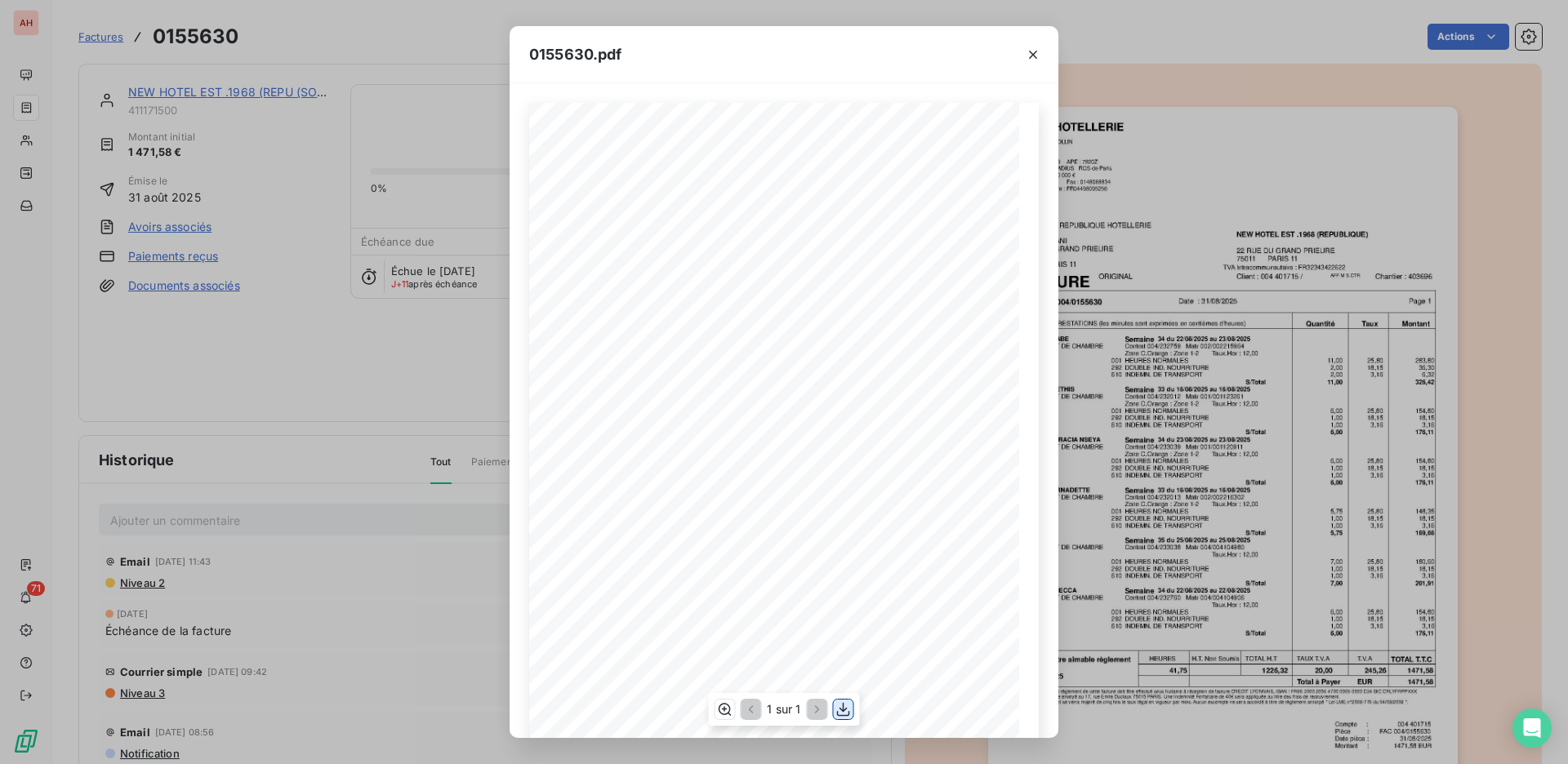
click at [840, 714] on icon "button" at bounding box center [843, 710] width 16 height 16
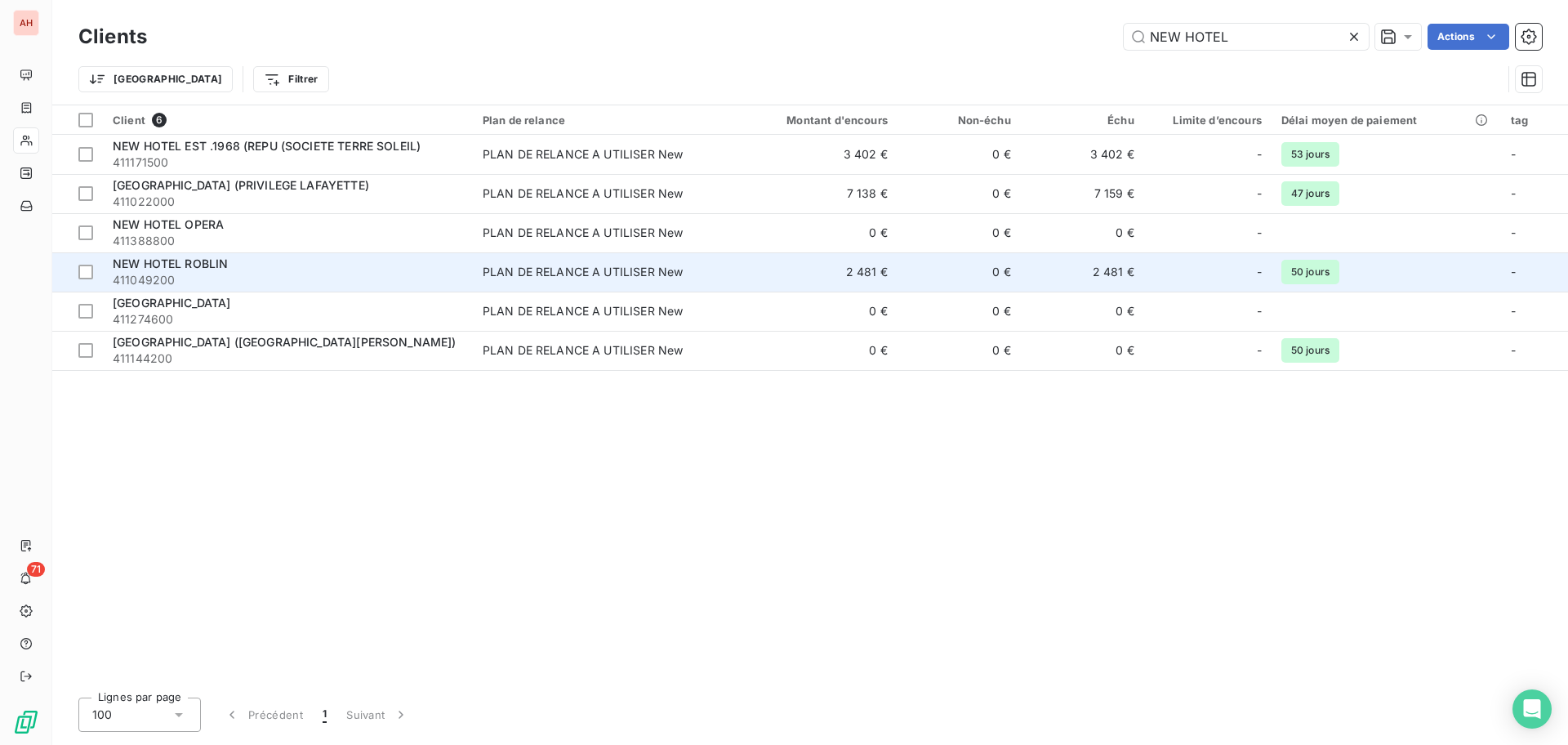
click at [297, 265] on div "NEW HOTEL ROBLIN" at bounding box center [287, 264] width 350 height 16
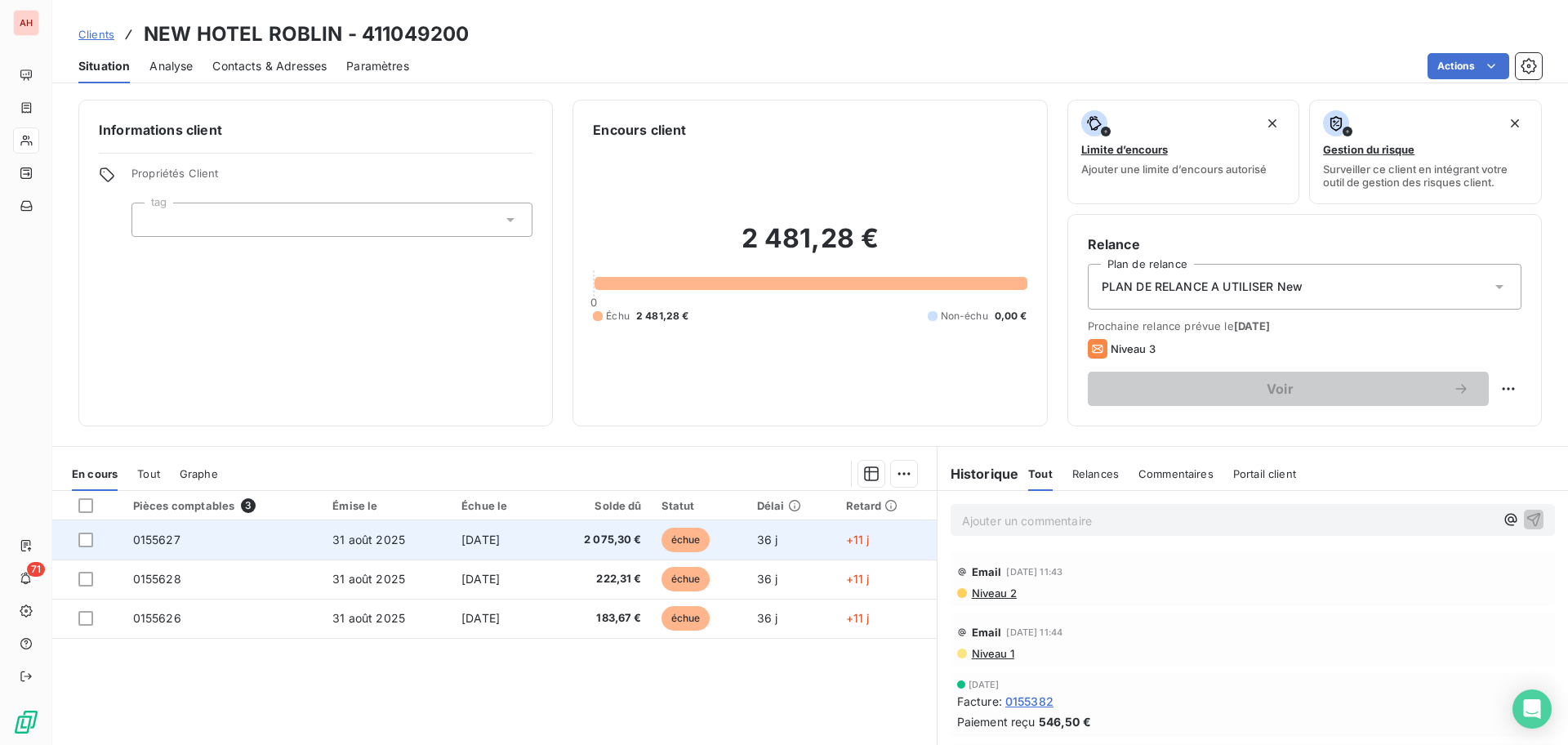
click at [461, 542] on span "[DATE]" at bounding box center [480, 539] width 38 height 14
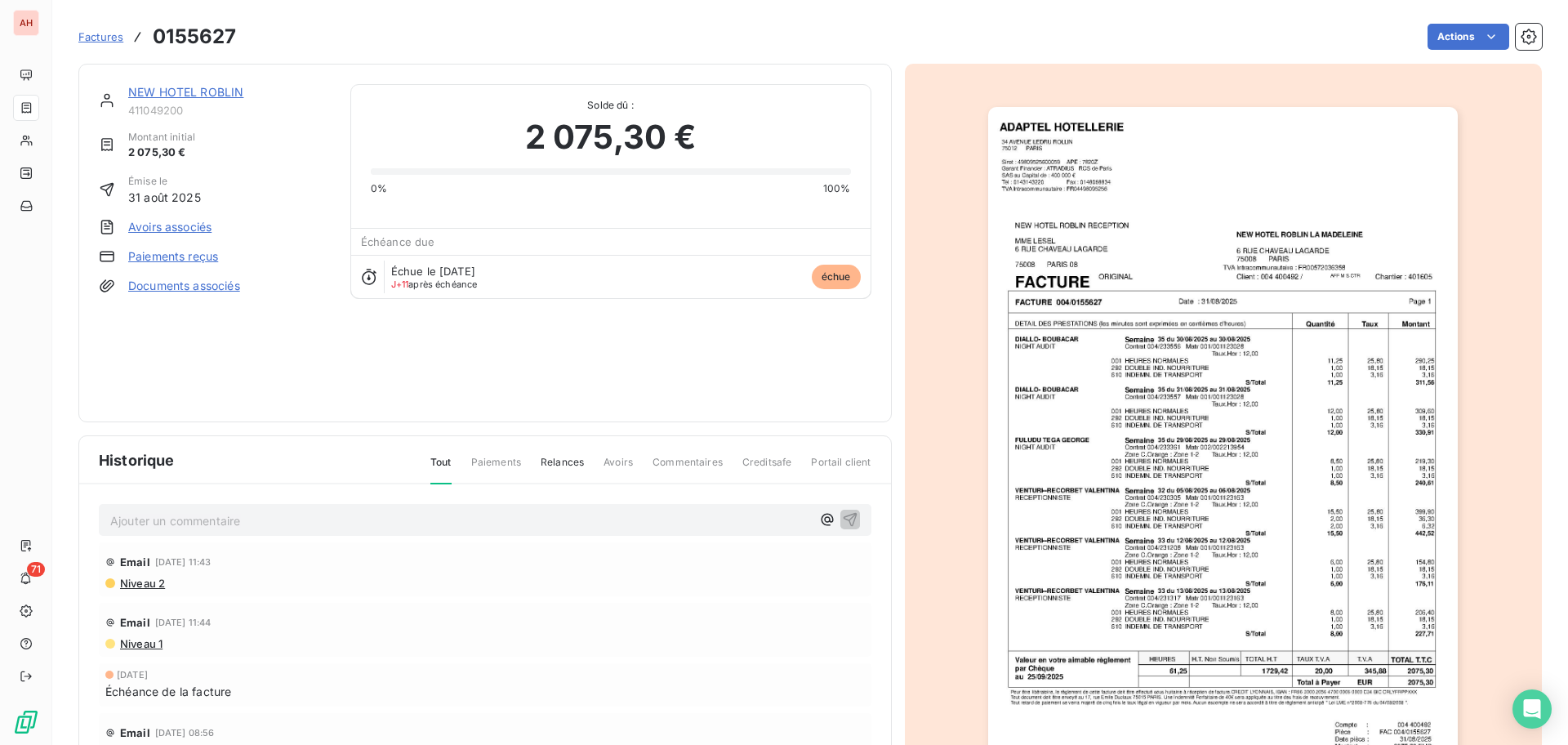
click at [1181, 430] on img "button" at bounding box center [1222, 439] width 469 height 665
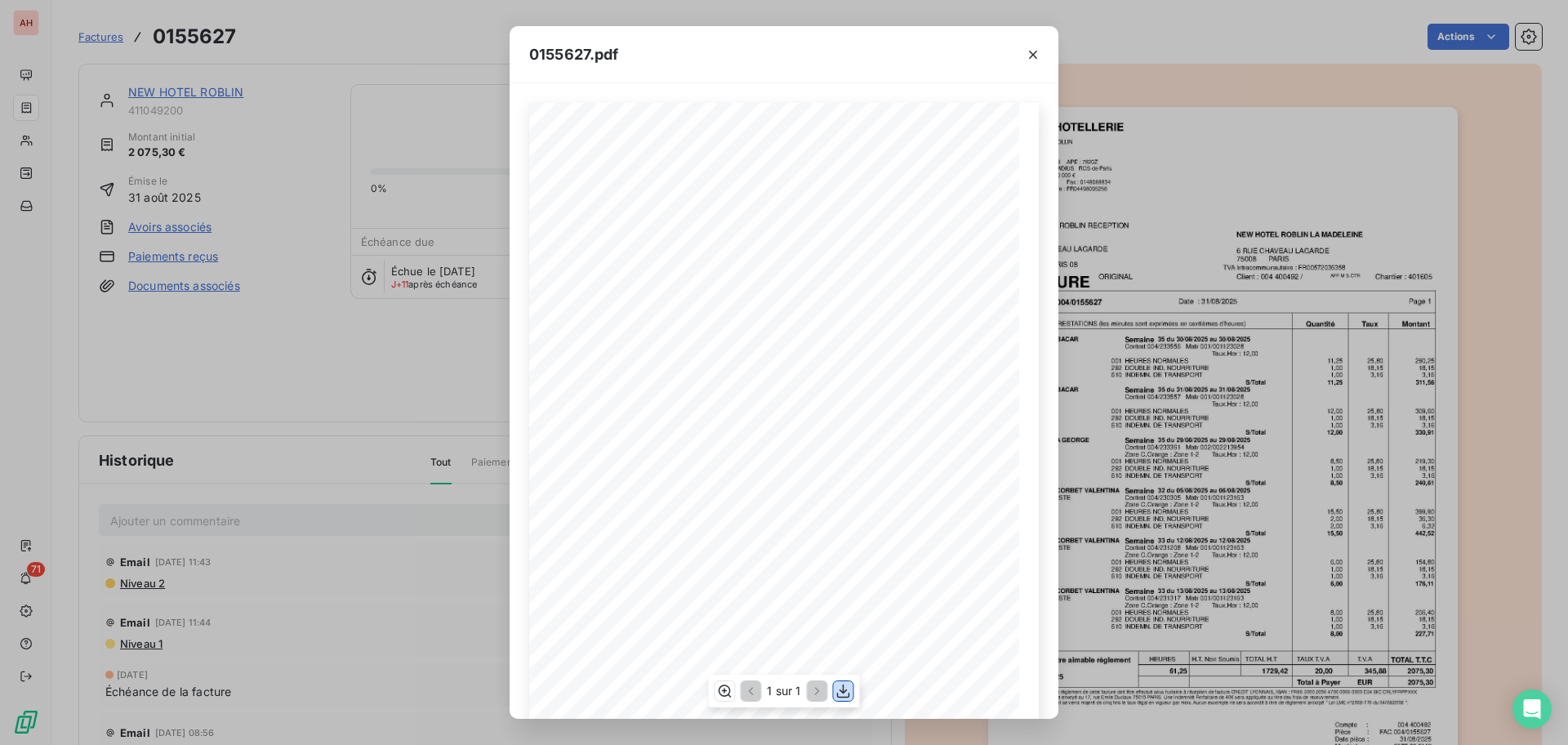
drag, startPoint x: 842, startPoint y: 688, endPoint x: 800, endPoint y: 688, distance: 42.0
click at [843, 688] on icon "button" at bounding box center [843, 691] width 16 height 16
click at [1034, 47] on icon "button" at bounding box center [1033, 55] width 16 height 16
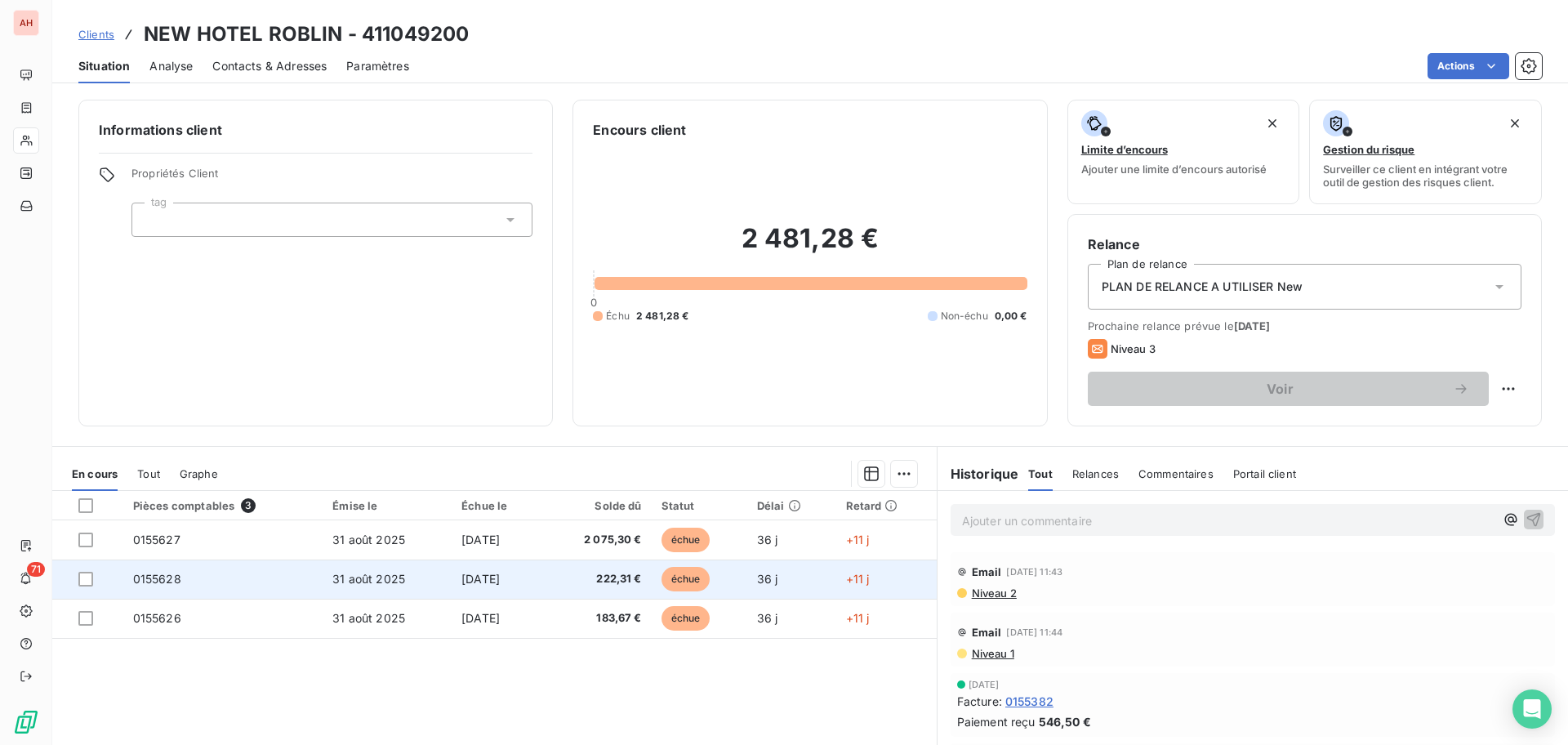
click at [195, 567] on td "0155628" at bounding box center [223, 578] width 200 height 39
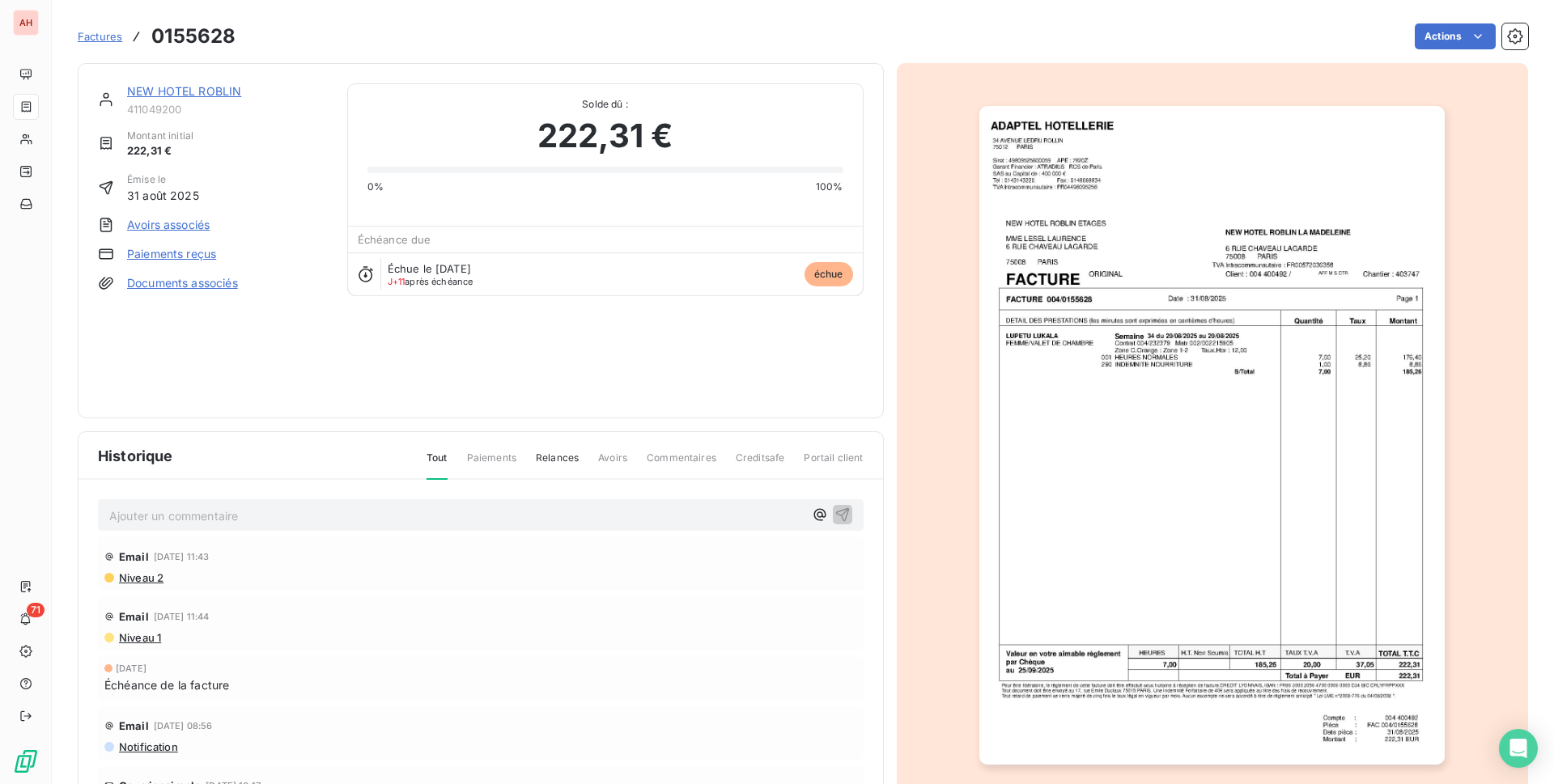
click at [1233, 510] on img "button" at bounding box center [1211, 435] width 465 height 659
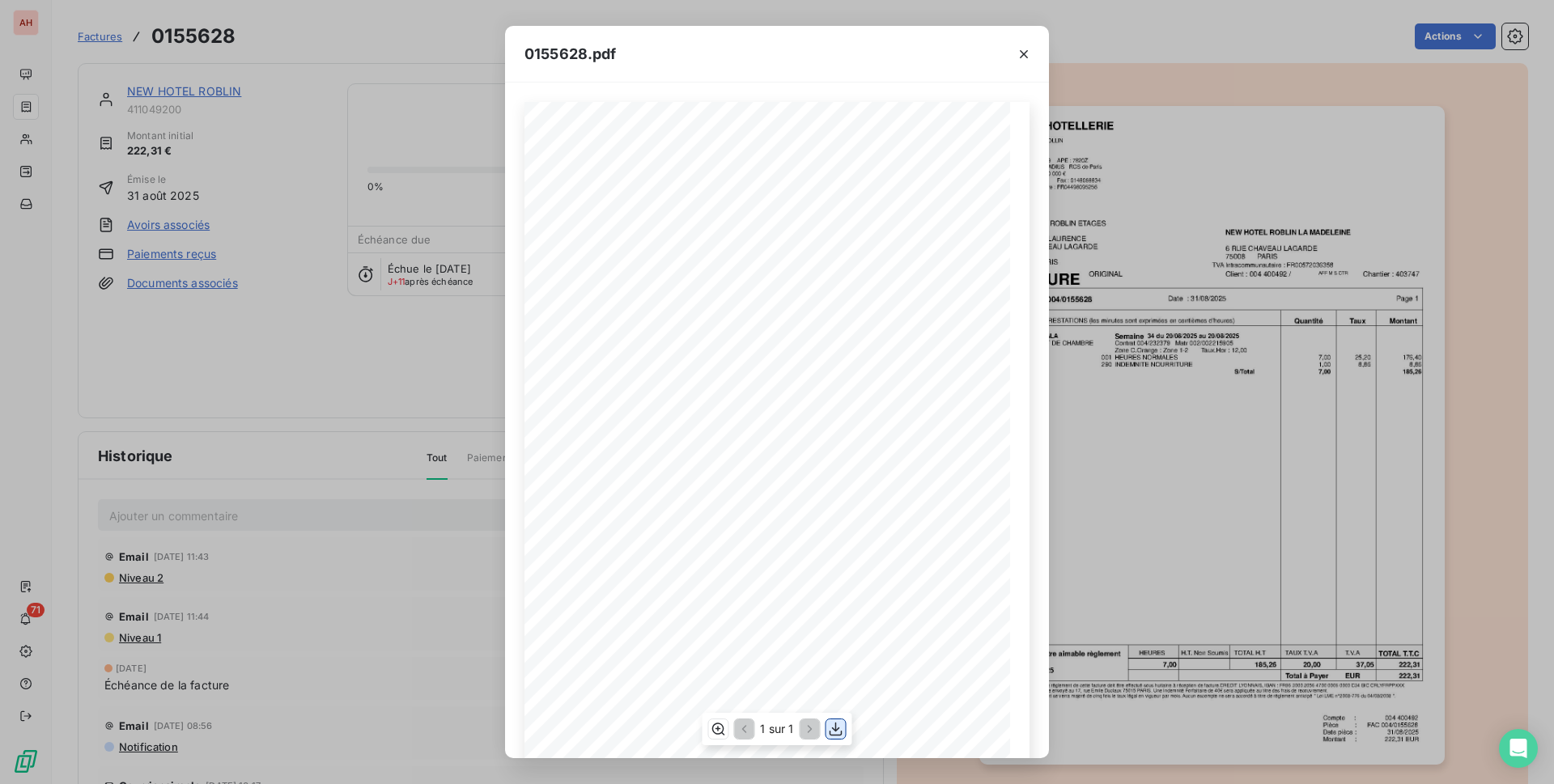
click at [840, 730] on icon "button" at bounding box center [836, 729] width 16 height 16
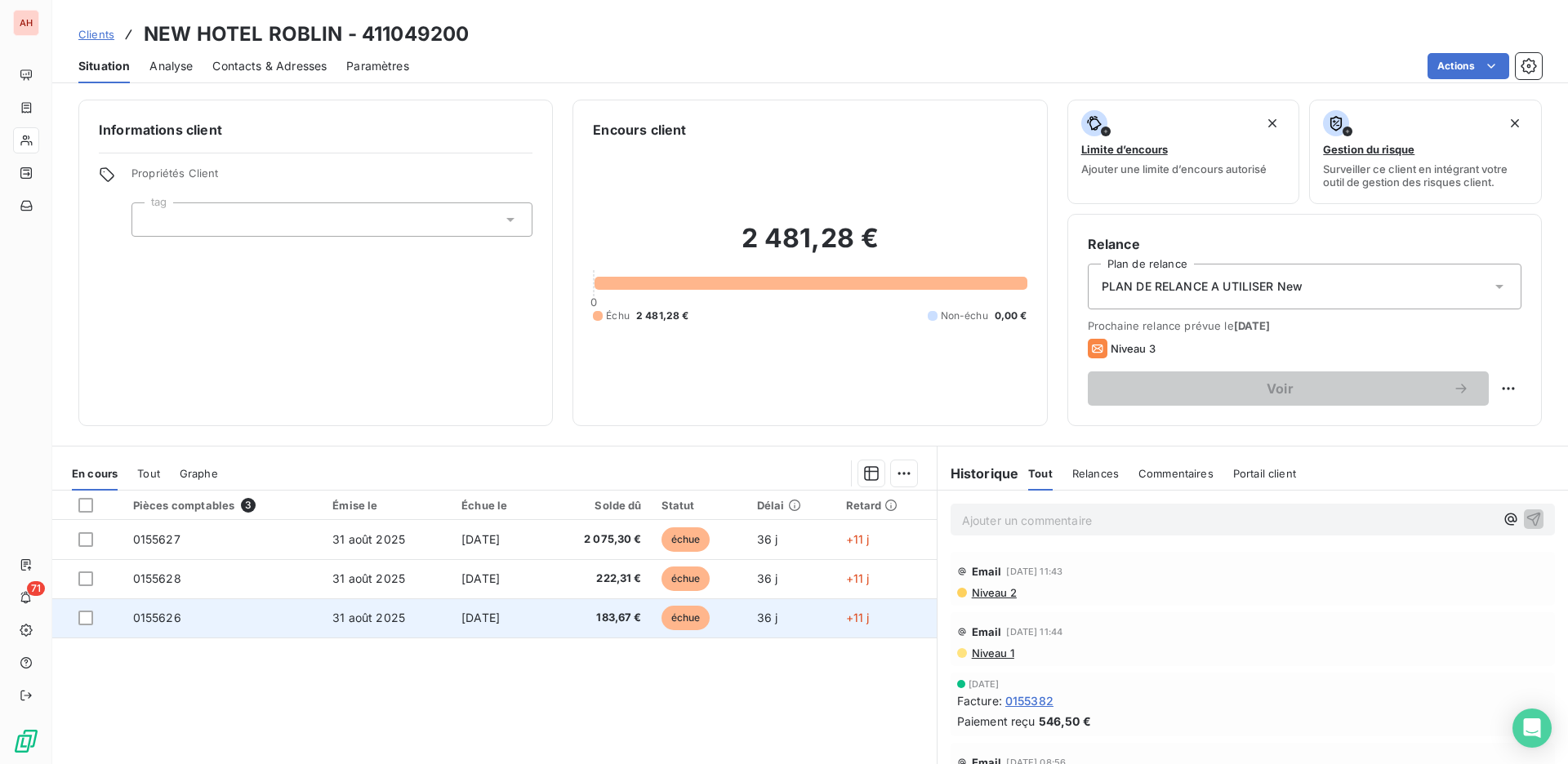
click at [411, 622] on td "31 août 2025" at bounding box center [387, 618] width 129 height 39
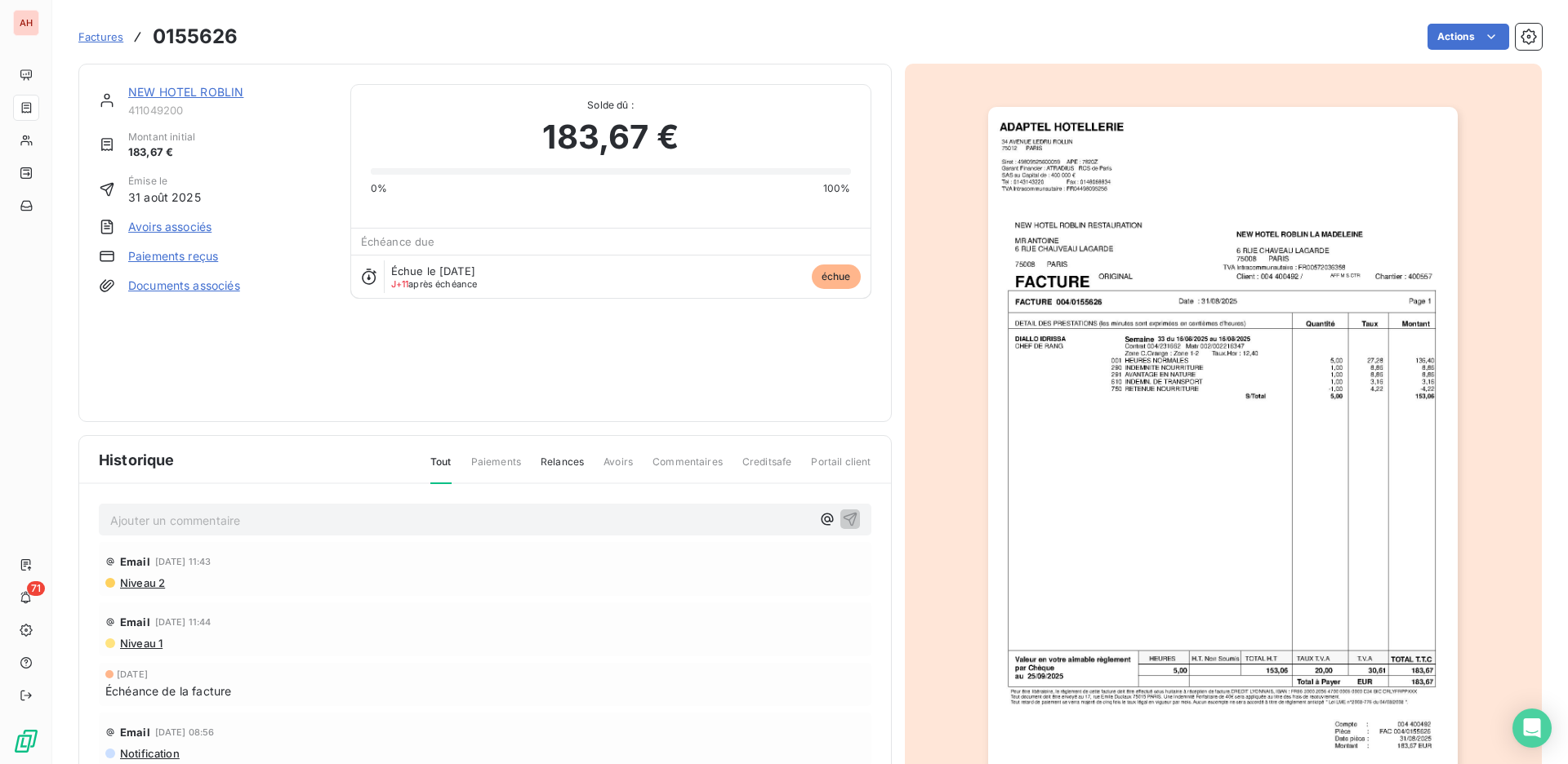
click at [1315, 402] on img "button" at bounding box center [1222, 439] width 469 height 665
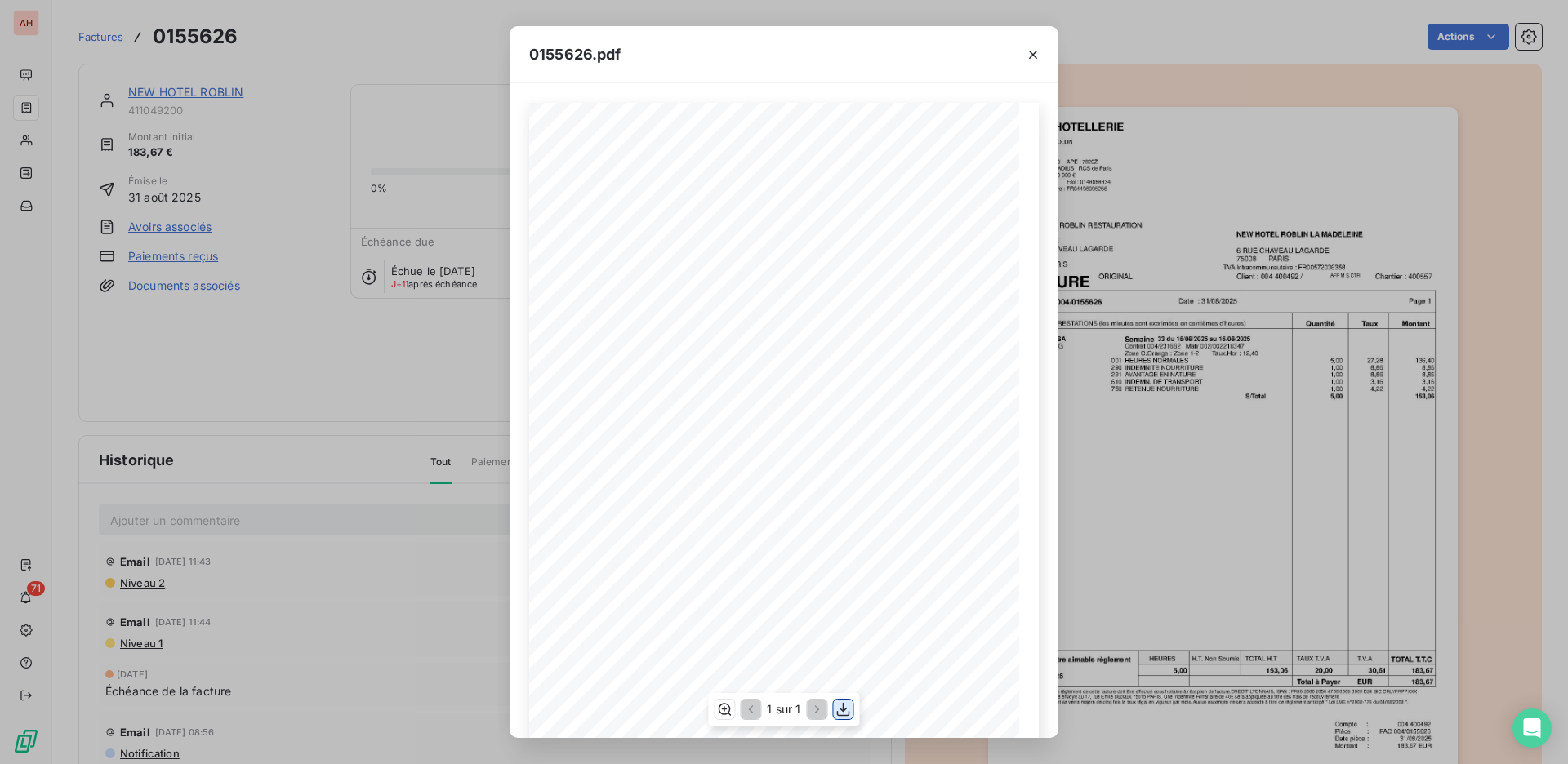
click at [846, 708] on icon "button" at bounding box center [843, 710] width 16 height 16
